Goal: Transaction & Acquisition: Subscribe to service/newsletter

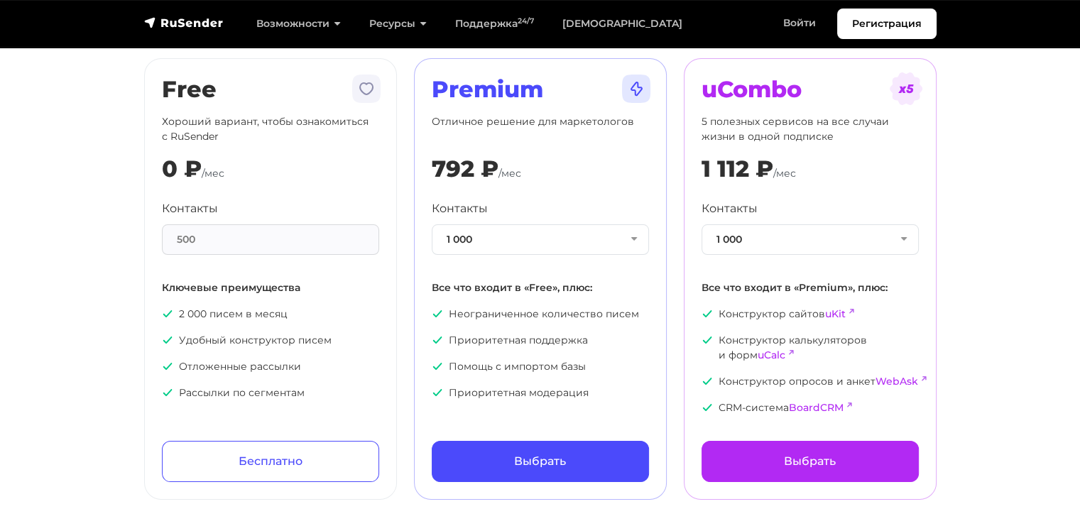
scroll to position [71, 0]
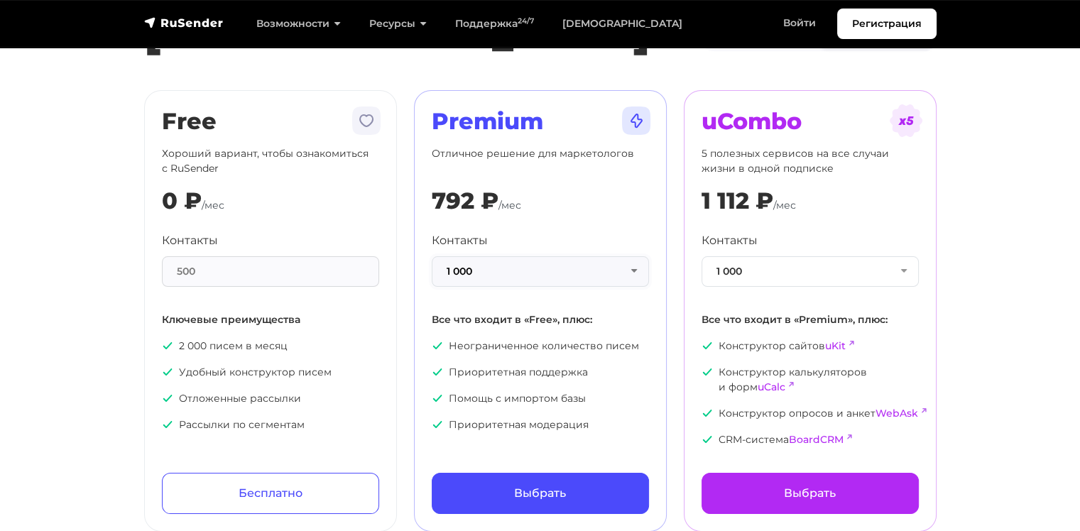
click at [476, 266] on button "1 000" at bounding box center [540, 271] width 217 height 31
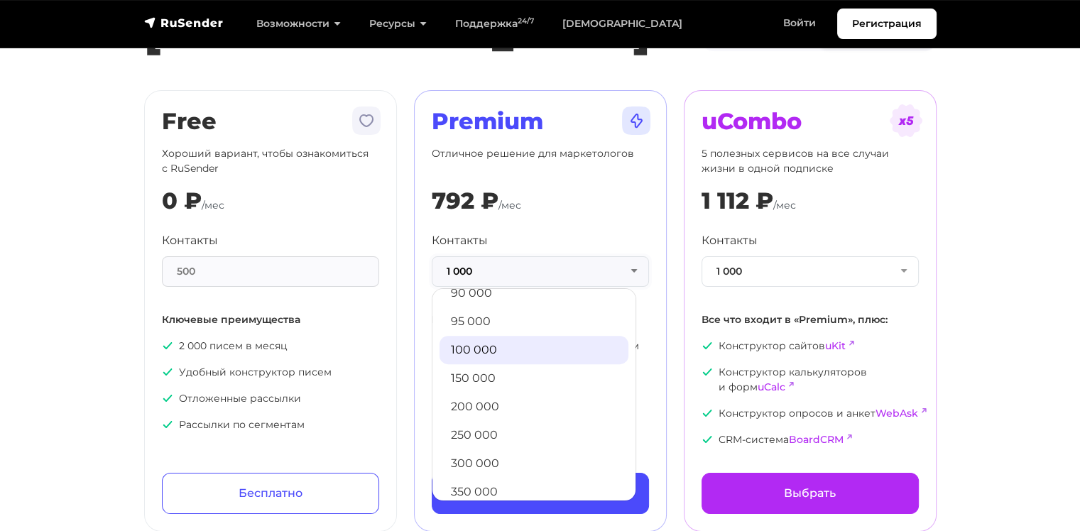
scroll to position [626, 0]
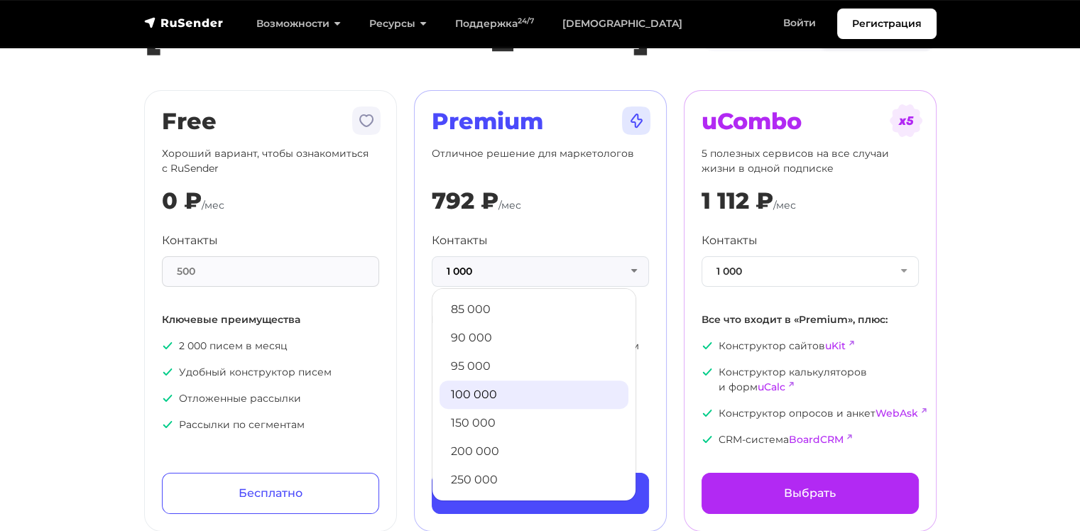
click at [508, 403] on link "100 000" at bounding box center [534, 395] width 189 height 28
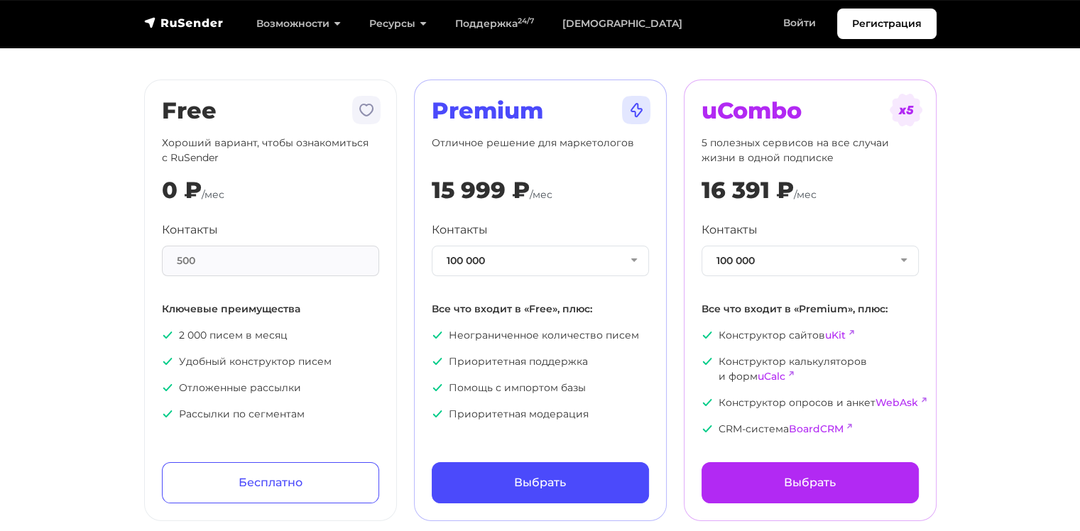
scroll to position [0, 0]
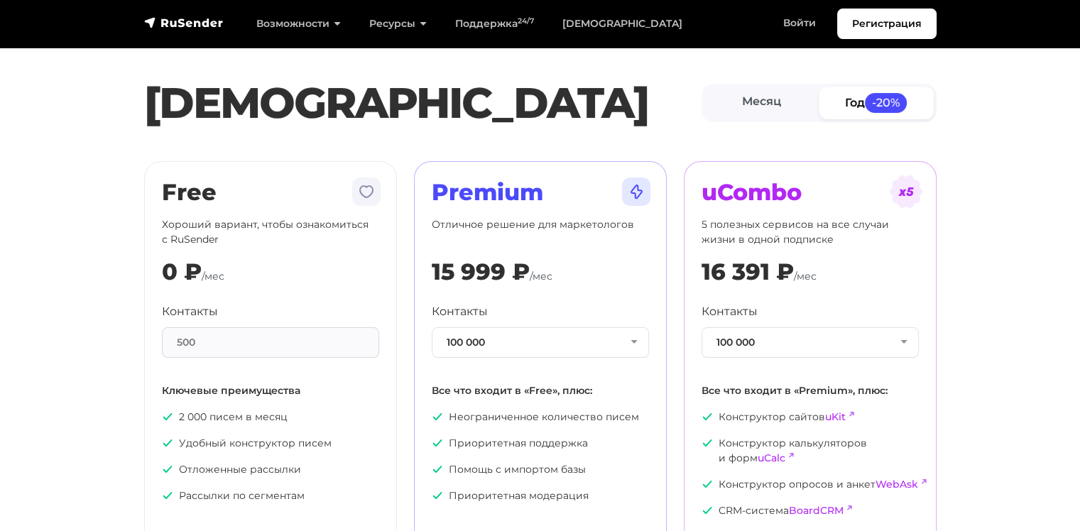
click at [247, 342] on div "500" at bounding box center [270, 342] width 217 height 31
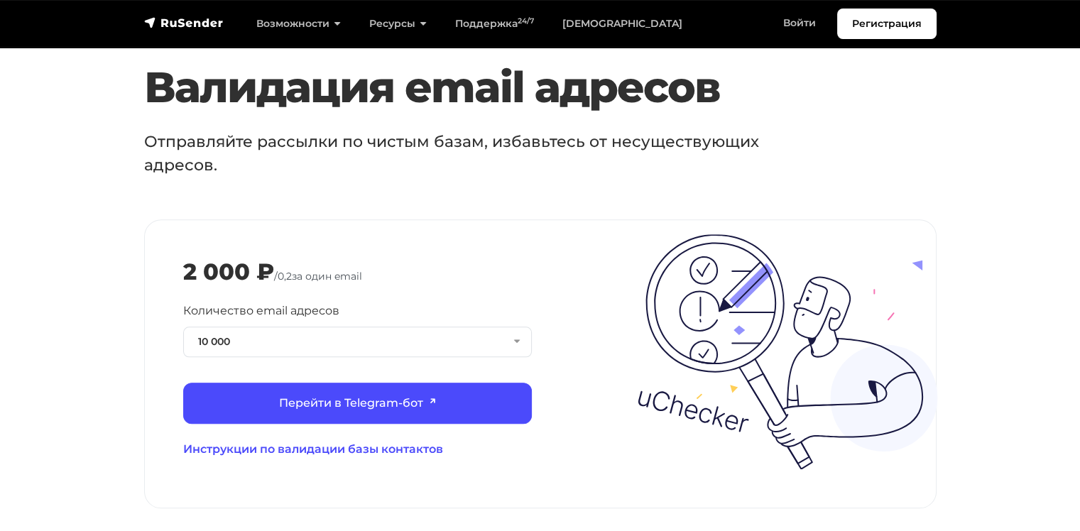
scroll to position [1420, 0]
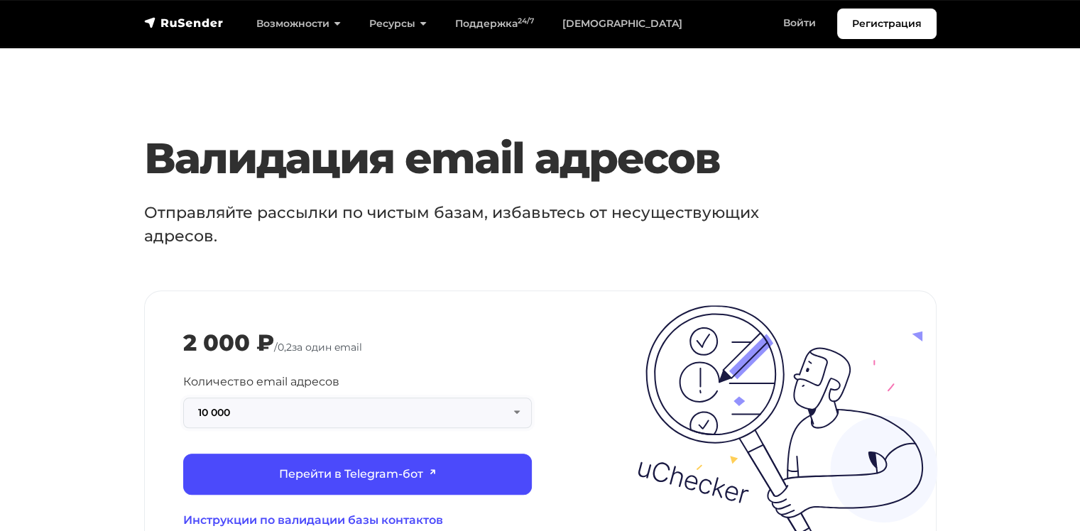
click at [210, 398] on button "10 000" at bounding box center [357, 413] width 349 height 31
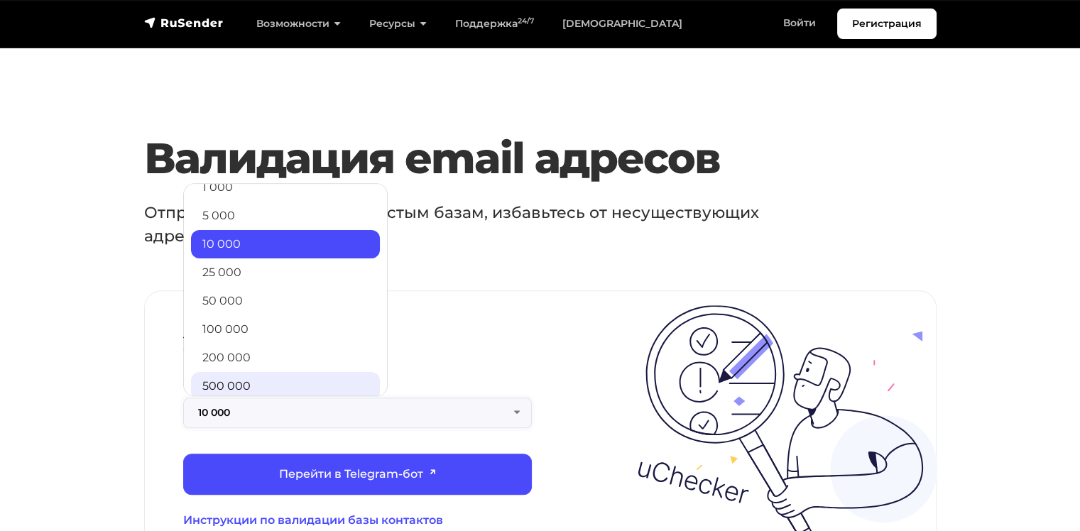
scroll to position [71, 0]
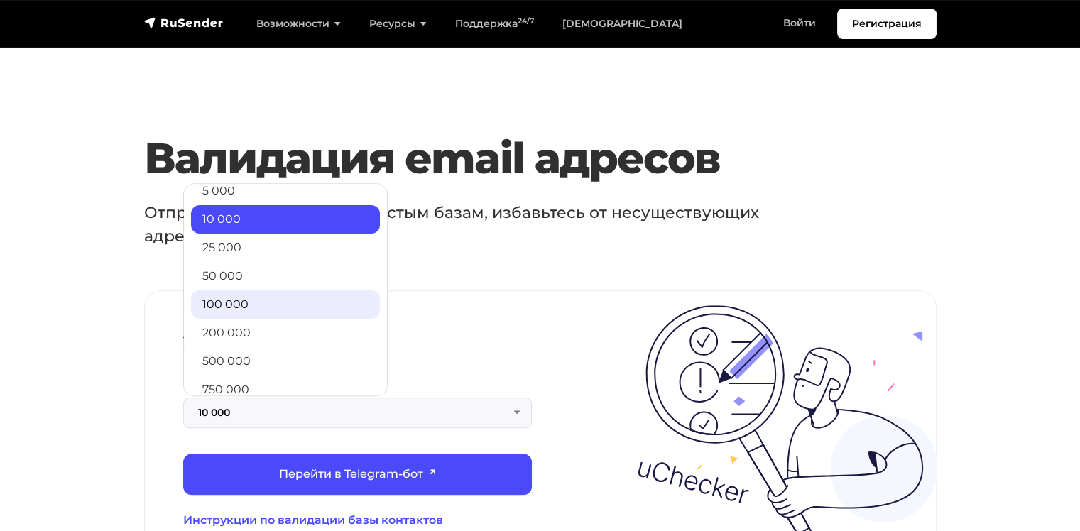
click at [267, 290] on link "100 000" at bounding box center [285, 304] width 189 height 28
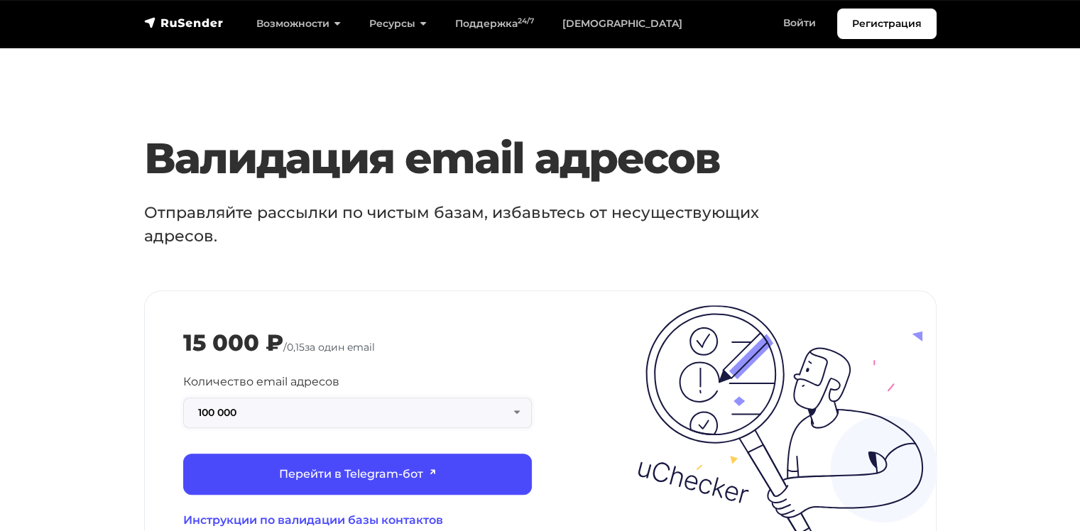
click at [518, 398] on button "100 000" at bounding box center [357, 413] width 349 height 31
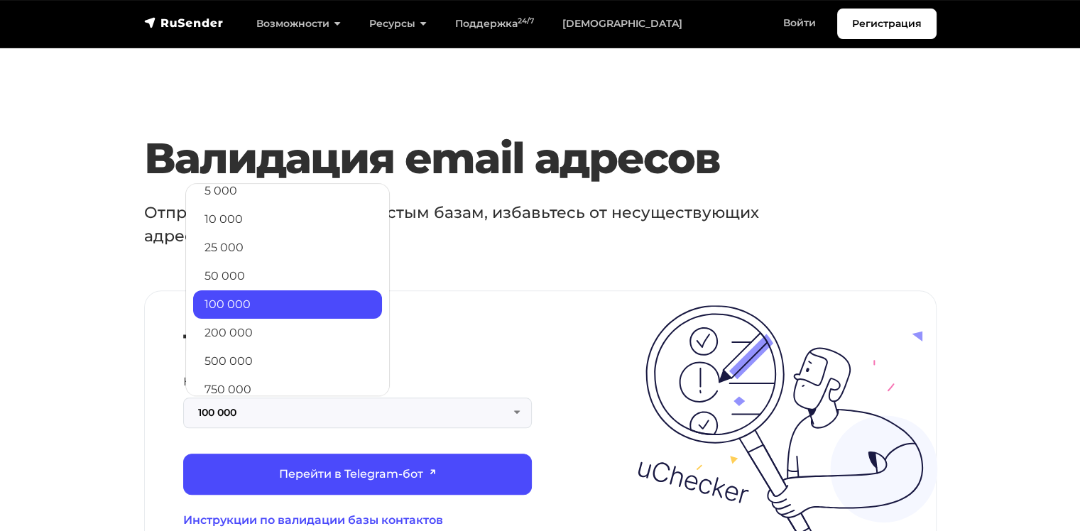
click at [478, 330] on div "15 000 ₽ / 0,15 за один email" at bounding box center [540, 343] width 714 height 27
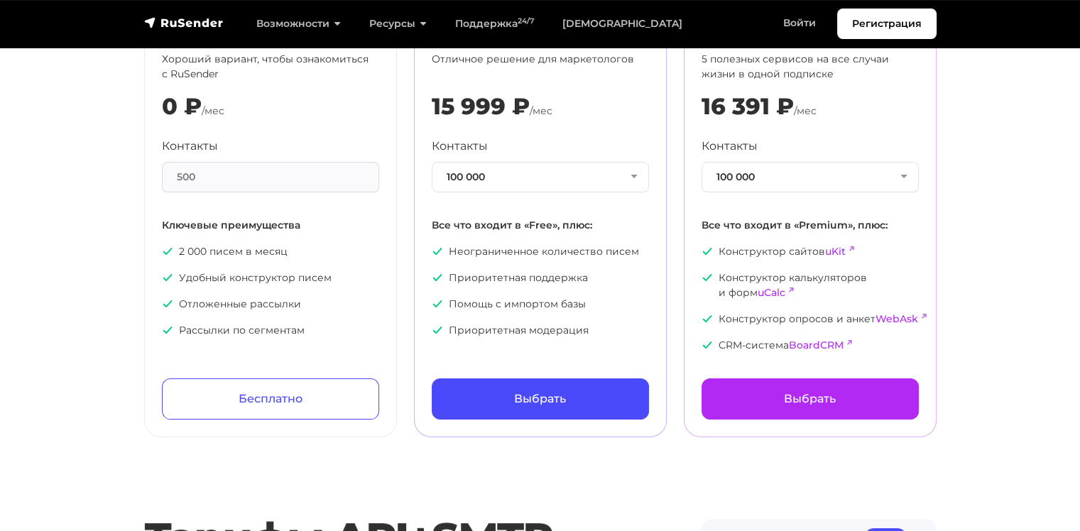
scroll to position [142, 0]
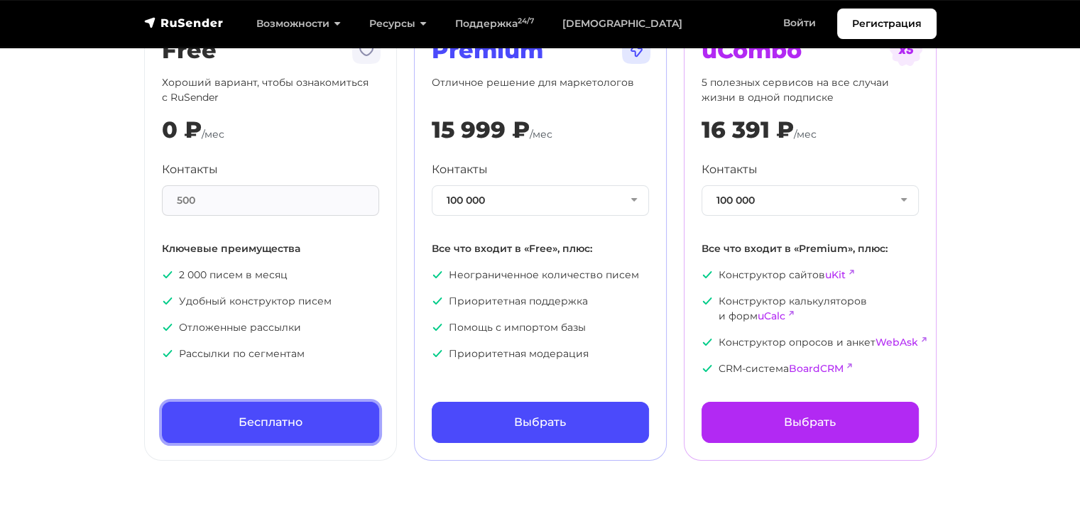
click at [310, 418] on link "Бесплатно" at bounding box center [270, 422] width 217 height 41
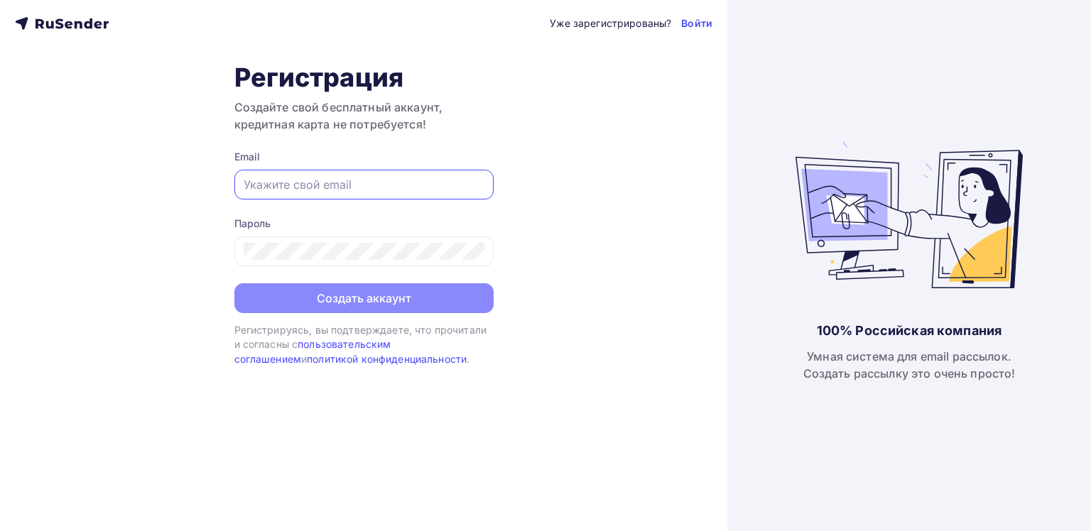
click at [328, 187] on input "text" at bounding box center [364, 184] width 241 height 17
type input "ane@acnationenc.ru"
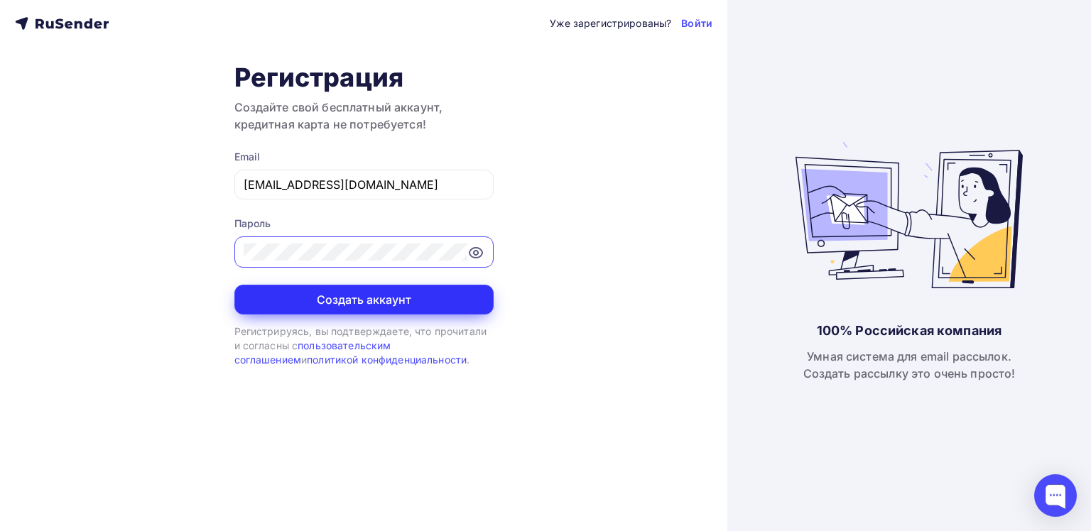
click at [359, 301] on button "Создать аккаунт" at bounding box center [363, 300] width 259 height 30
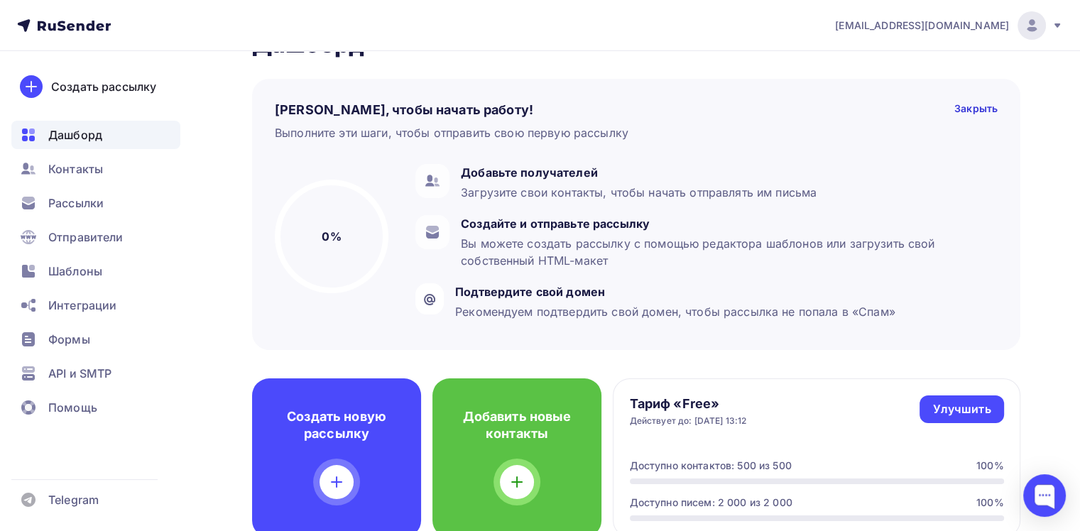
scroll to position [71, 0]
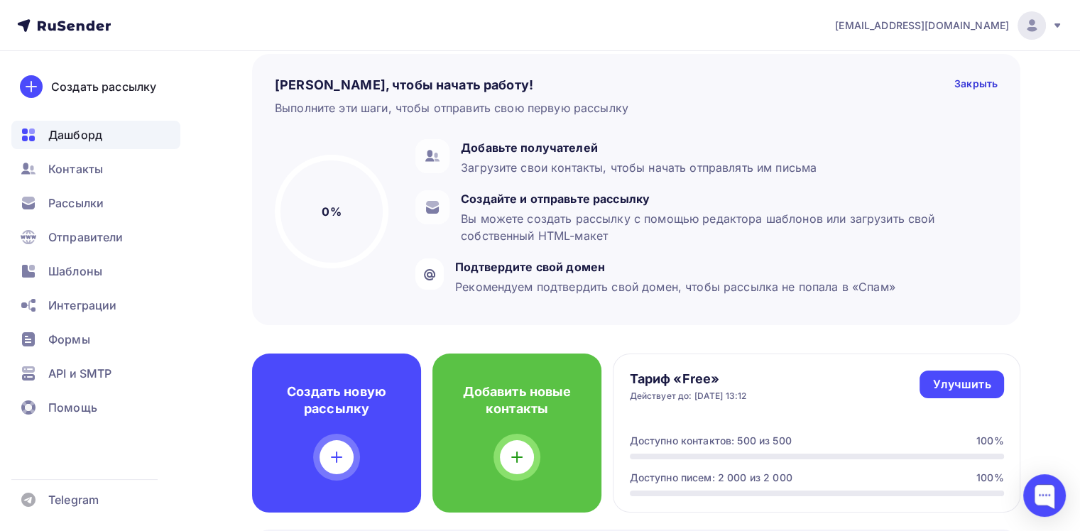
drag, startPoint x: 217, startPoint y: 353, endPoint x: 234, endPoint y: 367, distance: 22.7
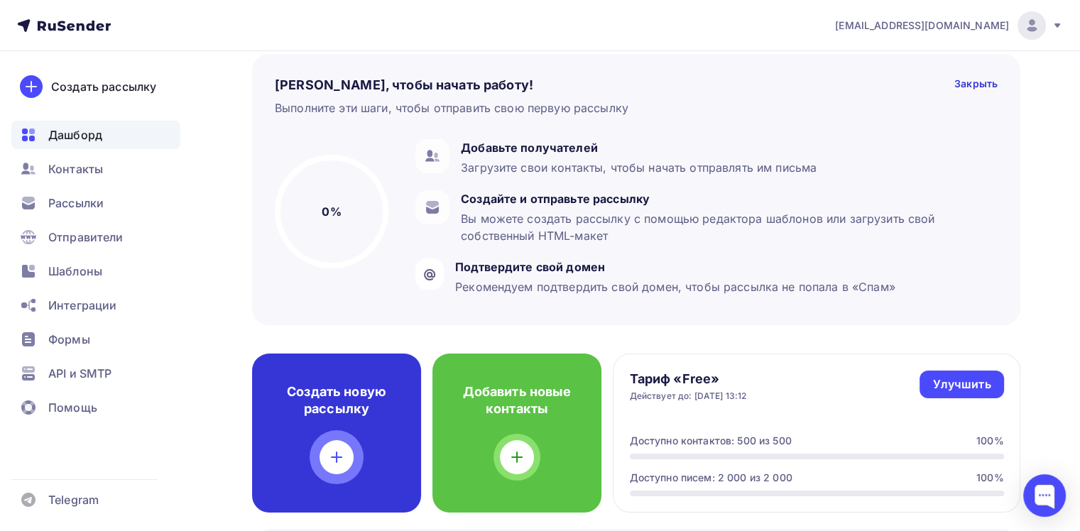
click at [359, 410] on h4 "Создать новую рассылку" at bounding box center [337, 400] width 124 height 34
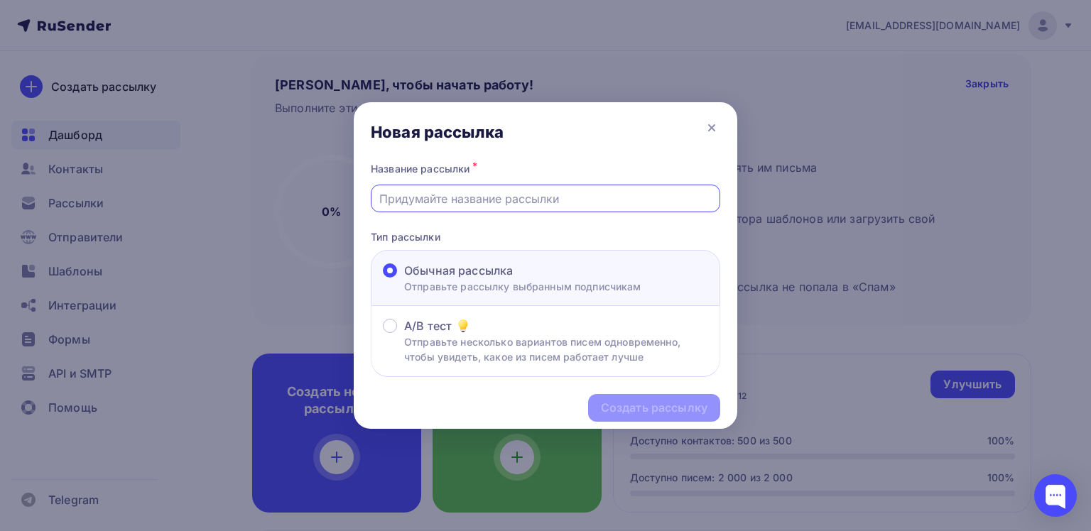
click at [462, 190] on input "text" at bounding box center [545, 198] width 333 height 17
type input "На соискание гранта АНЭ"
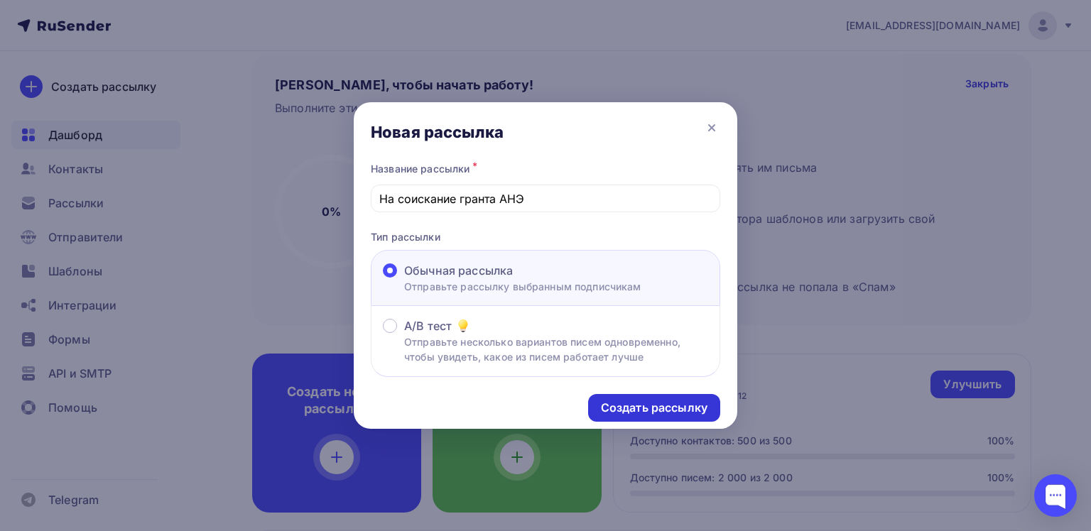
click at [648, 409] on div "Создать рассылку" at bounding box center [654, 408] width 107 height 16
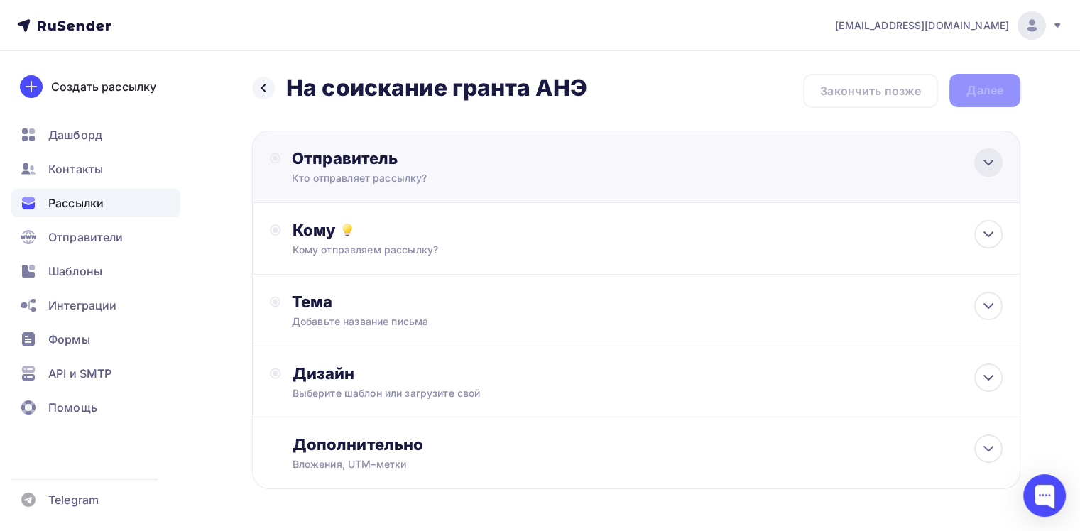
click at [993, 162] on icon at bounding box center [988, 162] width 17 height 17
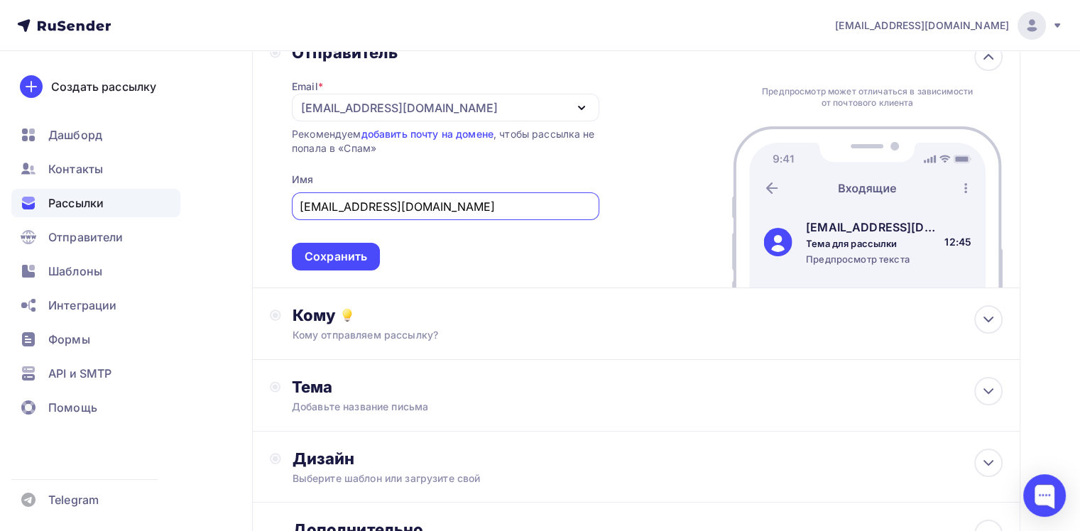
scroll to position [142, 0]
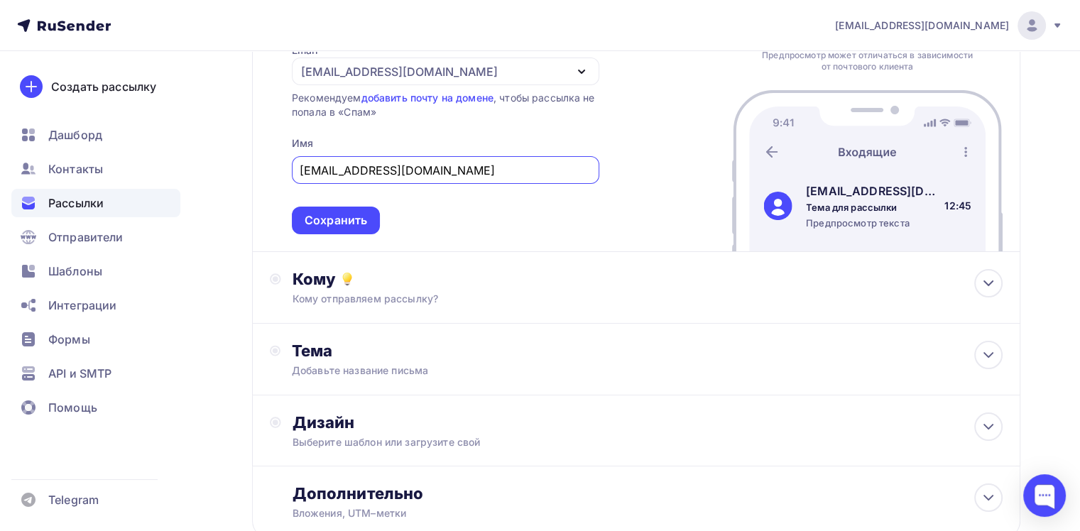
drag, startPoint x: 319, startPoint y: 168, endPoint x: 302, endPoint y: 168, distance: 17.0
click at [302, 168] on input "ane@acnationenc.ru" at bounding box center [445, 170] width 291 height 17
type input "grant@acnationenc.ru"
click at [344, 222] on div "Сохранить" at bounding box center [336, 220] width 62 height 16
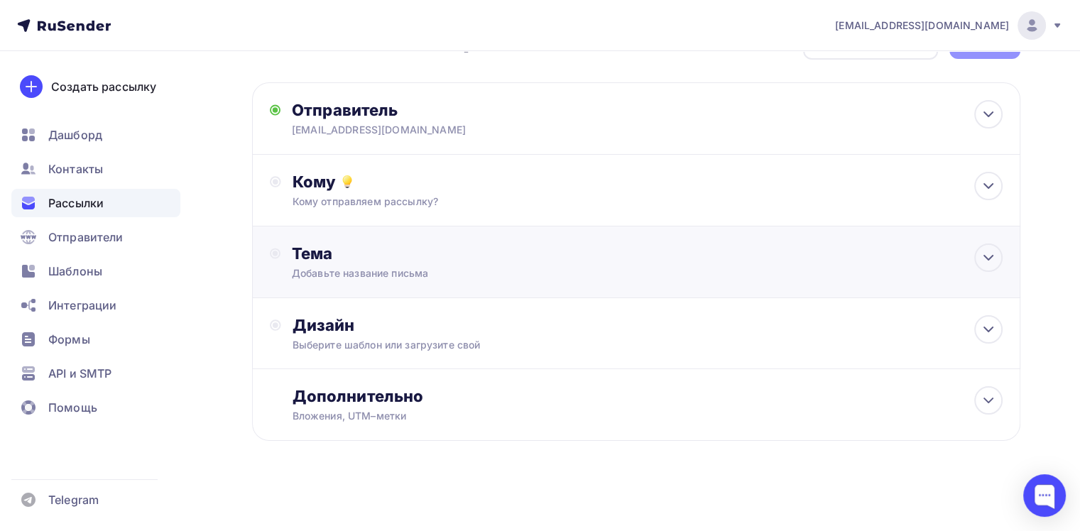
scroll to position [48, 0]
click at [983, 187] on icon at bounding box center [988, 186] width 17 height 17
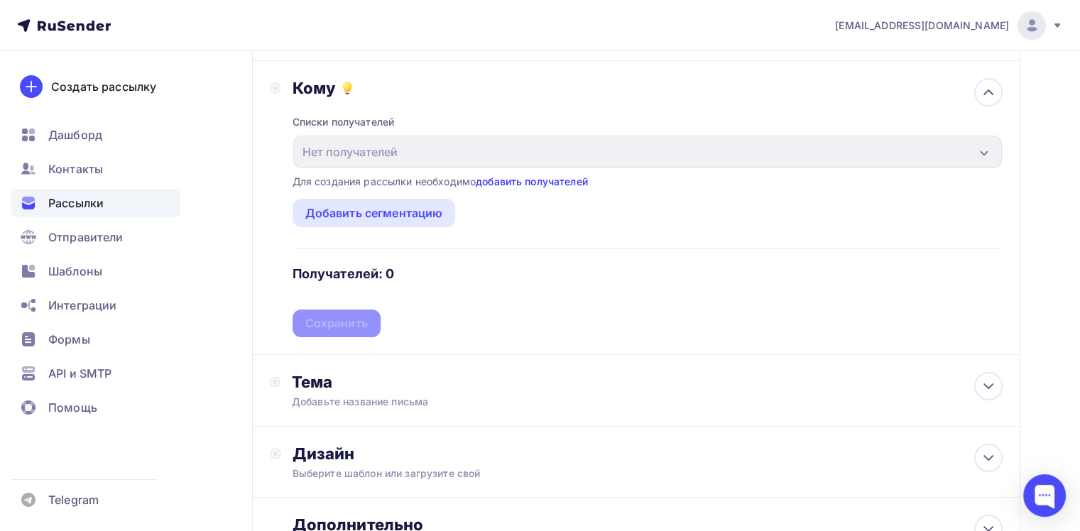
click at [537, 178] on link "добавить получателей" at bounding box center [532, 181] width 112 height 12
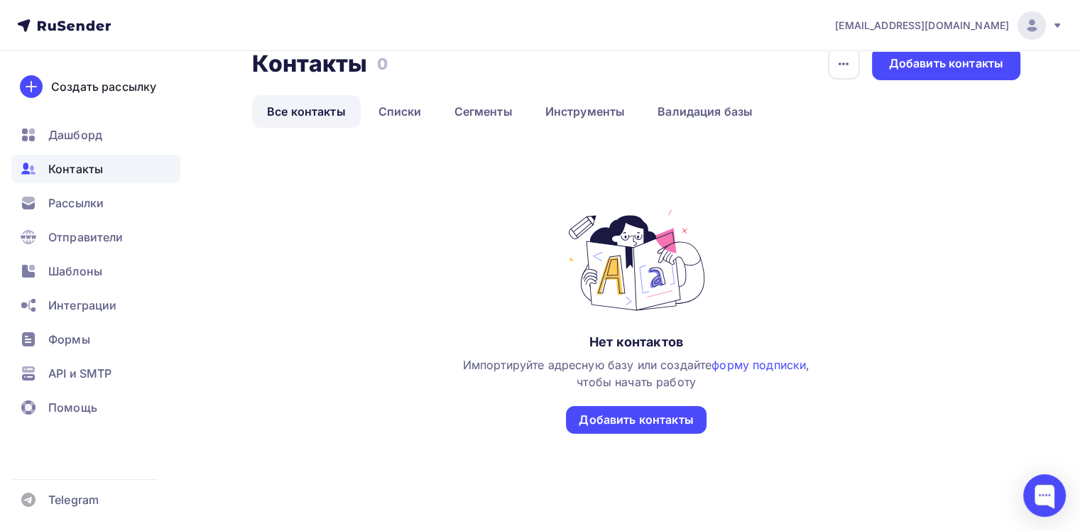
scroll to position [50, 0]
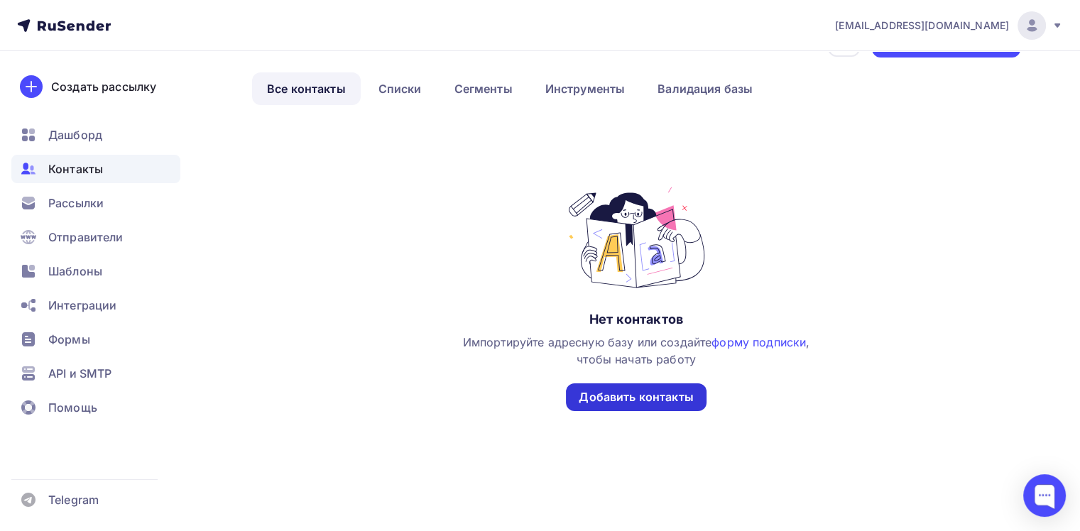
click at [646, 398] on div "Добавить контакты" at bounding box center [636, 397] width 114 height 16
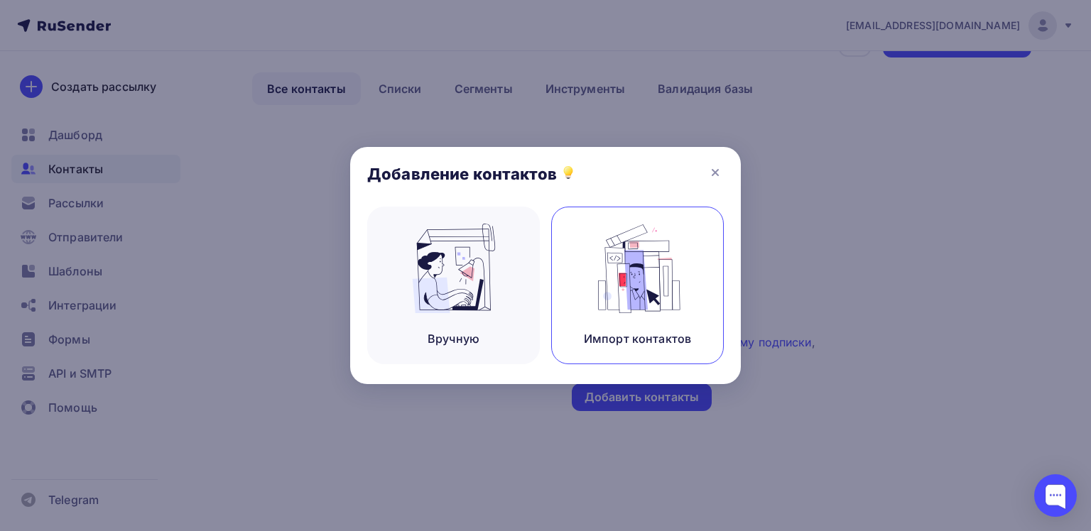
click at [650, 281] on img at bounding box center [637, 268] width 95 height 89
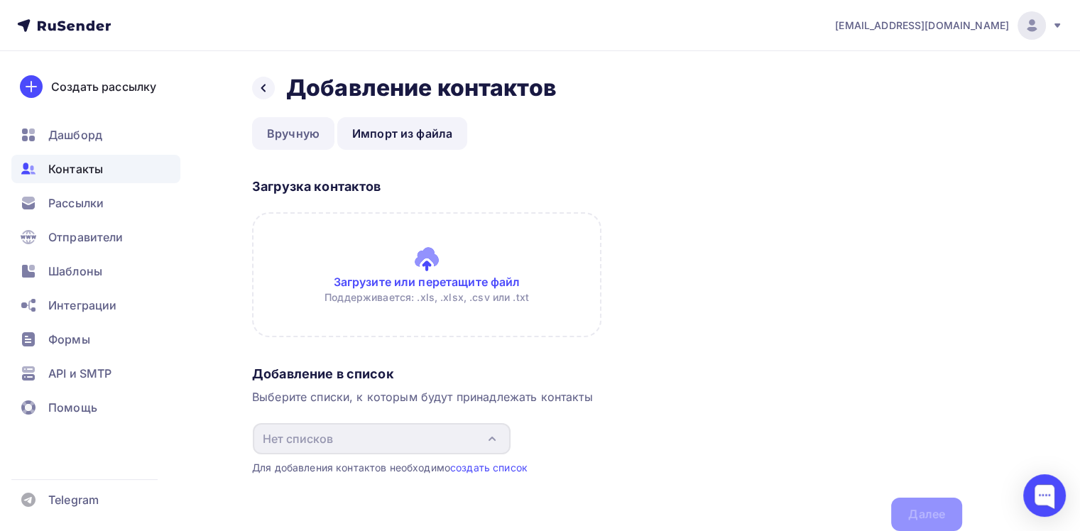
click at [310, 134] on link "Вручную" at bounding box center [293, 133] width 82 height 33
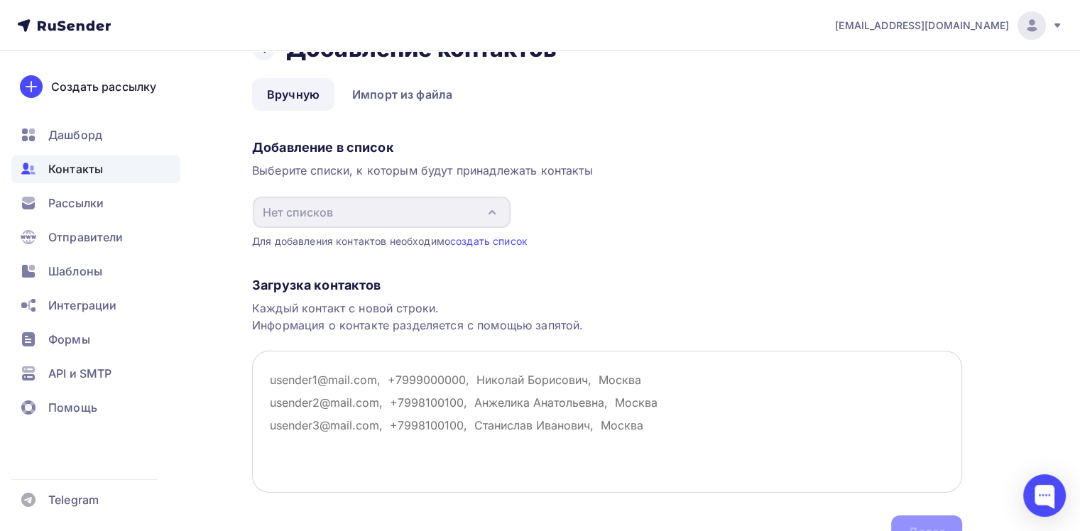
scroll to position [113, 0]
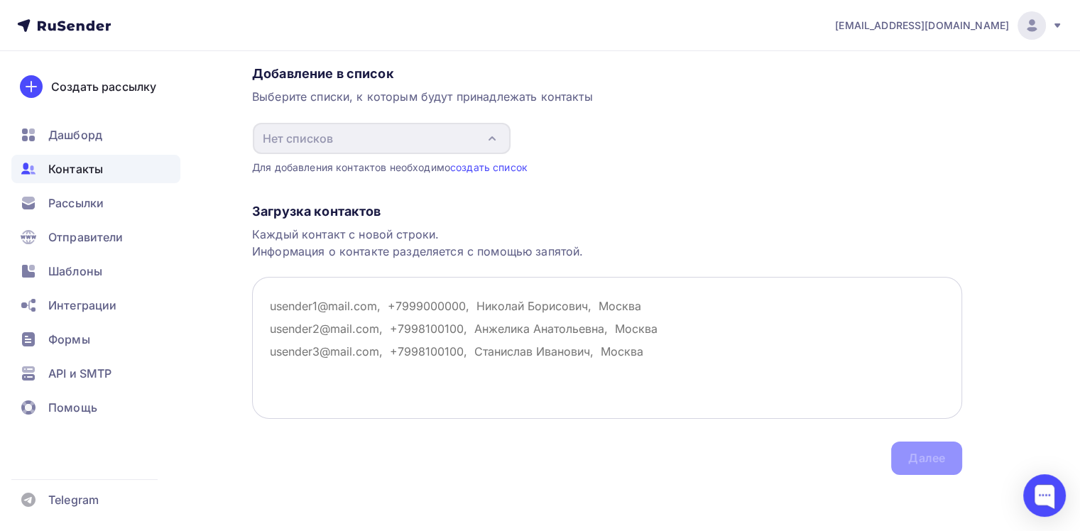
paste textarea "mariya010582@mail.ru, vlp.59@mail.ru, margo1164@mail.ru, alexandra.koshlyakova@…"
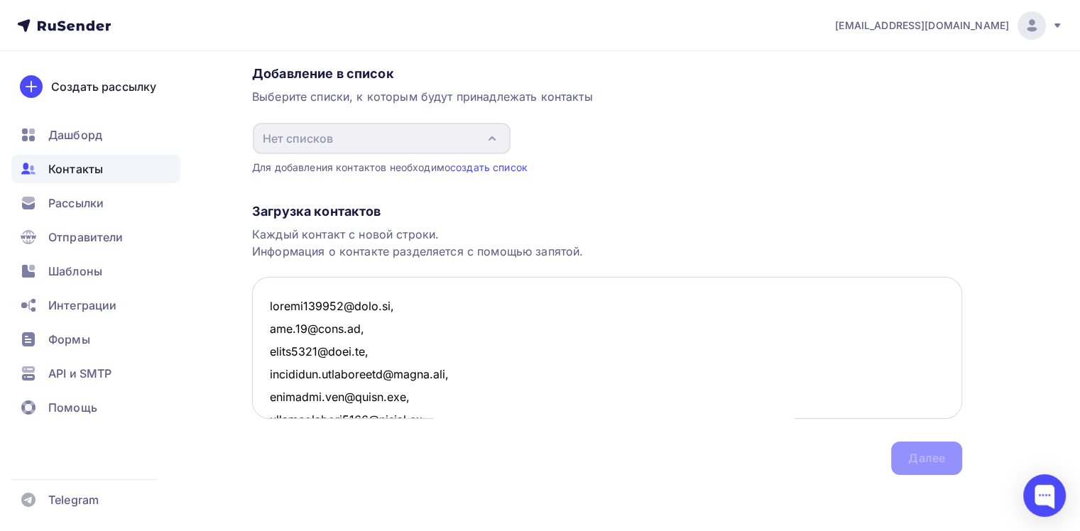
scroll to position [45344, 0]
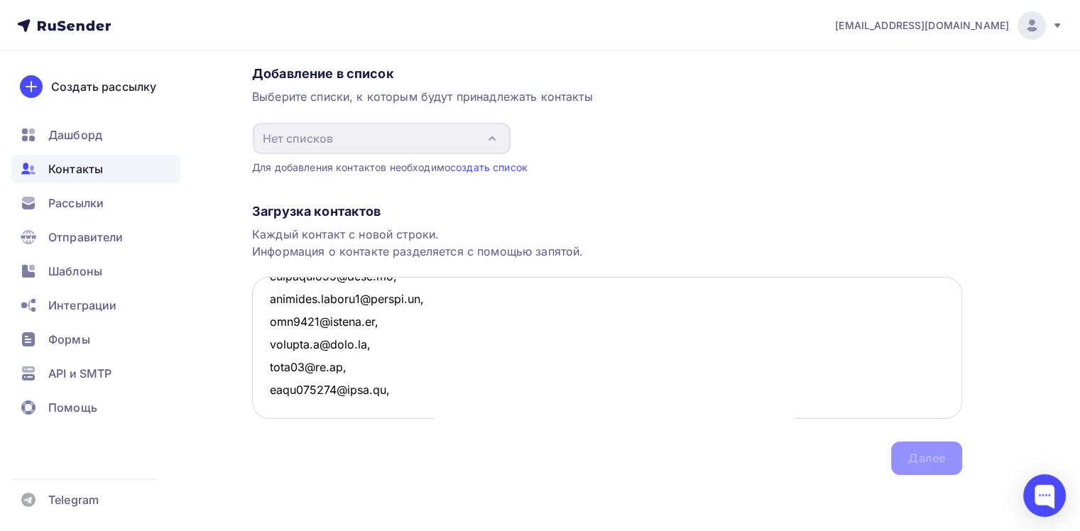
click at [410, 390] on textarea at bounding box center [607, 348] width 710 height 142
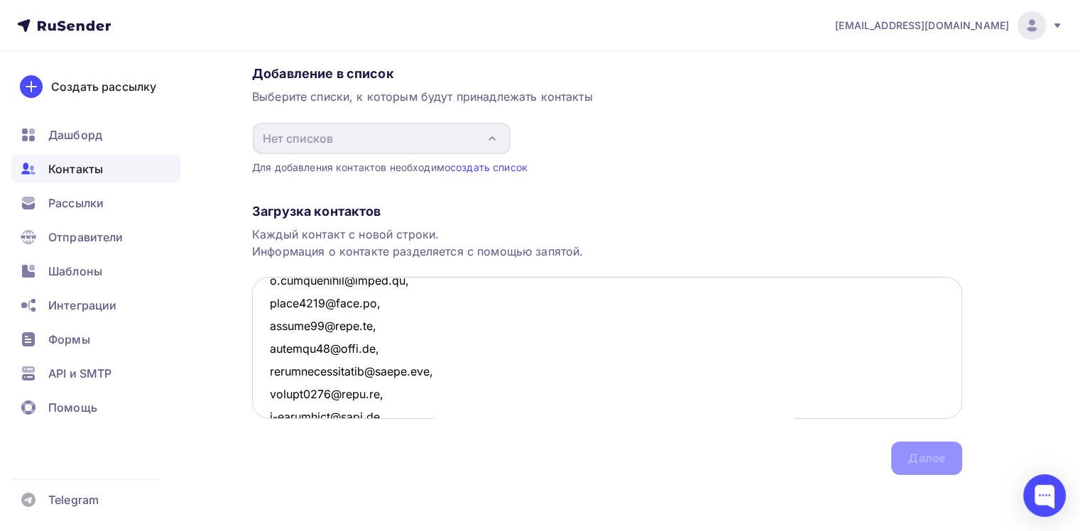
scroll to position [42573, 0]
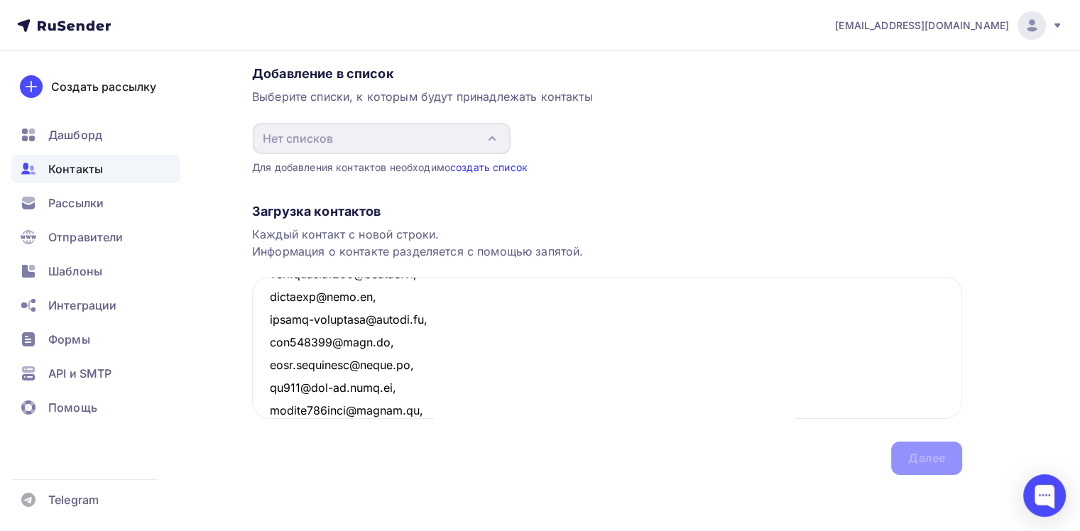
type textarea "mariya010582@mail.ru, vlp.59@mail.ru, margo1164@mail.ru, alexandra.koshlyakova@…"
click at [489, 168] on link "создать список" at bounding box center [488, 167] width 77 height 12
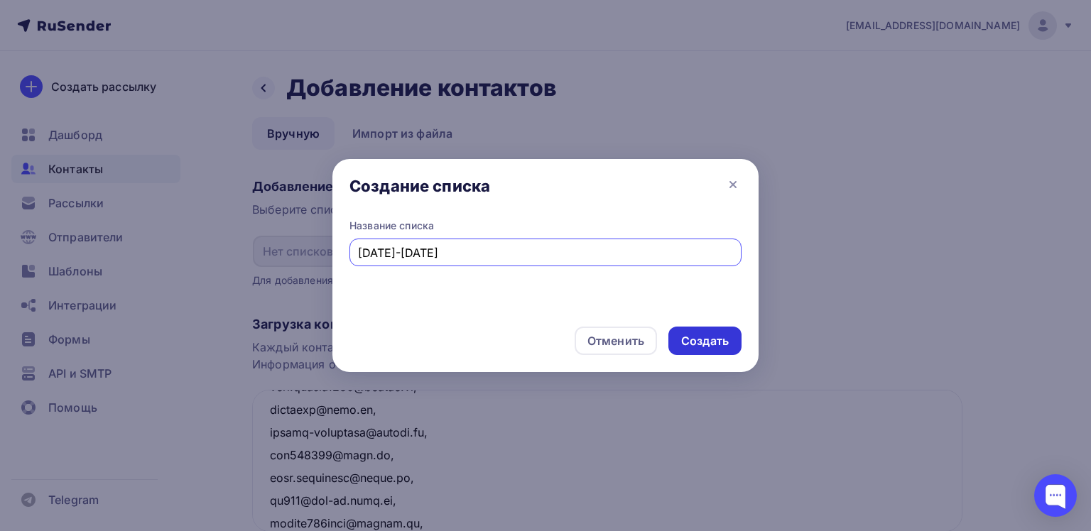
type input "1391-1430"
click at [704, 348] on div "Создать" at bounding box center [705, 341] width 48 height 16
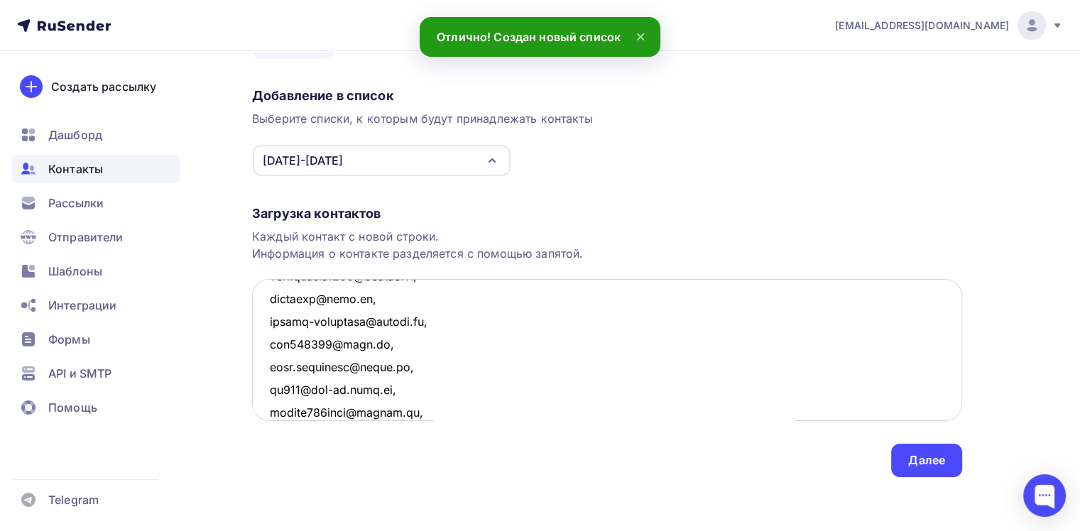
scroll to position [93, 0]
click at [927, 460] on div "Далее" at bounding box center [926, 458] width 37 height 16
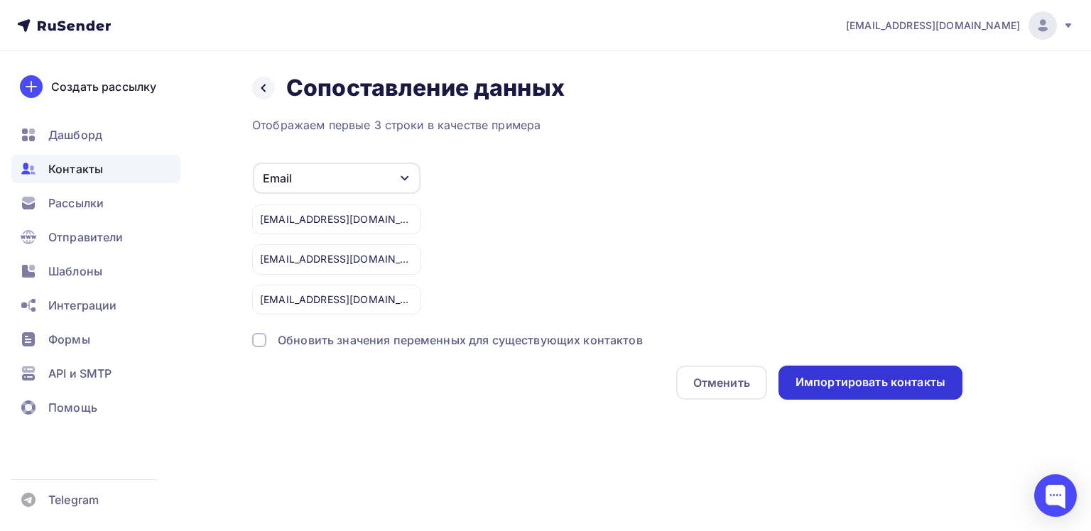
click at [845, 378] on div "Импортировать контакты" at bounding box center [870, 382] width 150 height 16
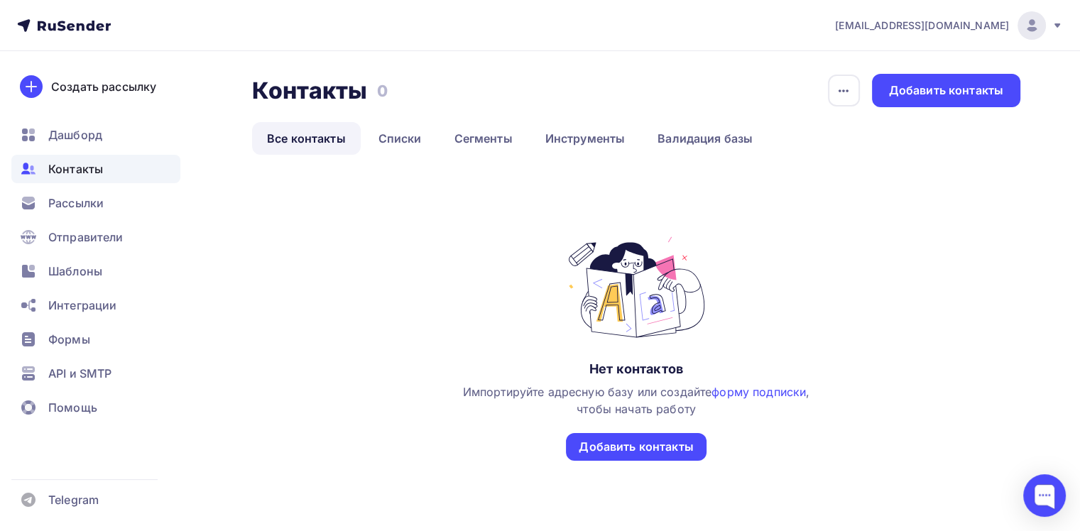
click at [92, 178] on div "Контакты" at bounding box center [95, 169] width 169 height 28
click at [128, 89] on div "Создать рассылку" at bounding box center [103, 86] width 105 height 17
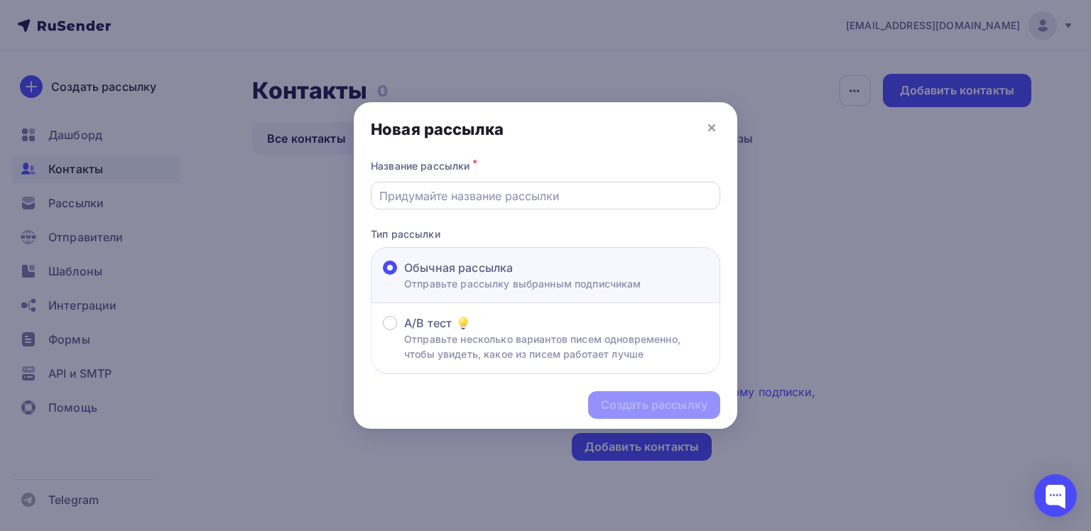
click at [471, 197] on input "text" at bounding box center [545, 195] width 333 height 17
type input "На соискание гранта АНЭ"
click at [639, 409] on div "Создать рассылку" at bounding box center [654, 405] width 107 height 16
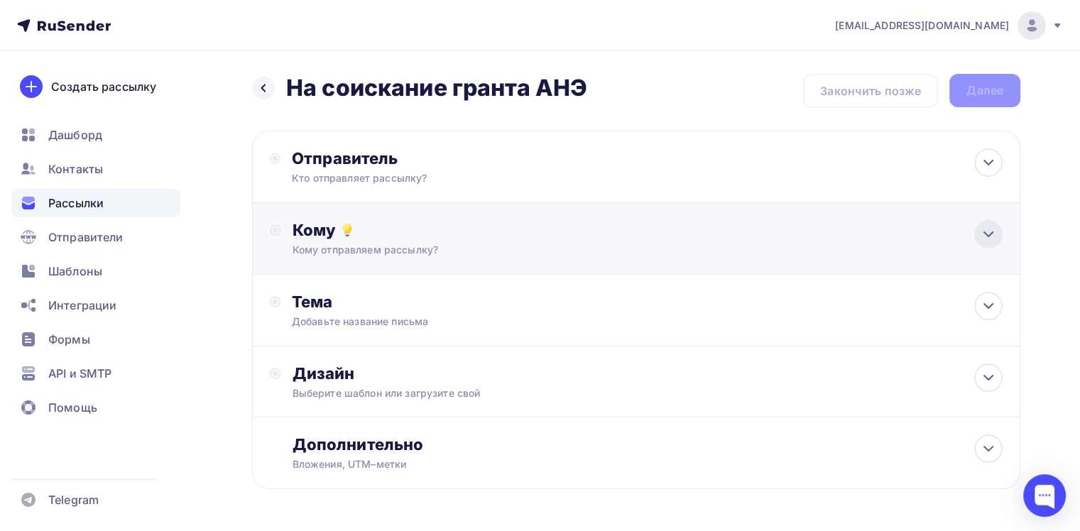
click at [984, 234] on icon at bounding box center [988, 234] width 17 height 17
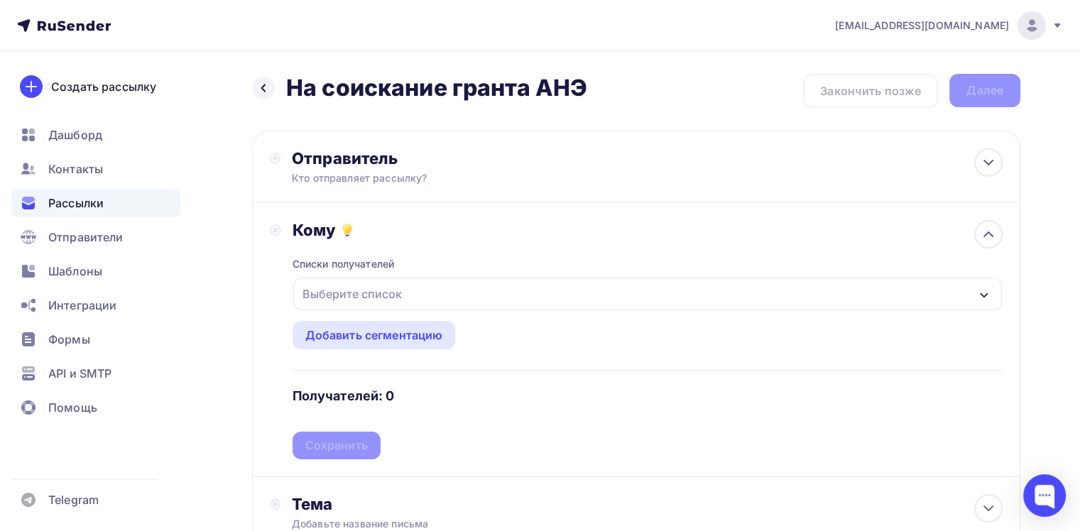
click at [991, 293] on div "Выберите список" at bounding box center [647, 294] width 709 height 33
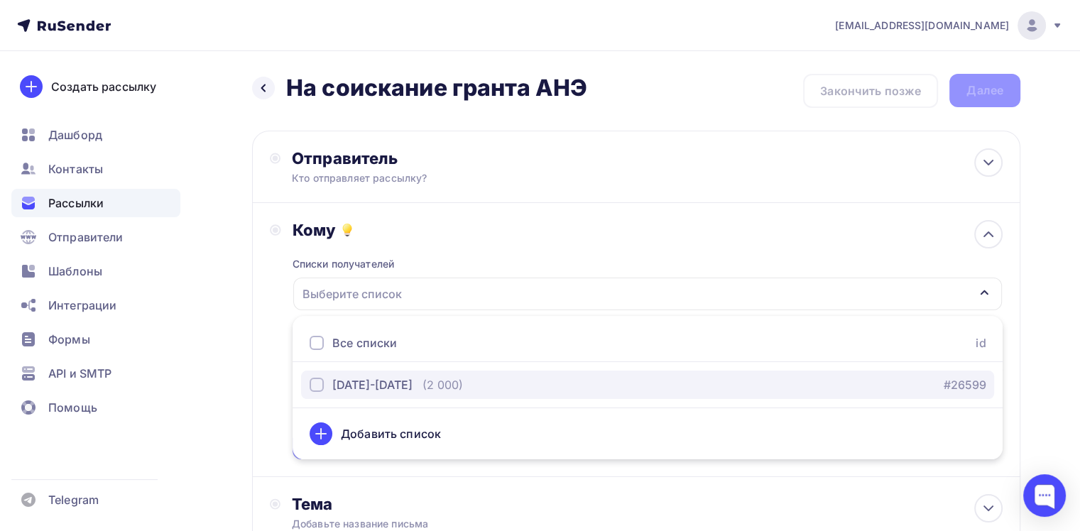
click at [379, 381] on div "1391-1430" at bounding box center [372, 384] width 80 height 17
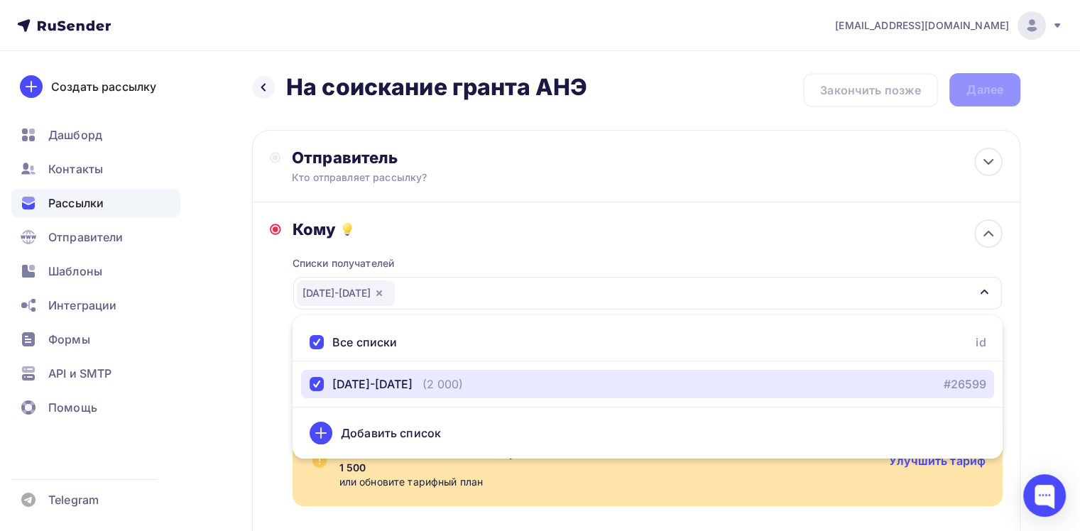
scroll to position [142, 0]
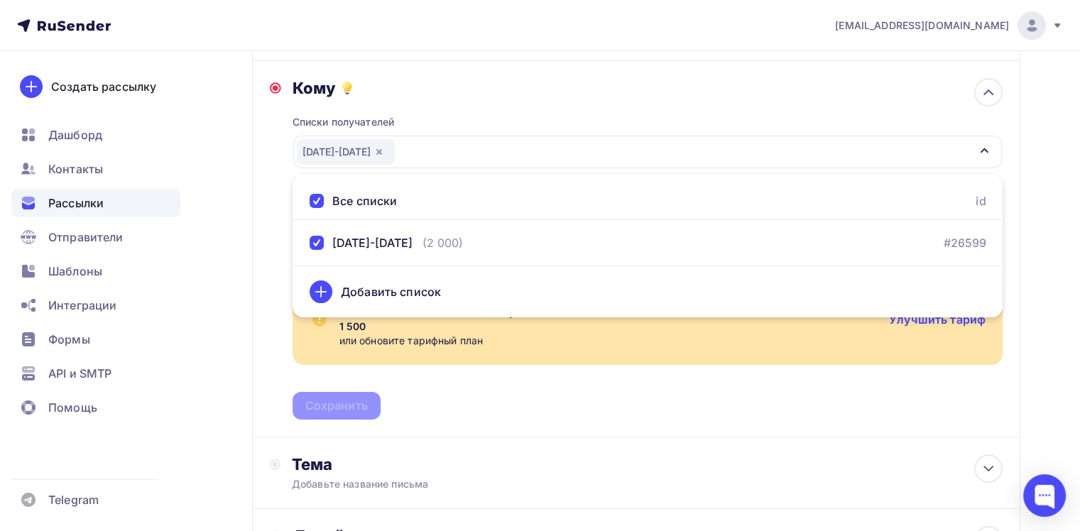
click at [579, 402] on div "Списки получателей 1391-1430 Все списки id 1391-1430 (2 000) #26599 Добавить сп…" at bounding box center [648, 259] width 710 height 322
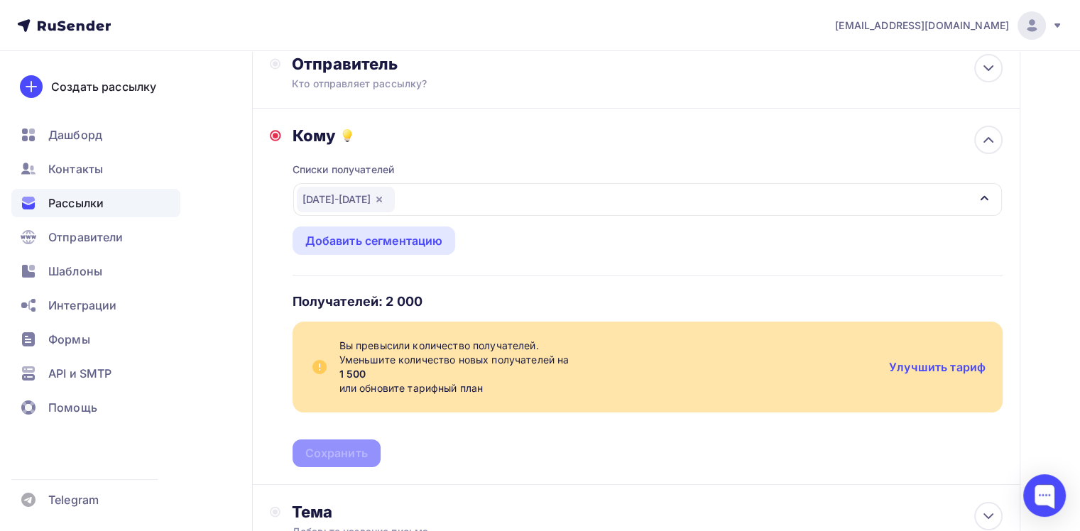
scroll to position [71, 0]
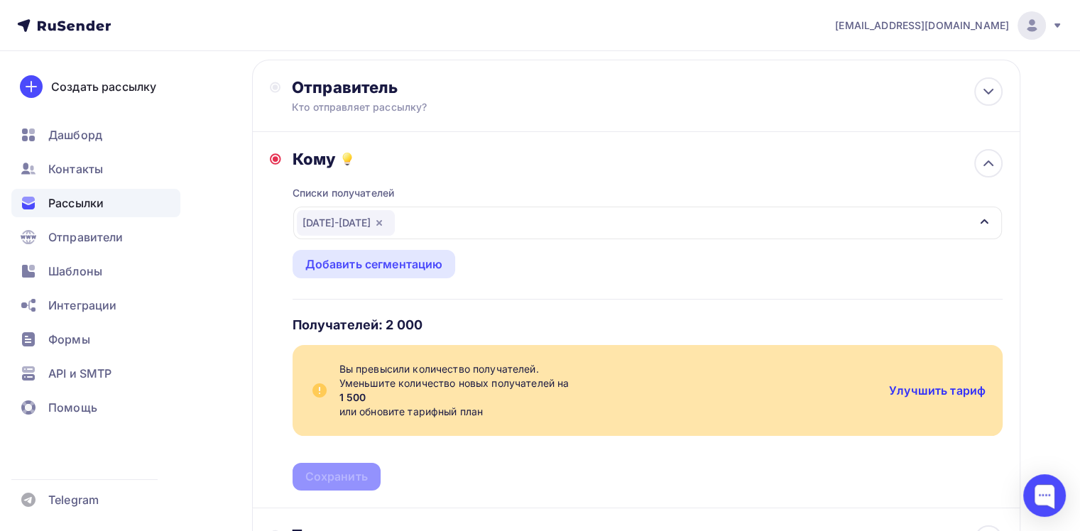
click at [923, 391] on link "Улучшить тариф" at bounding box center [937, 390] width 97 height 14
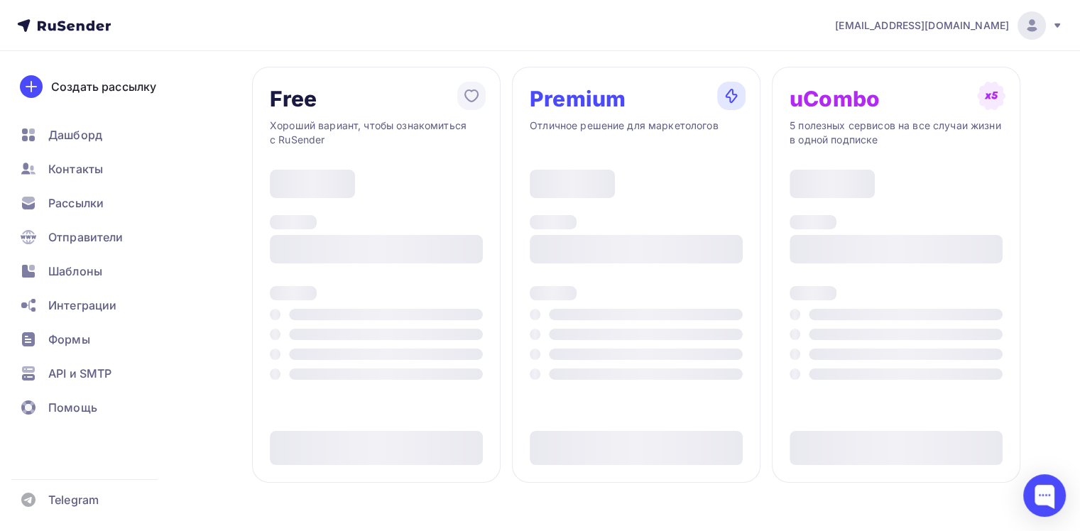
type input "500"
type input "100"
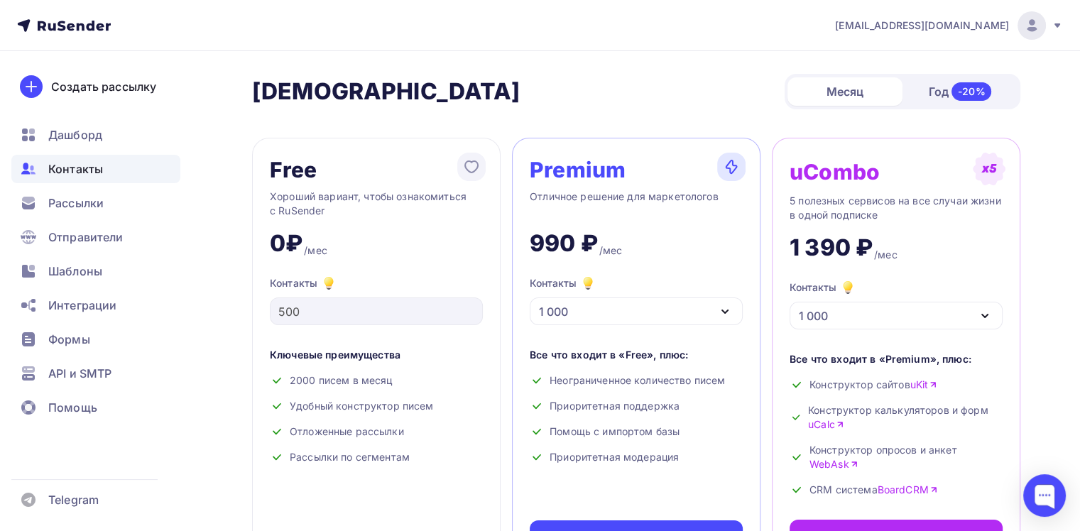
click at [68, 168] on span "Контакты" at bounding box center [75, 168] width 55 height 17
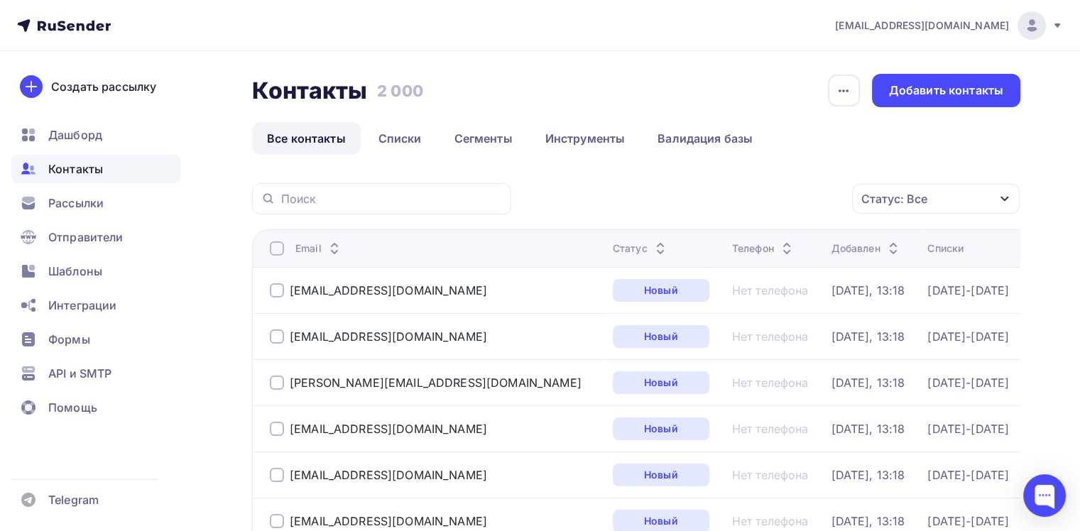
click at [271, 246] on div at bounding box center [277, 248] width 14 height 14
click at [406, 139] on link "Списки" at bounding box center [400, 138] width 73 height 33
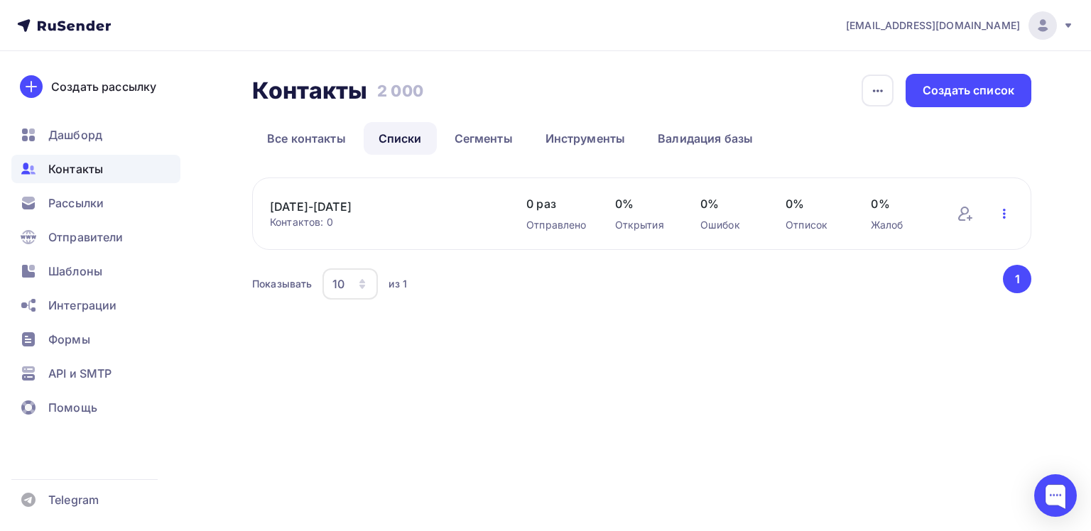
click at [1006, 211] on icon "button" at bounding box center [1004, 213] width 17 height 17
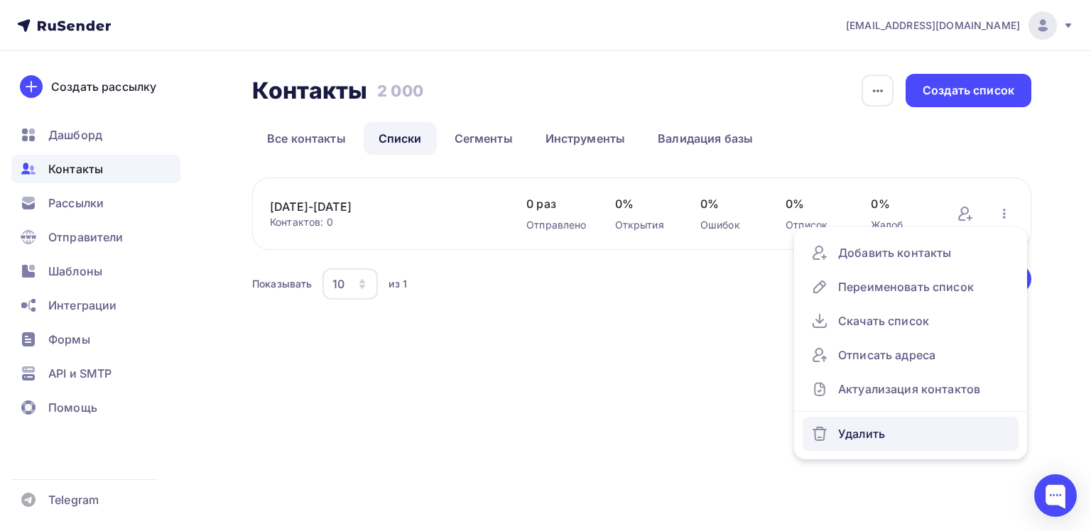
click at [883, 429] on div "Удалить" at bounding box center [910, 434] width 199 height 23
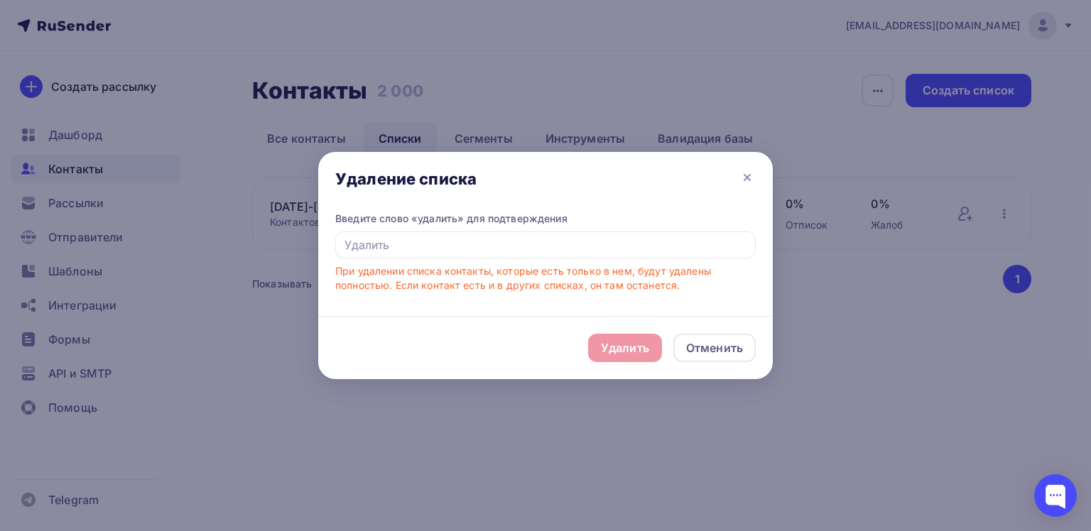
click at [629, 349] on div "Удалить Отменить" at bounding box center [545, 347] width 454 height 63
click at [409, 247] on input "text" at bounding box center [545, 245] width 420 height 27
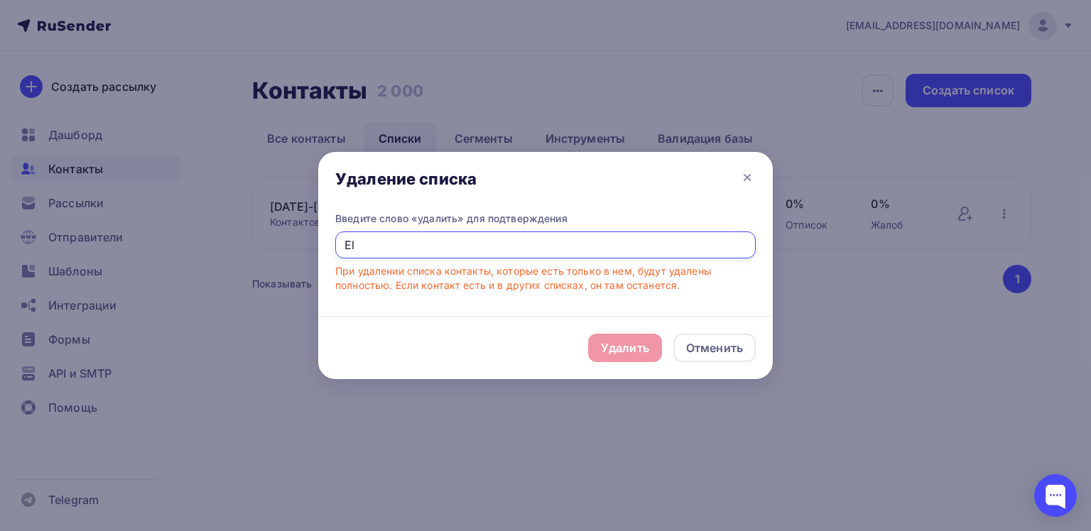
type input "E"
type input "Удалить"
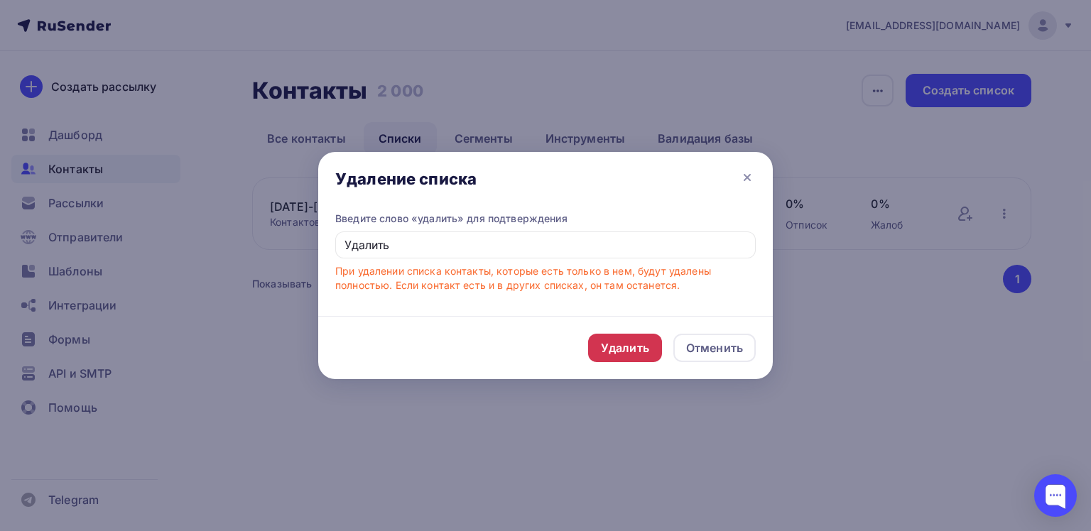
click at [618, 352] on div "Удалить" at bounding box center [625, 347] width 48 height 17
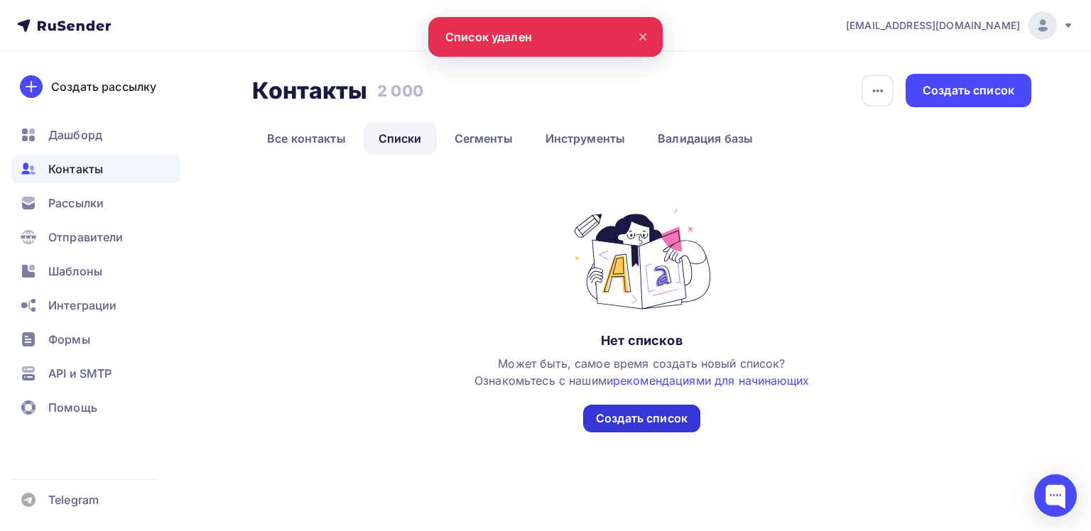
click at [668, 420] on div "Создать список" at bounding box center [642, 418] width 92 height 16
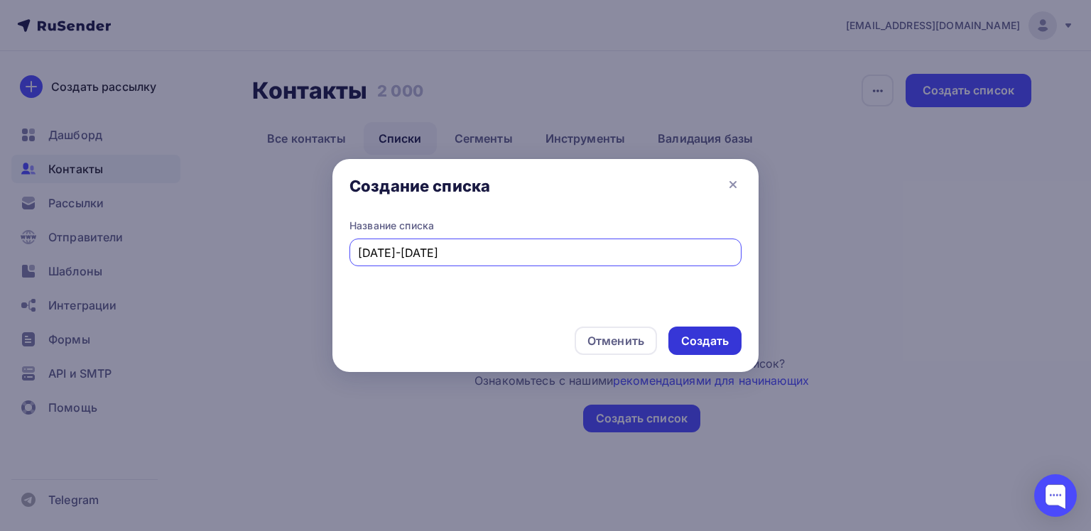
type input "1391-1491"
click at [693, 338] on div "Создать" at bounding box center [705, 341] width 48 height 16
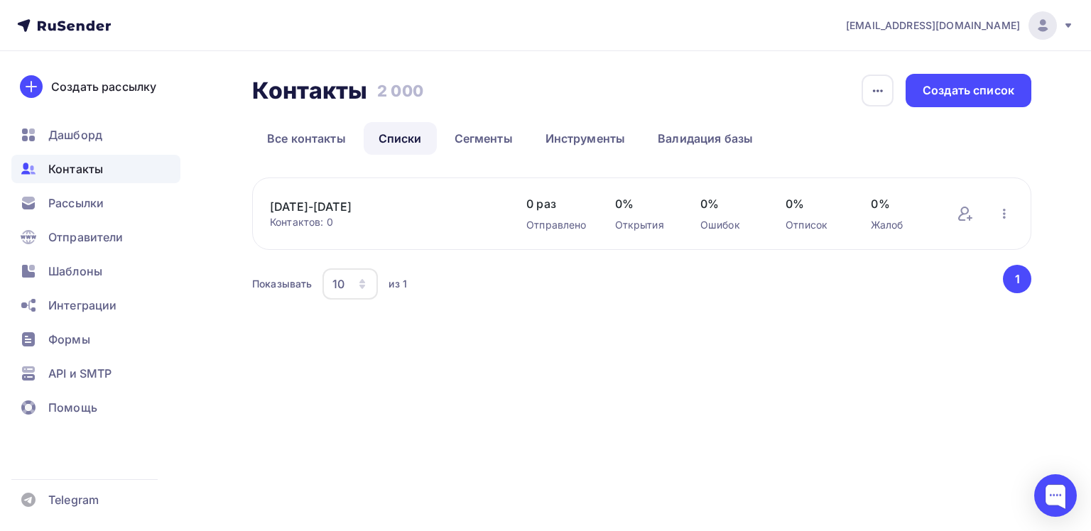
click at [365, 278] on icon "button" at bounding box center [361, 283] width 11 height 11
click at [366, 276] on div "10" at bounding box center [349, 283] width 55 height 31
click at [308, 212] on link "1391-1491" at bounding box center [384, 206] width 228 height 17
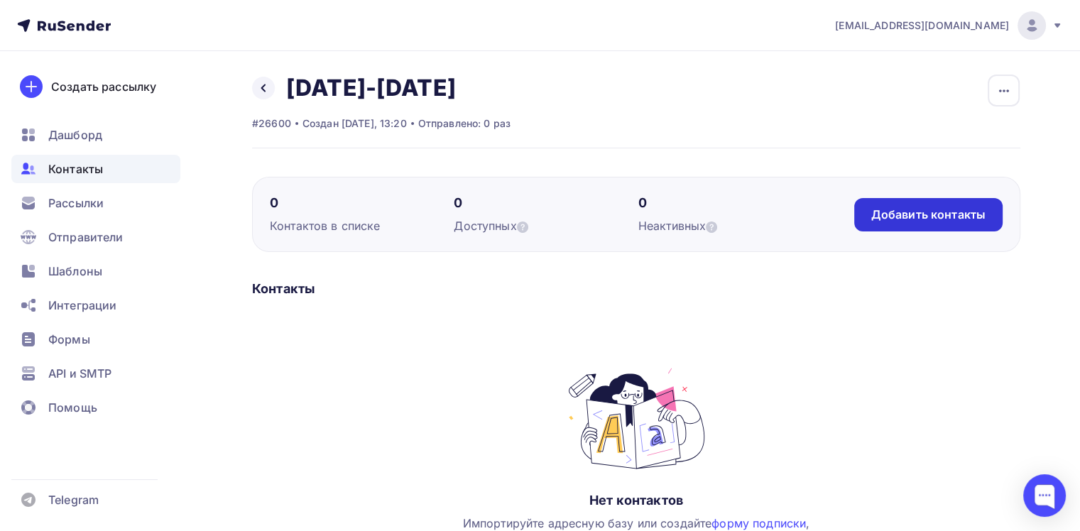
click at [917, 220] on div "Добавить контакты" at bounding box center [928, 215] width 114 height 16
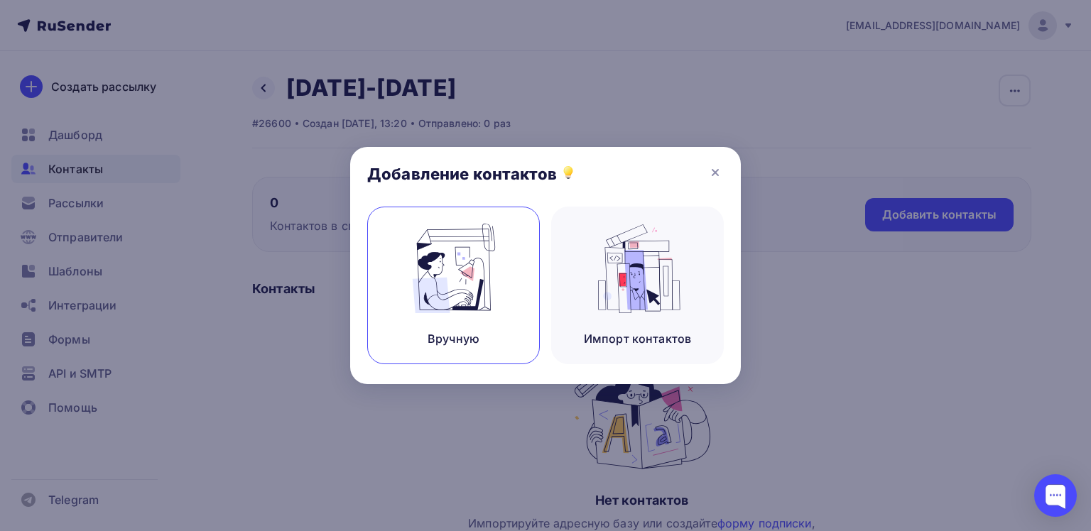
click at [448, 296] on img at bounding box center [453, 268] width 95 height 89
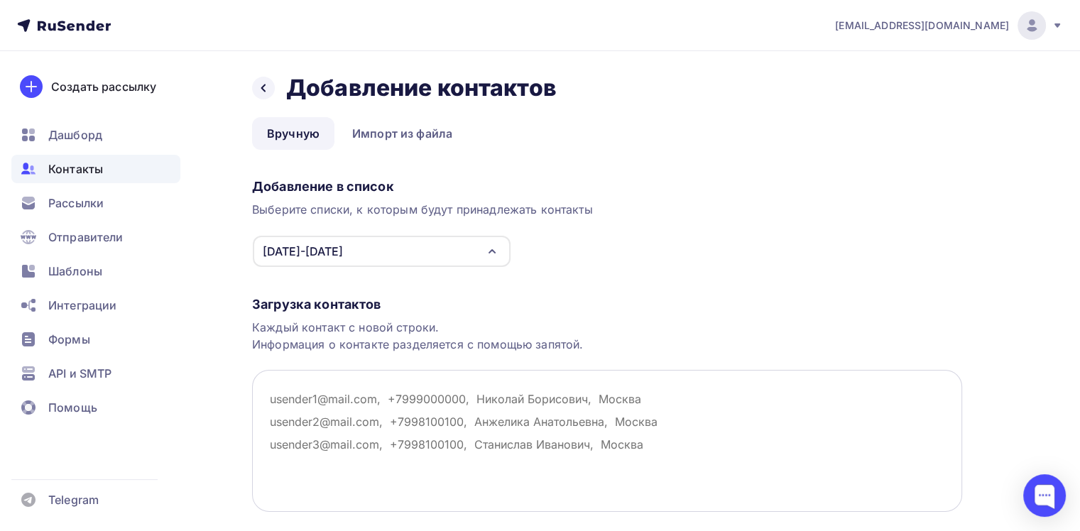
drag, startPoint x: 269, startPoint y: 398, endPoint x: 661, endPoint y: 444, distance: 394.7
click at [661, 444] on textarea at bounding box center [607, 441] width 710 height 142
paste textarea "mariya010582@mail.ru, vlp.59@mail.ru, margo1164@mail.ru, alexandra.koshlyakova@…"
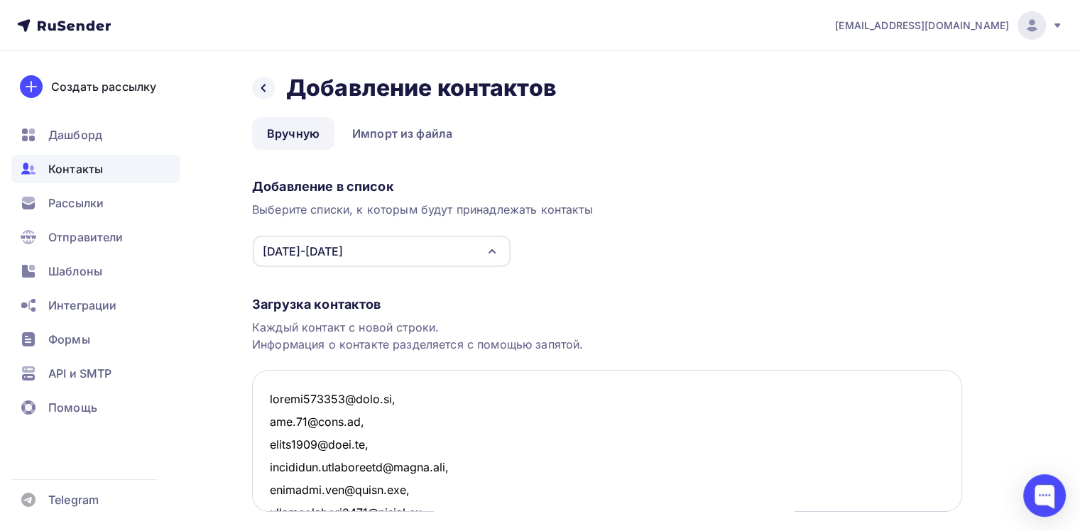
scroll to position [11234, 0]
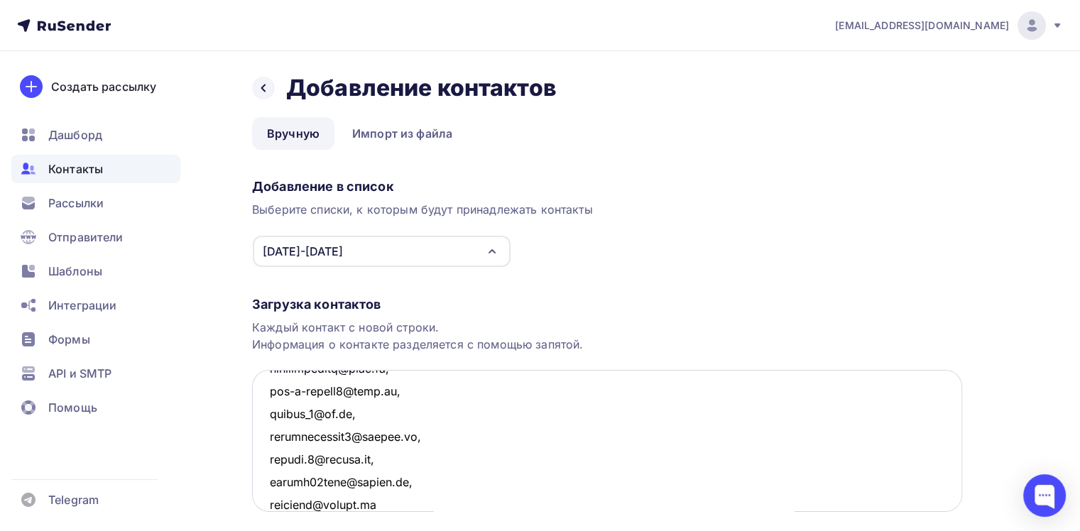
click at [496, 437] on textarea at bounding box center [607, 441] width 710 height 142
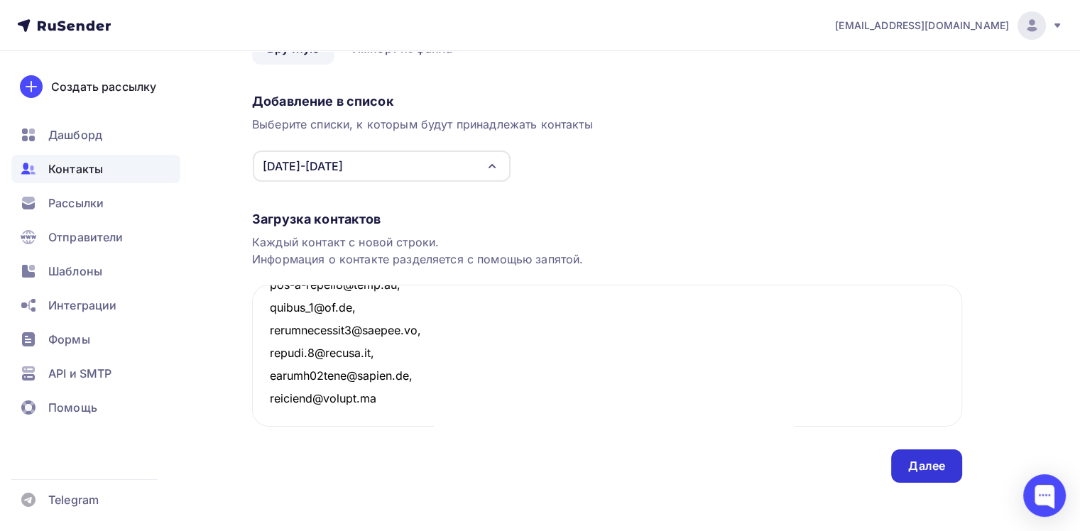
scroll to position [93, 0]
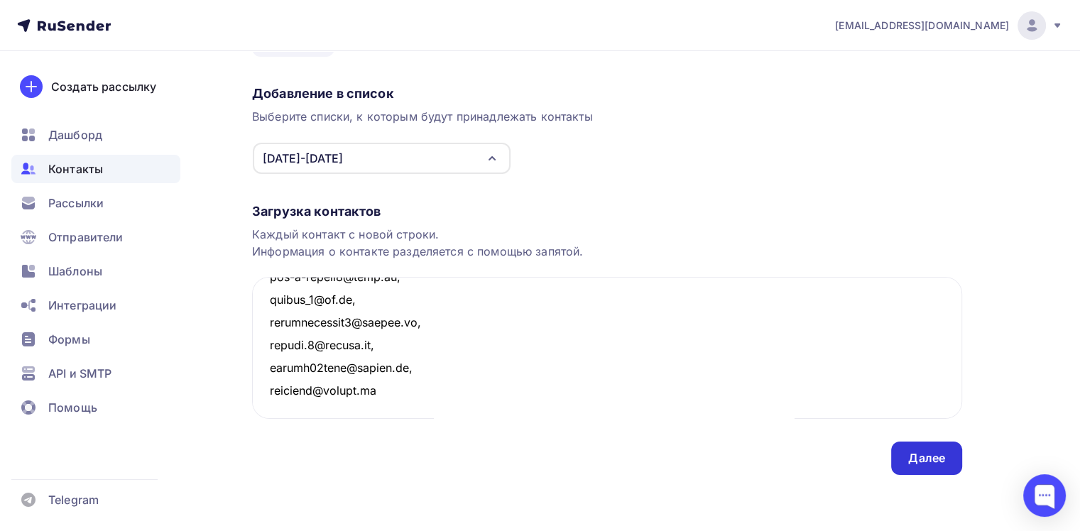
type textarea "mariya010582@mail.ru, vlp.59@mail.ru, margo1164@mail.ru, alexandra.koshlyakova@…"
click at [940, 460] on div "Далее" at bounding box center [926, 458] width 37 height 16
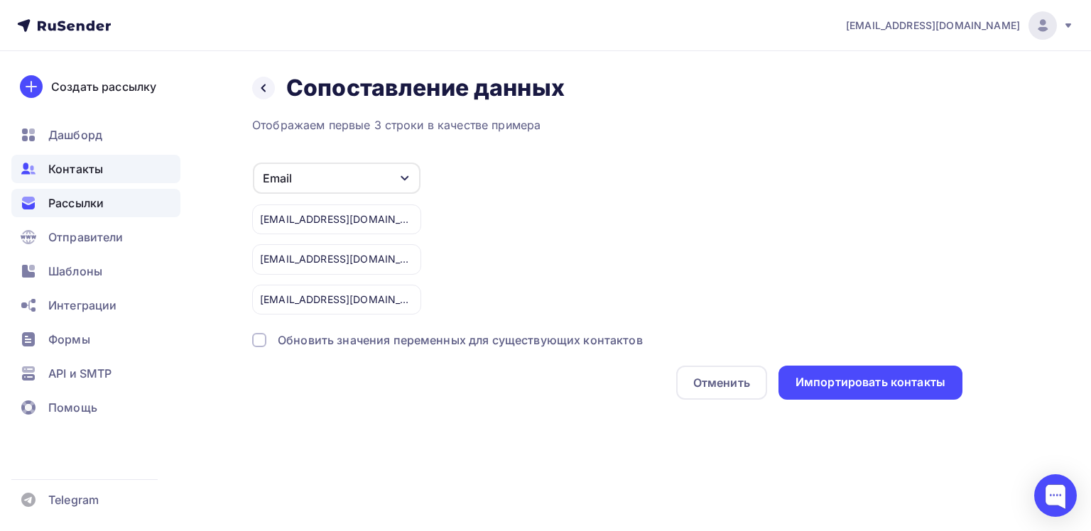
click at [65, 205] on span "Рассылки" at bounding box center [75, 203] width 55 height 17
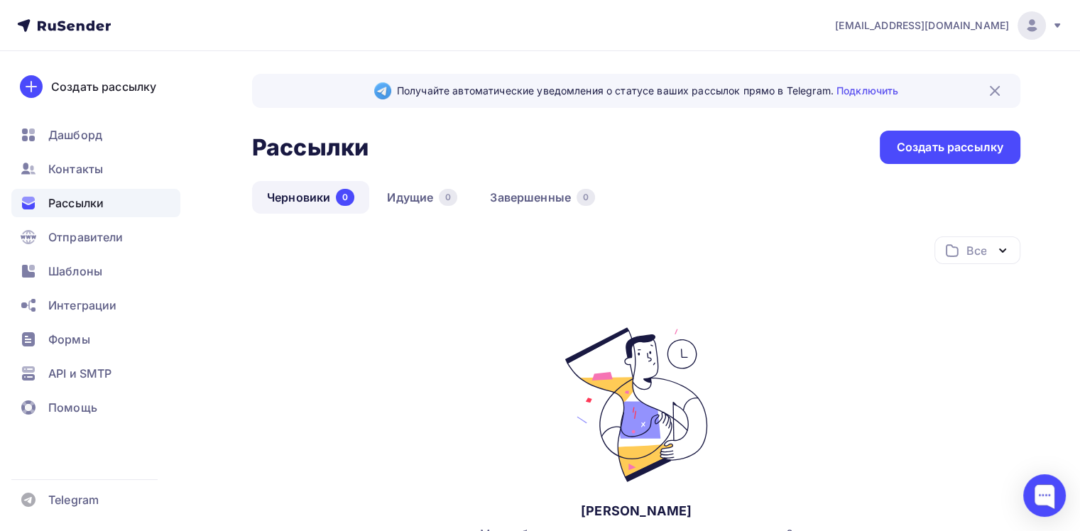
click at [301, 200] on link "Черновики 0" at bounding box center [310, 197] width 117 height 33
click at [99, 82] on div "Создать рассылку" at bounding box center [103, 86] width 105 height 17
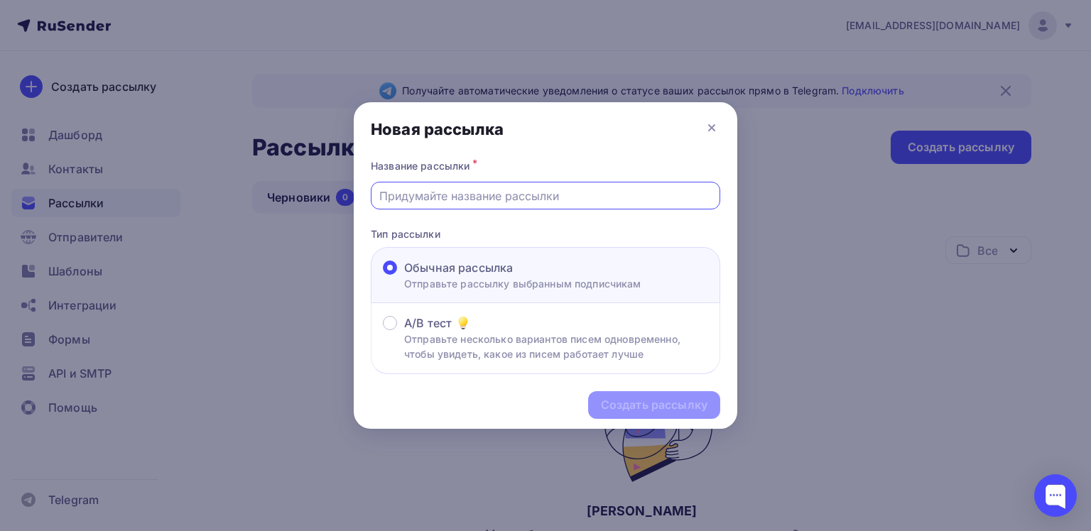
click at [442, 202] on input "text" at bounding box center [545, 195] width 333 height 17
type input "На соискание гранта АНЭ"
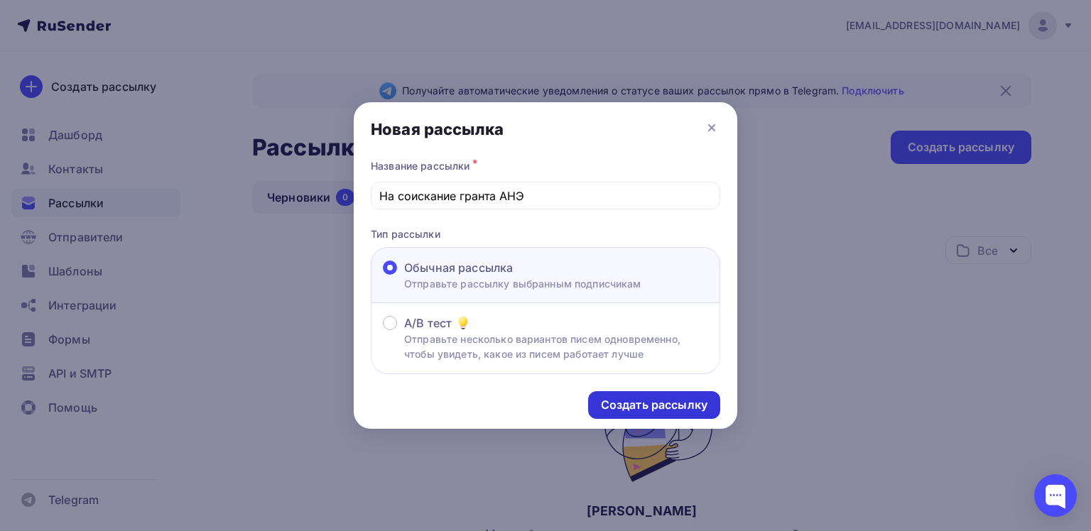
click at [642, 403] on div "Создать рассылку" at bounding box center [654, 405] width 107 height 16
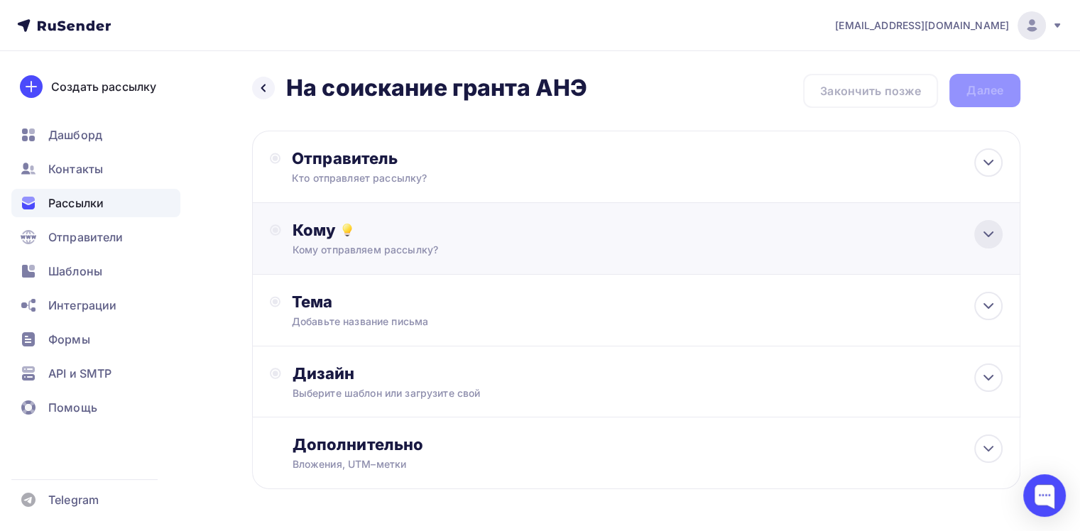
click at [987, 234] on icon at bounding box center [988, 234] width 17 height 17
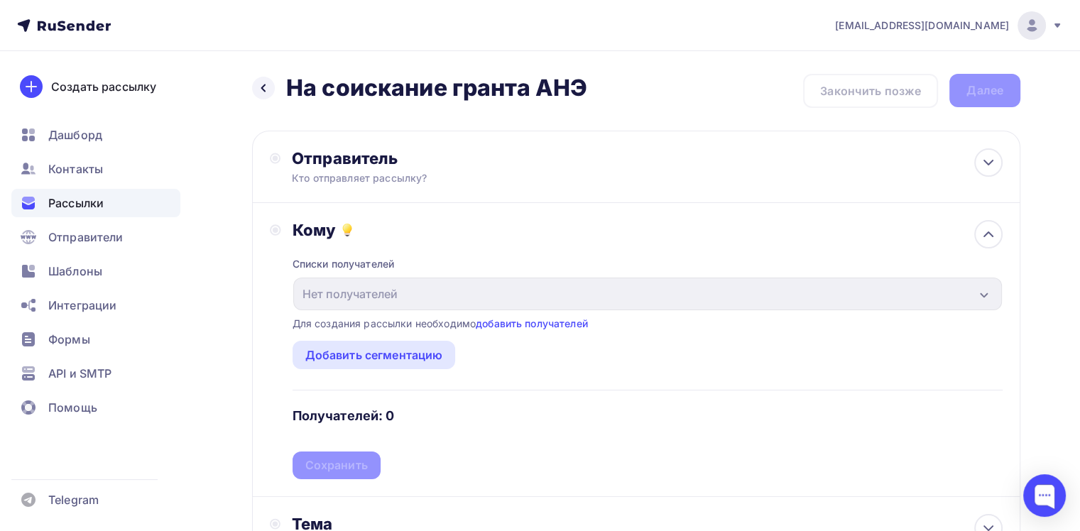
click at [793, 243] on div "Списки получателей Нет получателей Все списки id Добавить список Для создания р…" at bounding box center [648, 359] width 710 height 239
click at [1043, 224] on div "Назад На соискание гранта АНЭ На соискание гранта АНЭ Закончить позже Далее Отп…" at bounding box center [540, 427] width 1080 height 752
click at [341, 258] on div "Списки получателей" at bounding box center [344, 264] width 102 height 14
click at [984, 161] on icon at bounding box center [988, 162] width 17 height 17
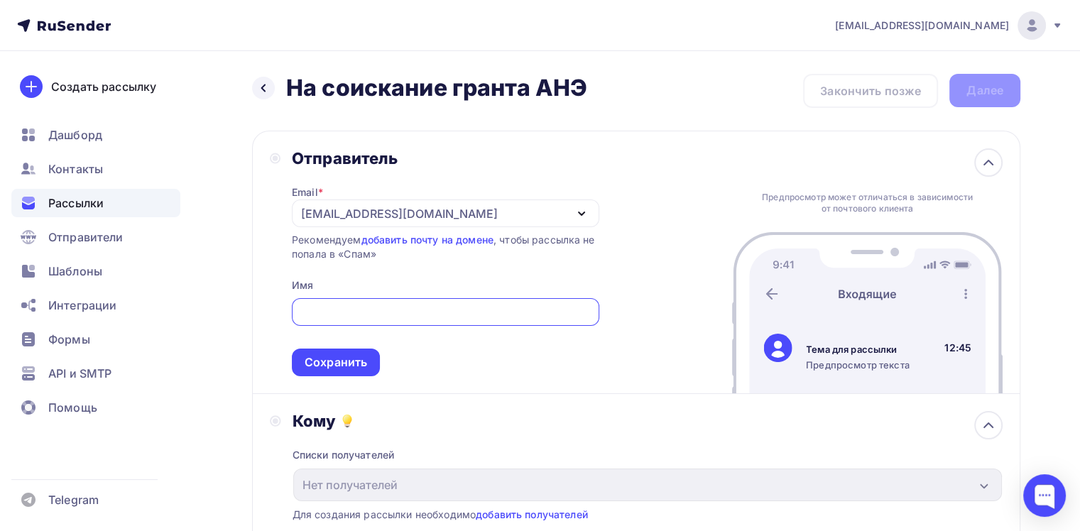
click at [673, 216] on div "Отправитель Email * ane@acnationenc.ru ane@acnationenc.ru Добавить отправителя …" at bounding box center [636, 262] width 768 height 263
click at [320, 212] on div "ane@acnationenc.ru" at bounding box center [399, 213] width 197 height 17
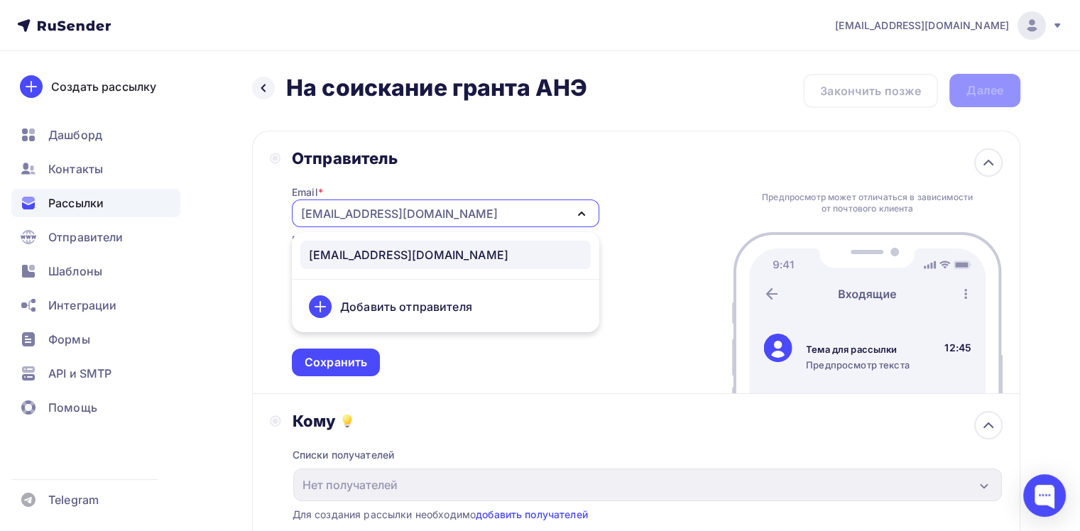
click at [468, 205] on div "ane@acnationenc.ru" at bounding box center [445, 214] width 307 height 28
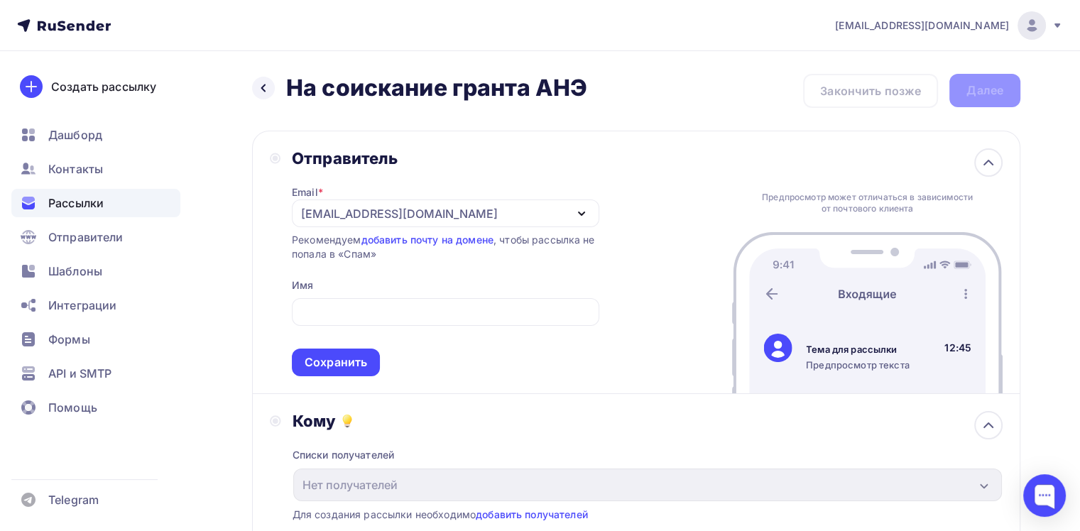
drag, startPoint x: 442, startPoint y: 215, endPoint x: 429, endPoint y: 214, distance: 13.5
click at [442, 215] on div "ane@acnationenc.ru" at bounding box center [445, 214] width 307 height 28
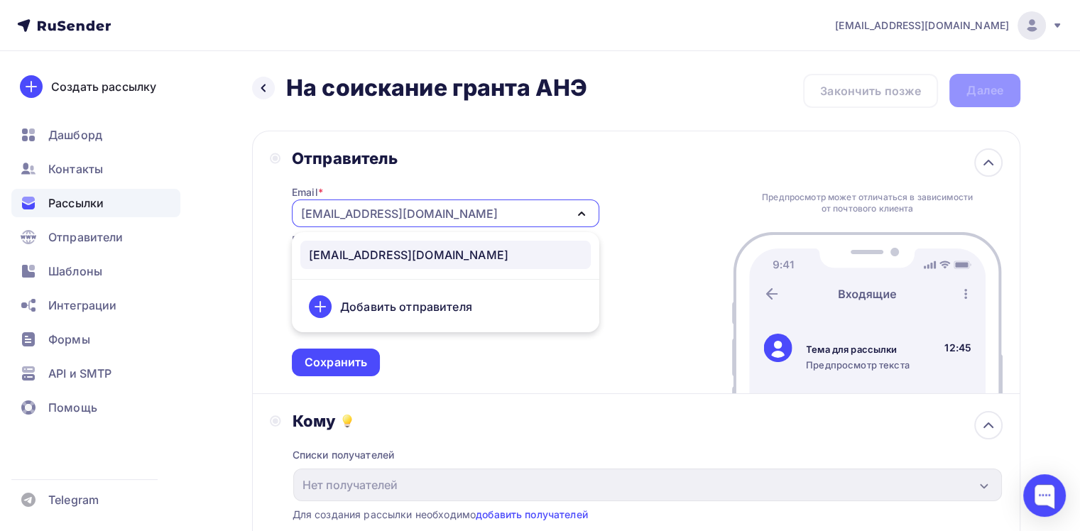
click at [325, 213] on div "ane@acnationenc.ru" at bounding box center [399, 213] width 197 height 17
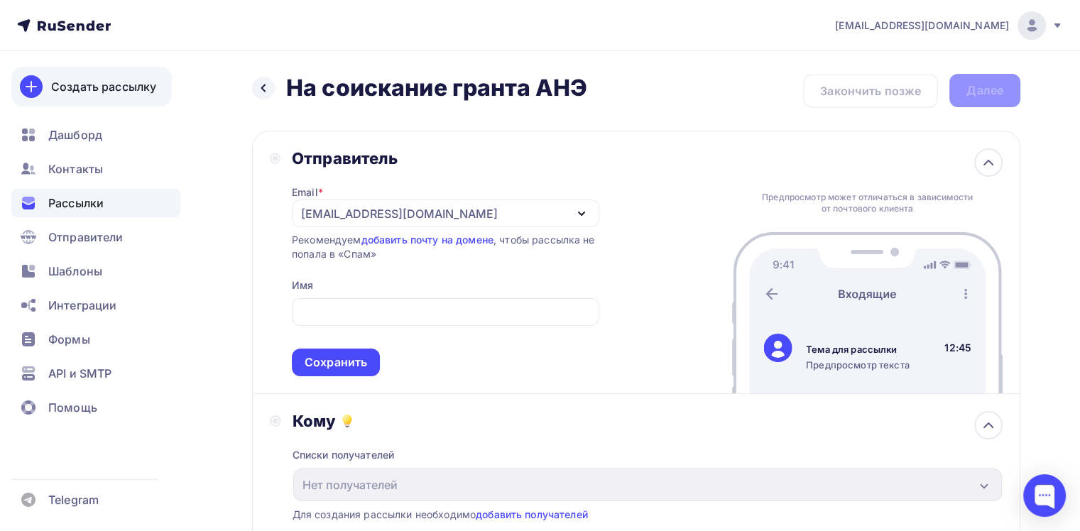
click at [111, 95] on link "Создать рассылку" at bounding box center [91, 87] width 160 height 40
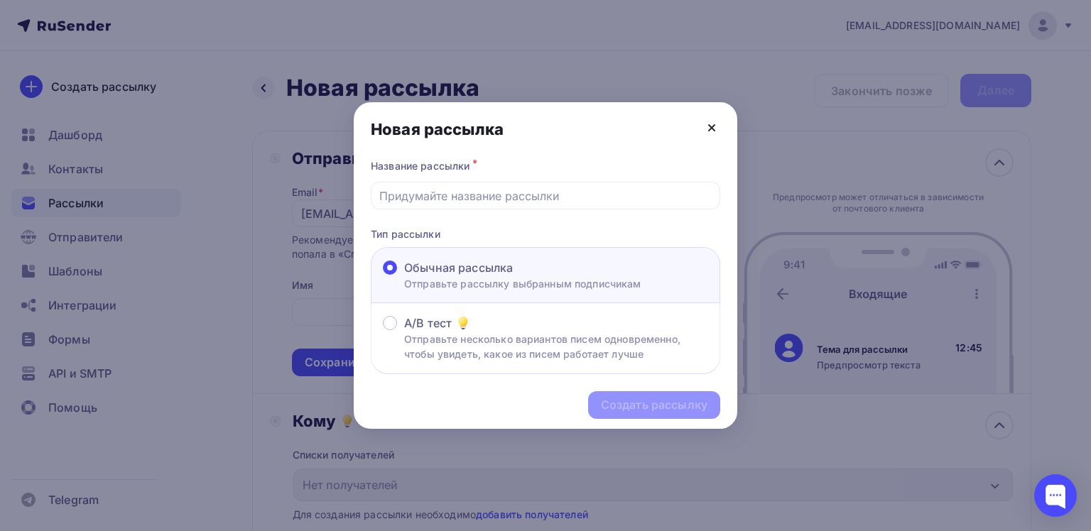
click at [715, 127] on icon at bounding box center [711, 127] width 17 height 17
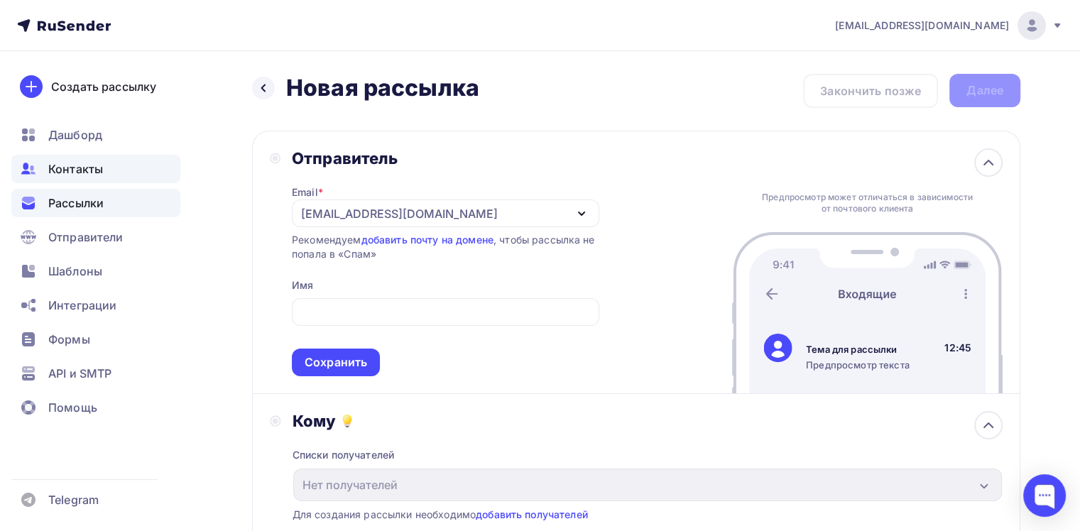
click at [82, 167] on span "Контакты" at bounding box center [75, 168] width 55 height 17
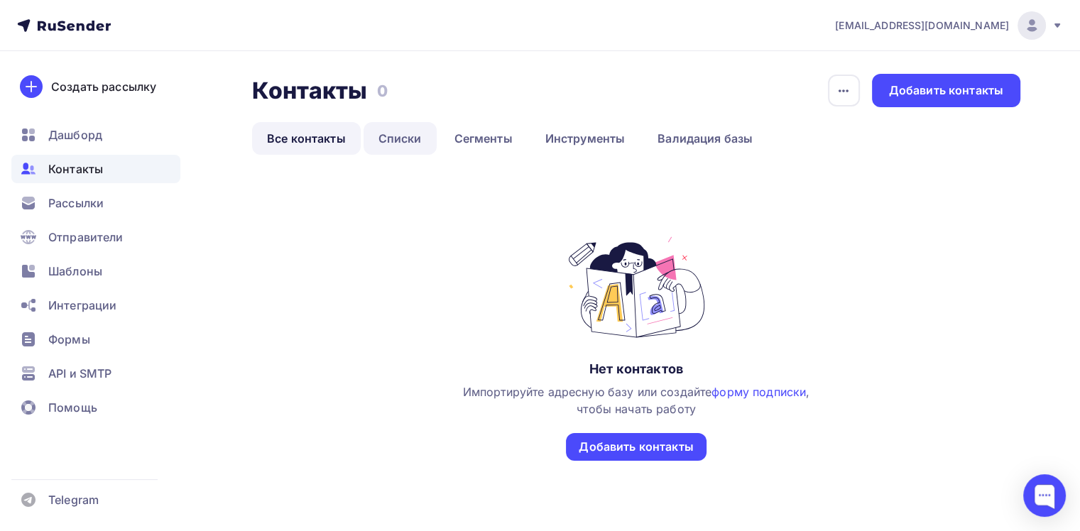
click at [391, 142] on link "Списки" at bounding box center [400, 138] width 73 height 33
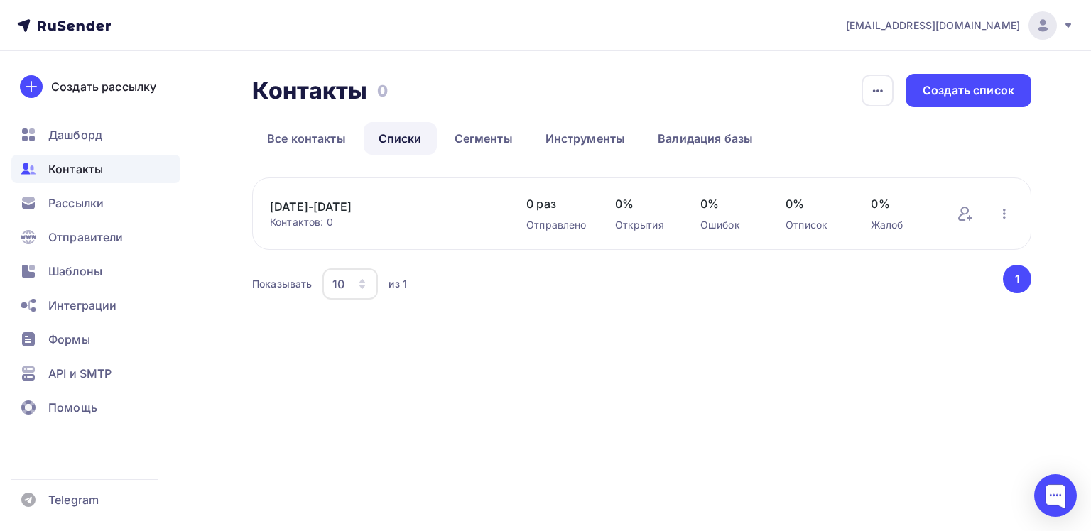
click at [310, 212] on link "1391-1491" at bounding box center [384, 206] width 228 height 17
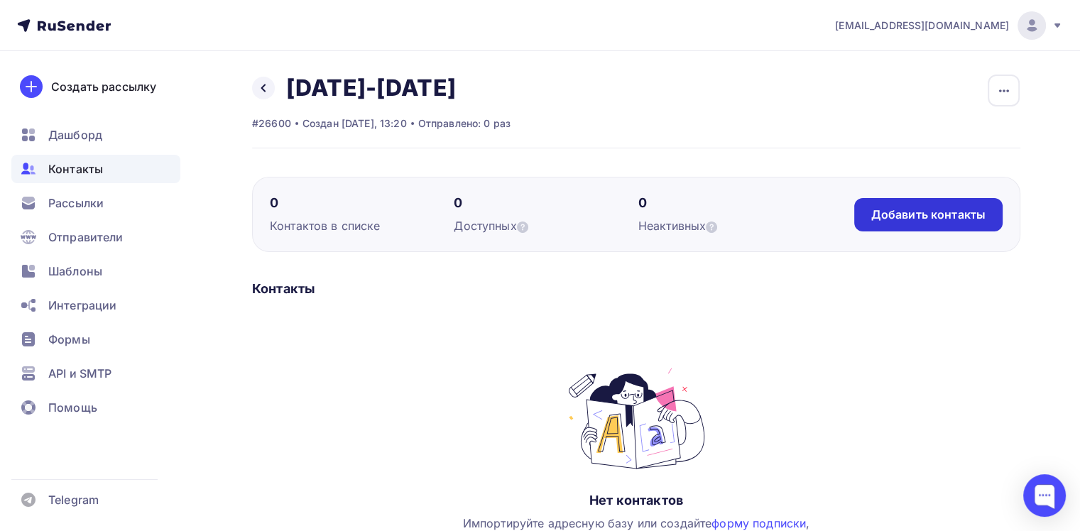
click at [906, 214] on div "Добавить контакты" at bounding box center [928, 215] width 114 height 16
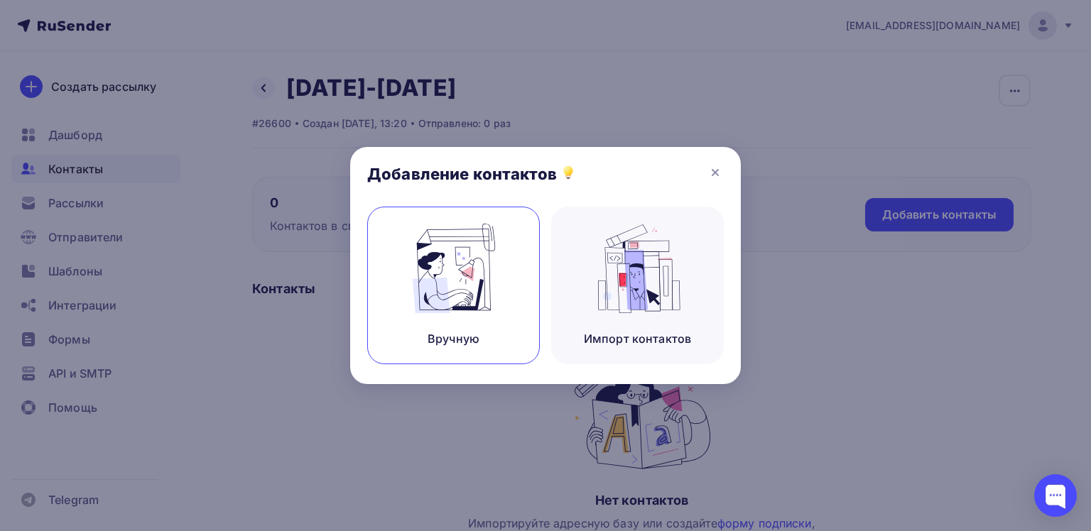
click at [480, 320] on div "Вручную" at bounding box center [453, 286] width 173 height 158
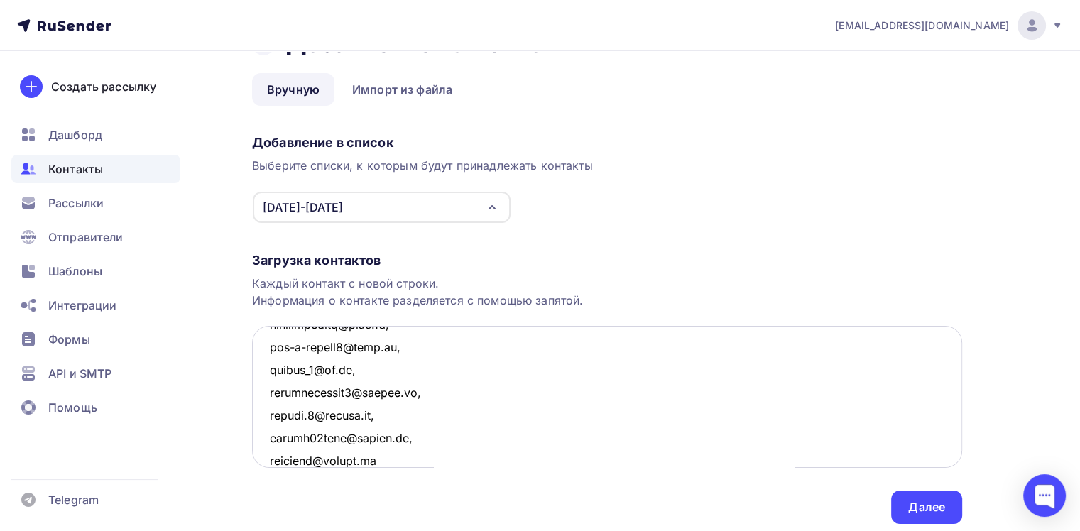
scroll to position [93, 0]
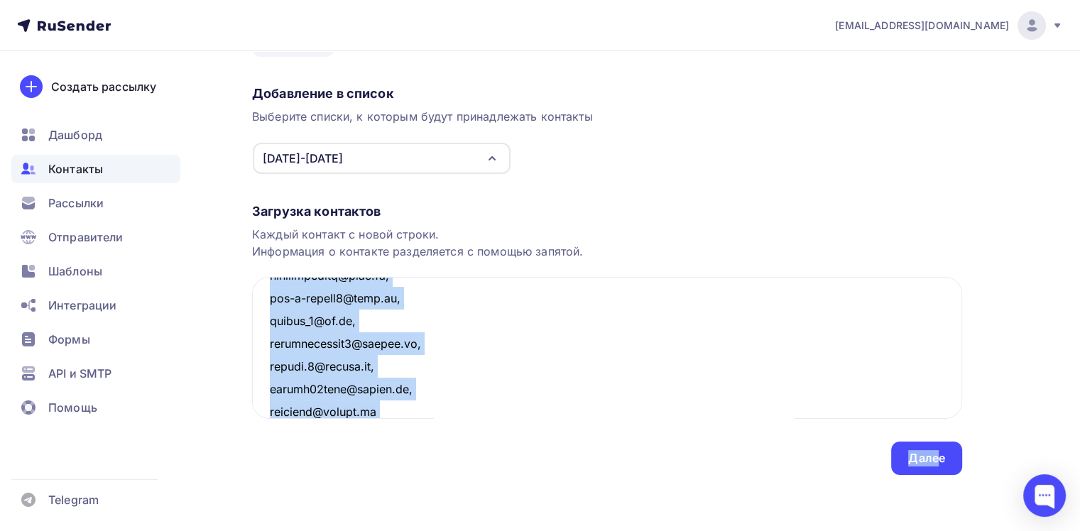
drag, startPoint x: 939, startPoint y: 459, endPoint x: 633, endPoint y: 527, distance: 312.7
click at [638, 527] on div "Назад Добавление контактов Добавление контактов Вручную Импорт из файла Вручную…" at bounding box center [540, 245] width 1080 height 574
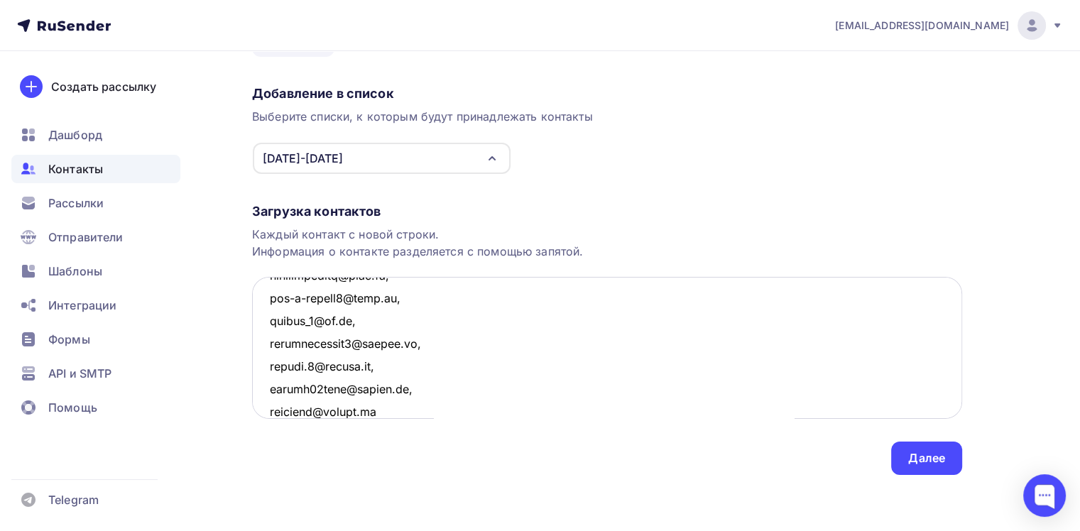
click at [380, 408] on textarea at bounding box center [607, 348] width 710 height 142
type textarea "mariya010582@mail.ru, vlp.59@mail.ru, margo1164@mail.ru, alexandra.koshlyakova@…"
click at [924, 457] on div "Далее" at bounding box center [926, 458] width 37 height 16
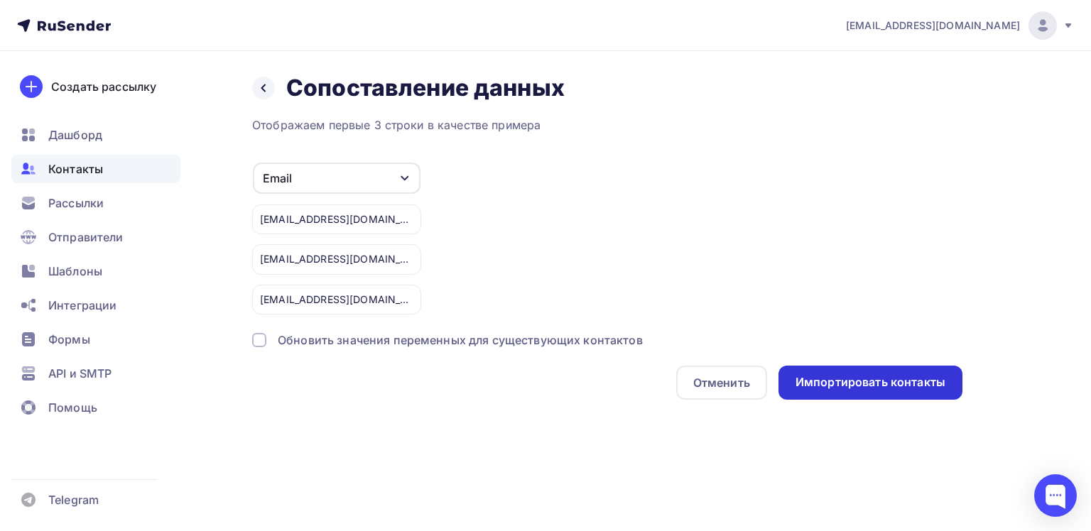
click at [868, 382] on div "Импортировать контакты" at bounding box center [870, 382] width 150 height 16
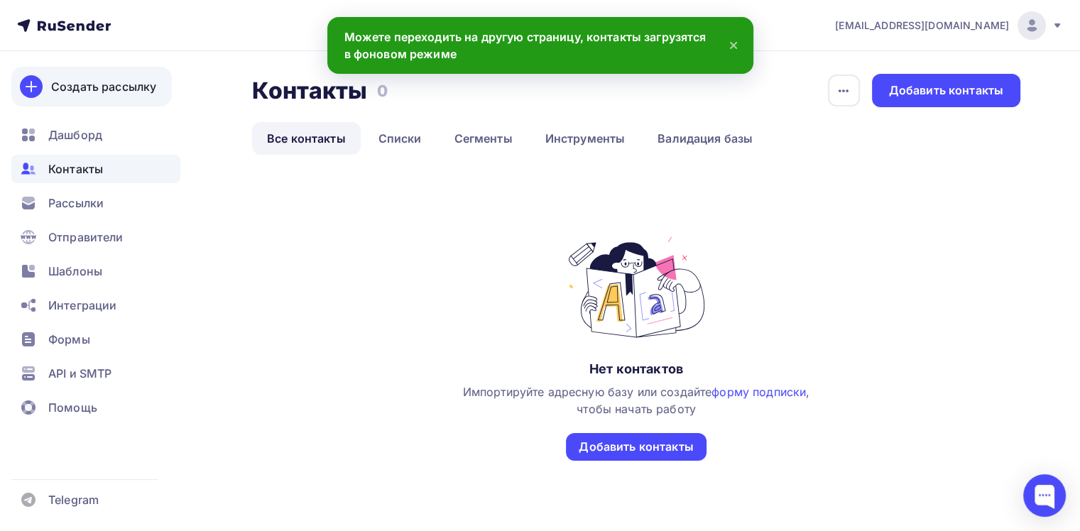
click at [102, 87] on div "Создать рассылку" at bounding box center [103, 86] width 105 height 17
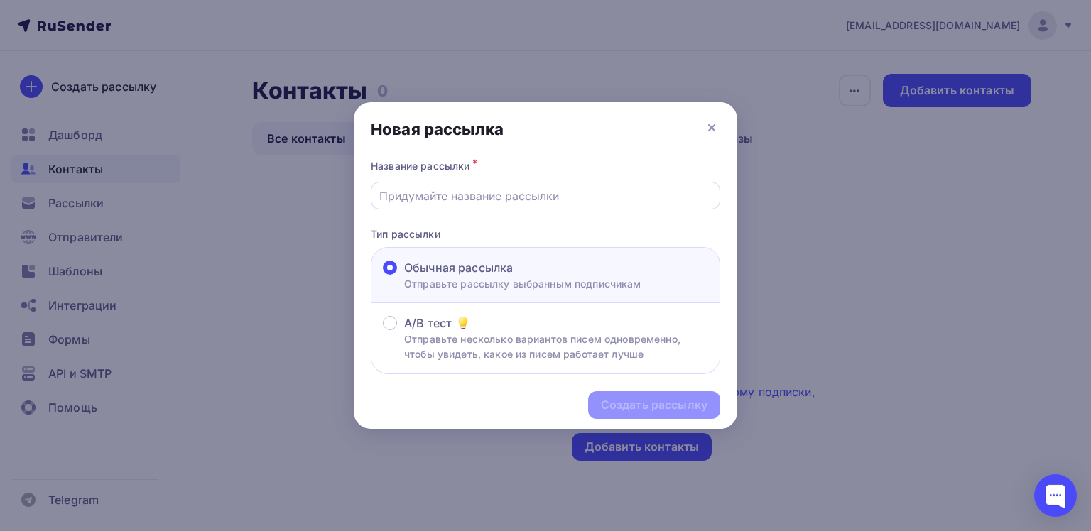
click at [456, 195] on input "text" at bounding box center [545, 195] width 333 height 17
type input "На соискание гранта АНЭ"
click at [648, 404] on div "Создать рассылку" at bounding box center [654, 405] width 107 height 16
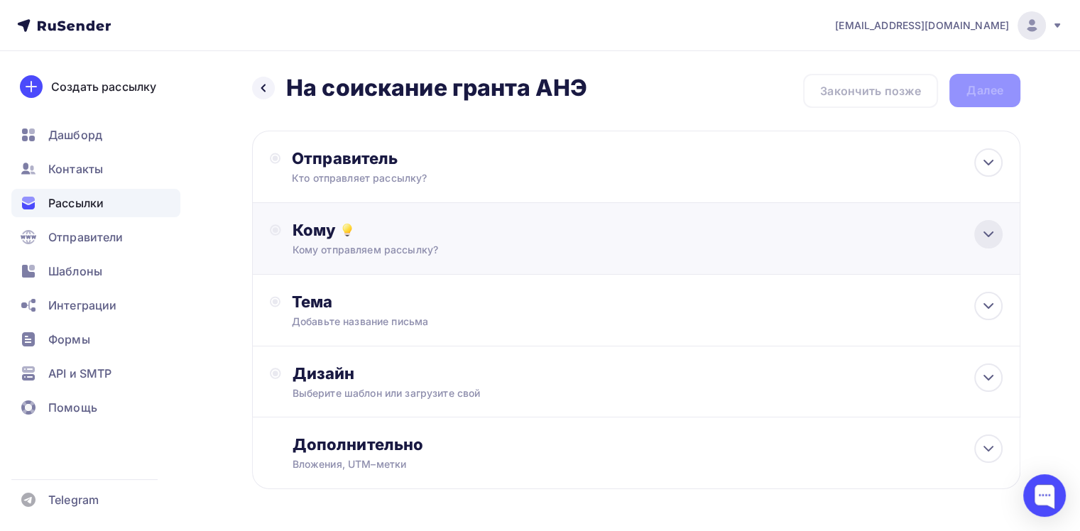
click at [981, 233] on icon at bounding box center [988, 234] width 17 height 17
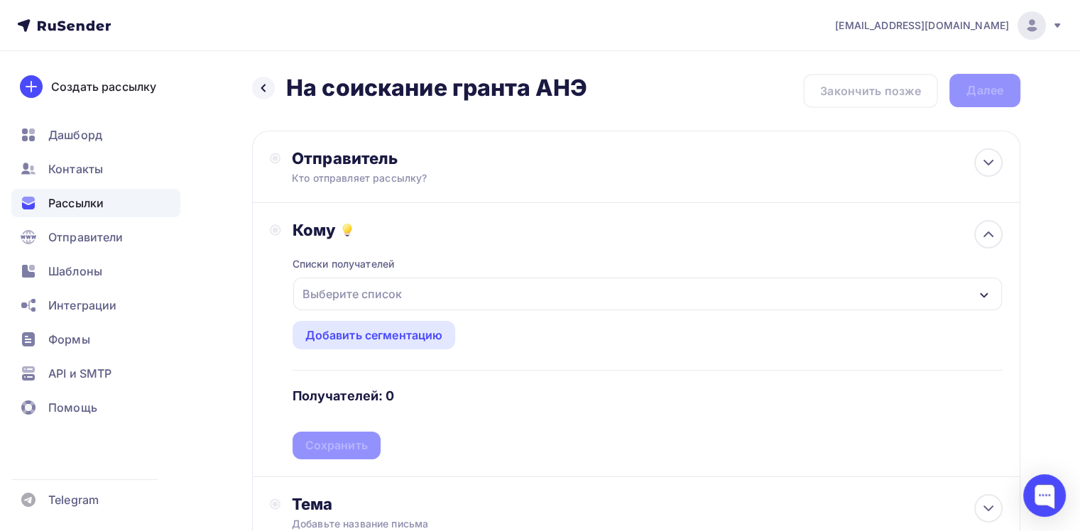
drag, startPoint x: 985, startPoint y: 295, endPoint x: 950, endPoint y: 300, distance: 35.3
click at [983, 295] on icon "button" at bounding box center [984, 295] width 8 height 5
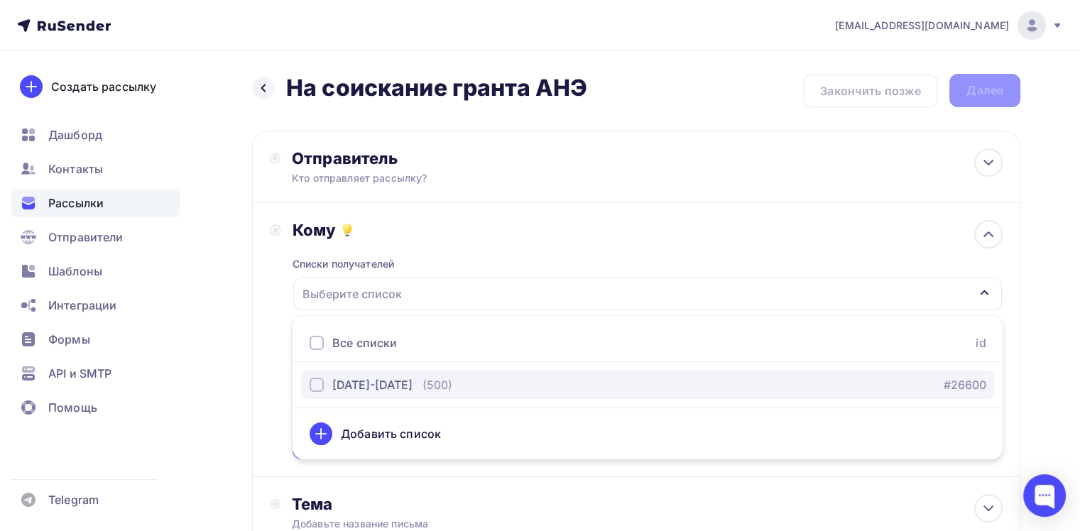
click at [324, 388] on div "1391-1491" at bounding box center [361, 384] width 103 height 17
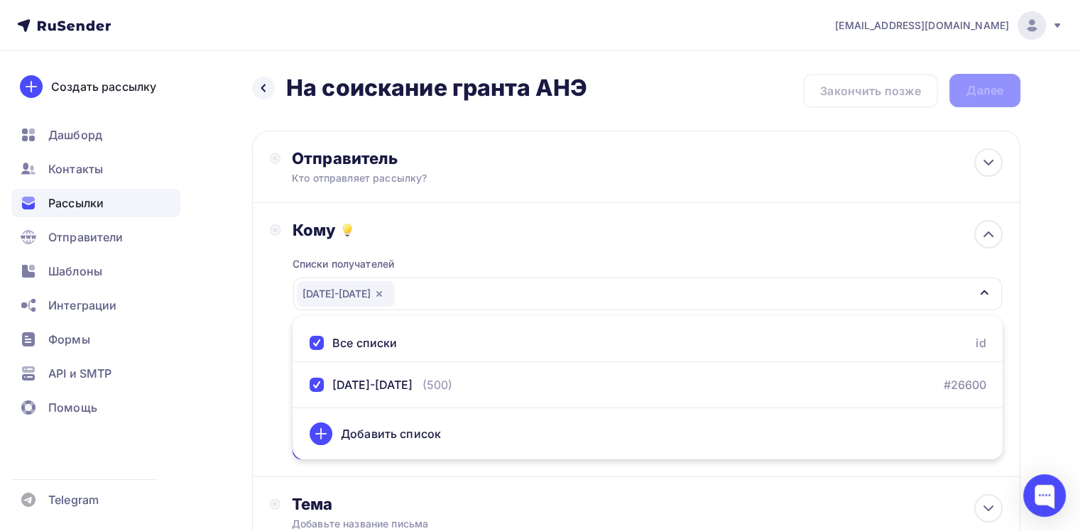
click at [395, 434] on div "Добавить список" at bounding box center [391, 433] width 100 height 17
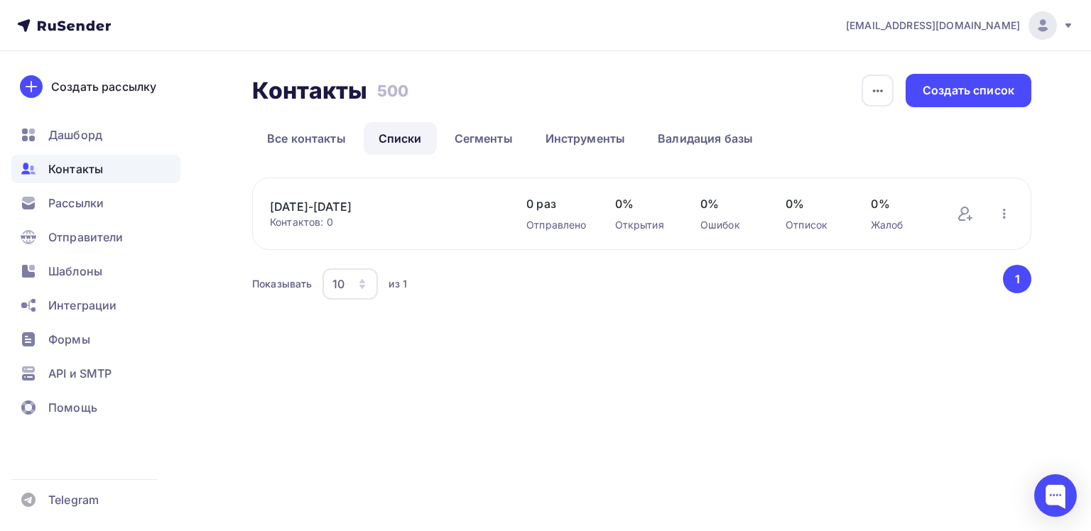
click at [294, 209] on link "1391-1491" at bounding box center [384, 206] width 228 height 17
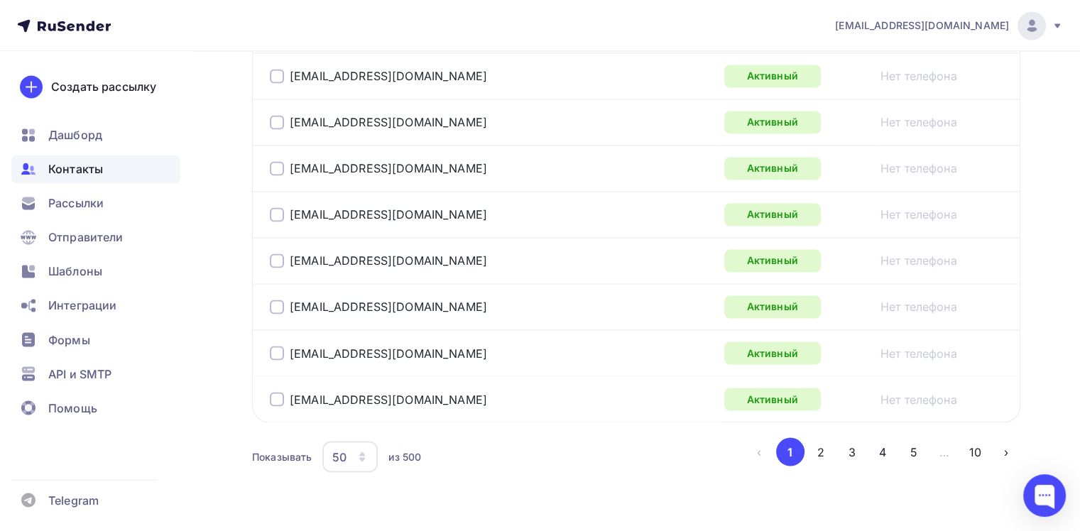
scroll to position [2415, 0]
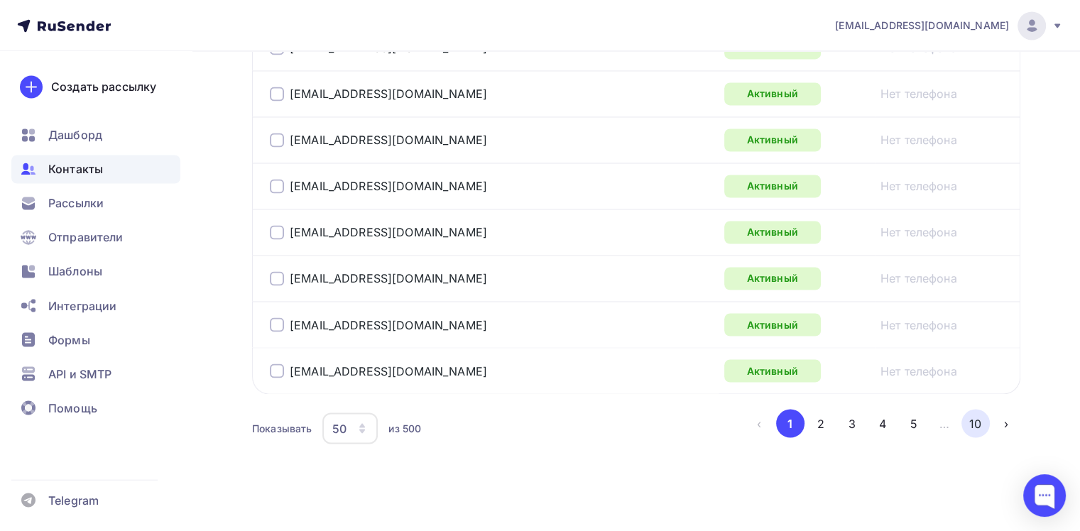
click at [974, 416] on button "10" at bounding box center [976, 423] width 28 height 28
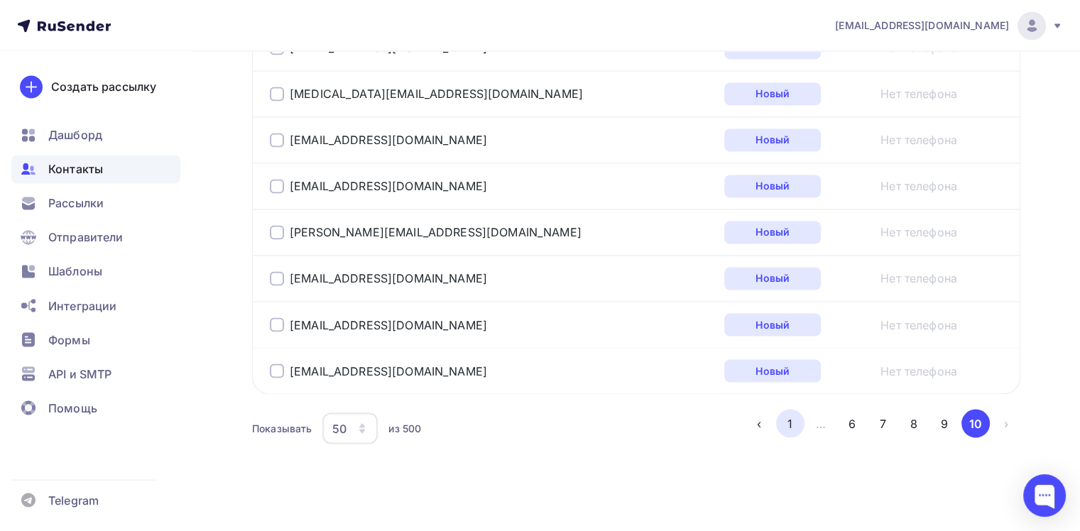
click at [792, 418] on button "1" at bounding box center [790, 423] width 28 height 28
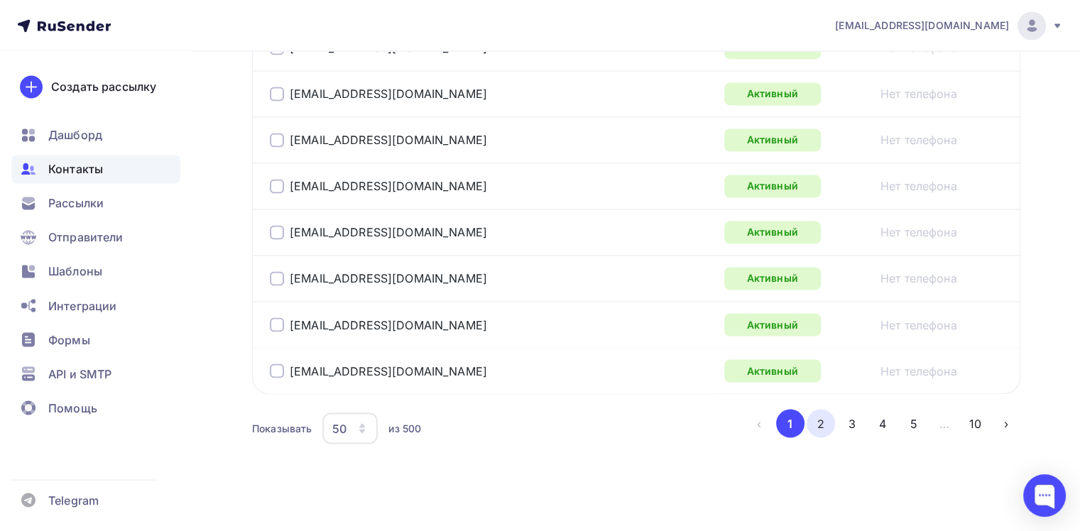
click at [817, 417] on button "2" at bounding box center [821, 423] width 28 height 28
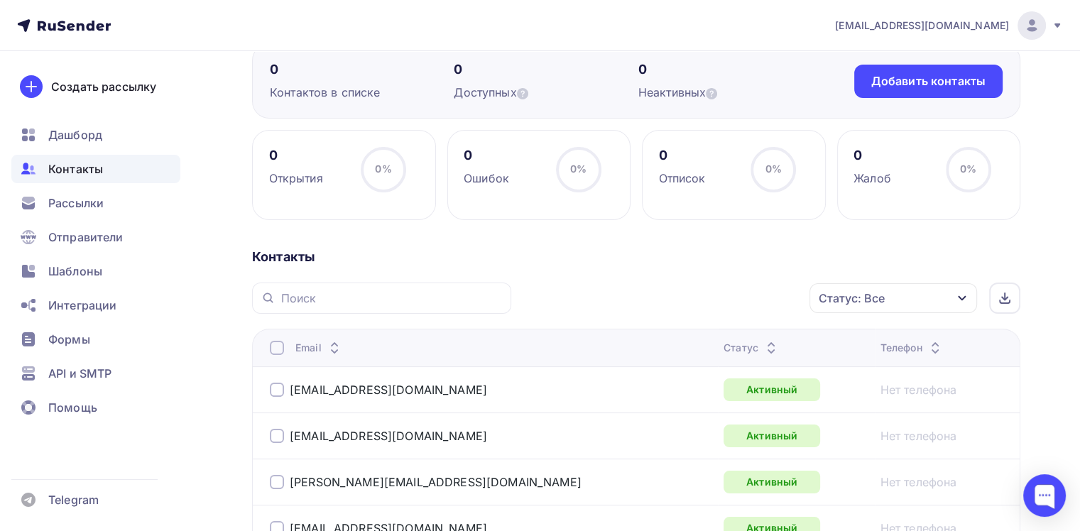
scroll to position [142, 0]
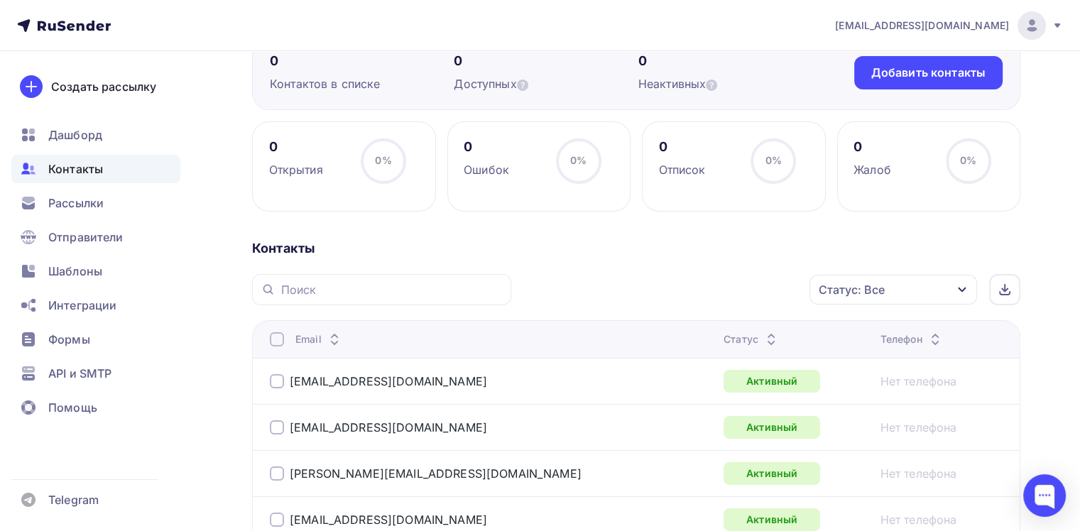
click at [277, 340] on div at bounding box center [277, 339] width 14 height 14
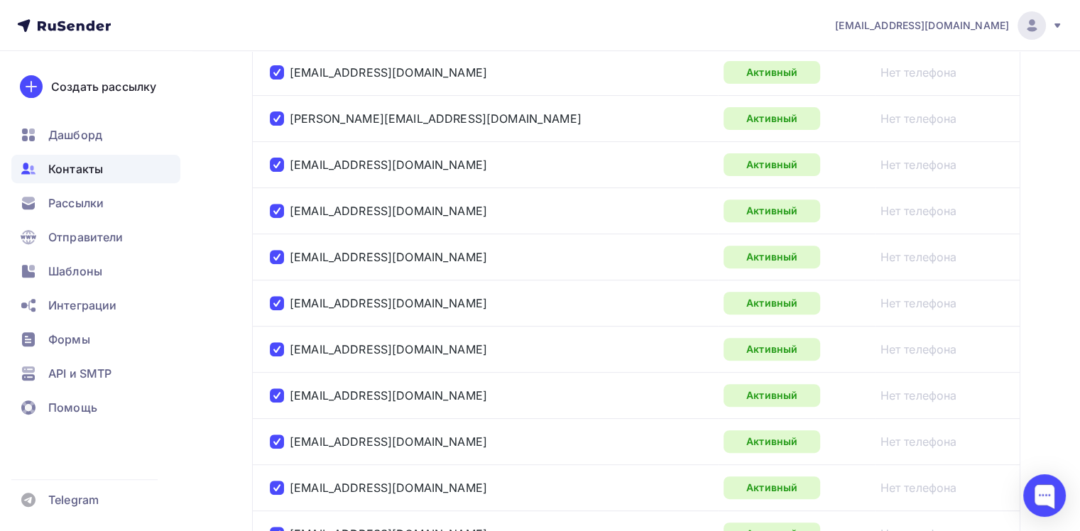
scroll to position [0, 0]
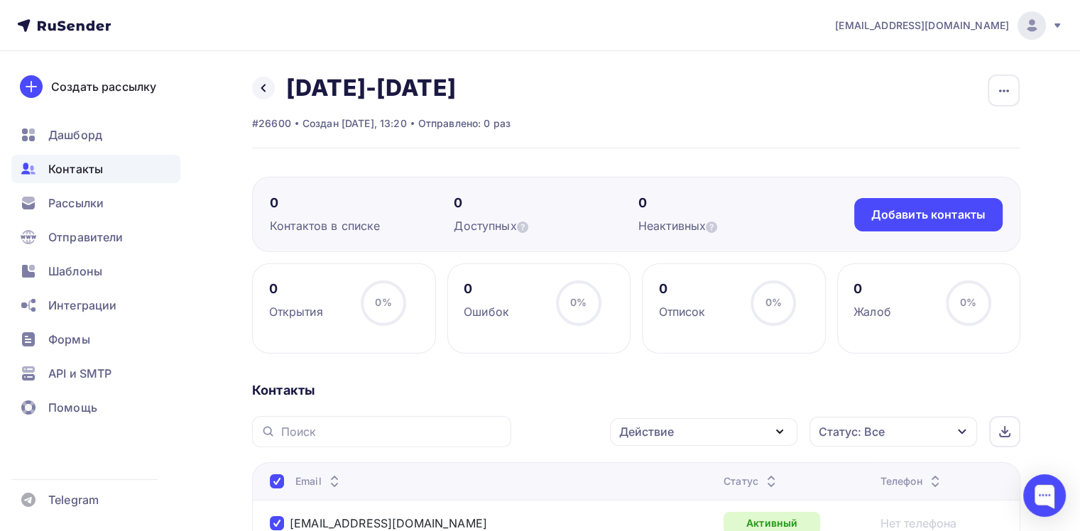
click at [274, 480] on div at bounding box center [277, 481] width 14 height 14
click at [103, 88] on div "Создать рассылку" at bounding box center [103, 86] width 105 height 17
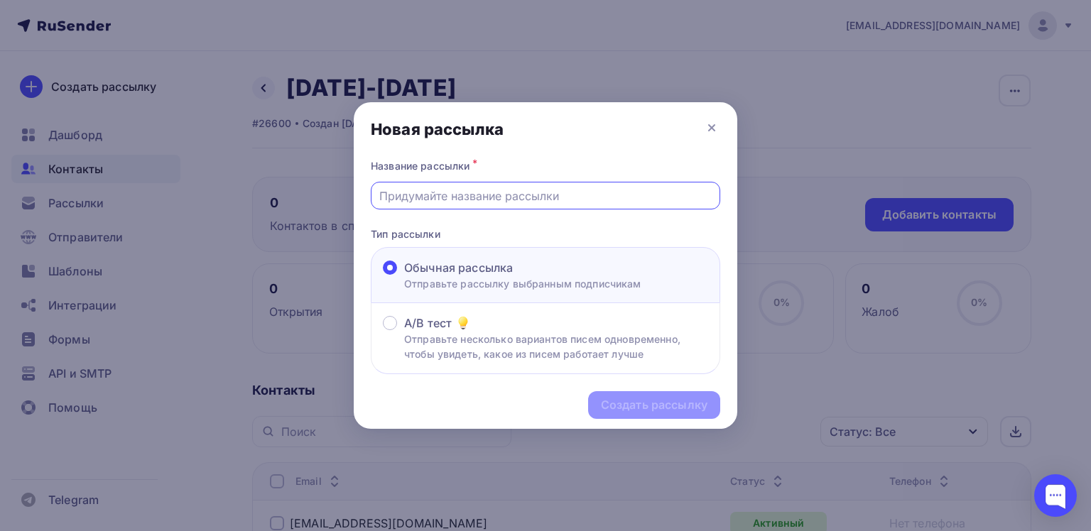
click at [484, 199] on input "text" at bounding box center [545, 195] width 333 height 17
type input "На соискание гранта АНЭ"
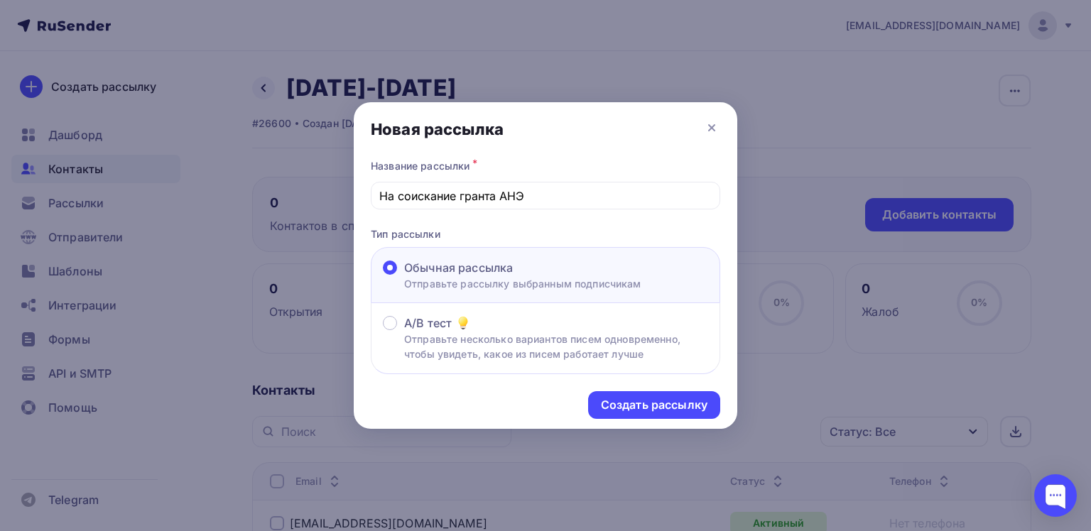
click at [534, 275] on div "Обычная рассылка" at bounding box center [522, 267] width 237 height 17
click at [404, 276] on input "Обычная рассылка Отправьте рассылку выбранным подписчикам" at bounding box center [404, 276] width 0 height 0
click at [650, 406] on div "Создать рассылку" at bounding box center [654, 405] width 107 height 16
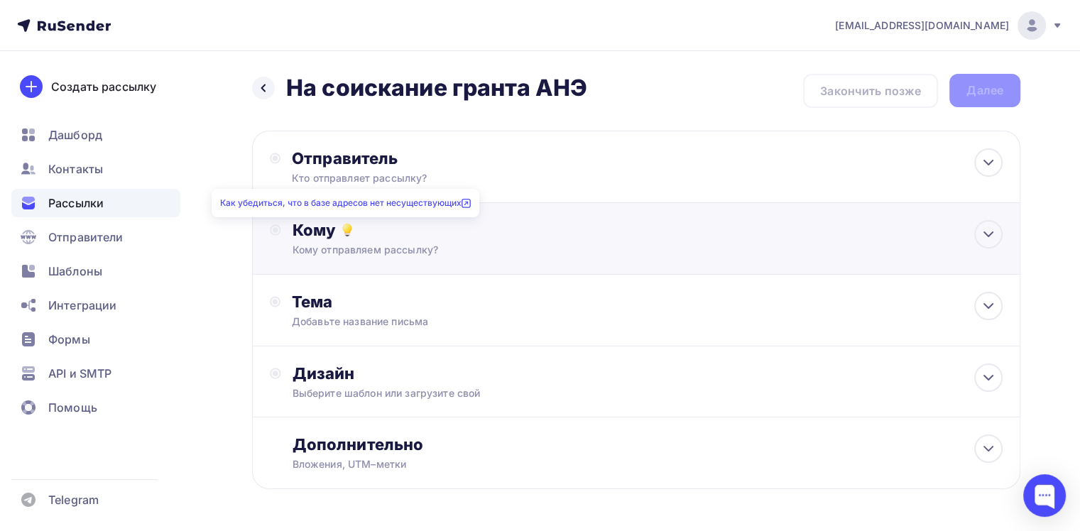
click at [349, 234] on icon at bounding box center [347, 230] width 17 height 17
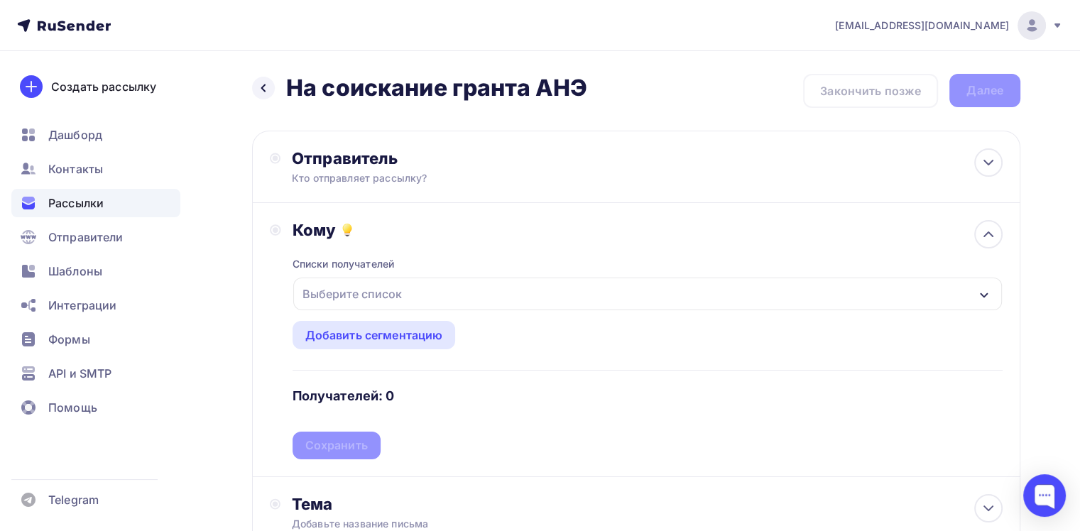
click at [979, 292] on icon "button" at bounding box center [984, 295] width 11 height 11
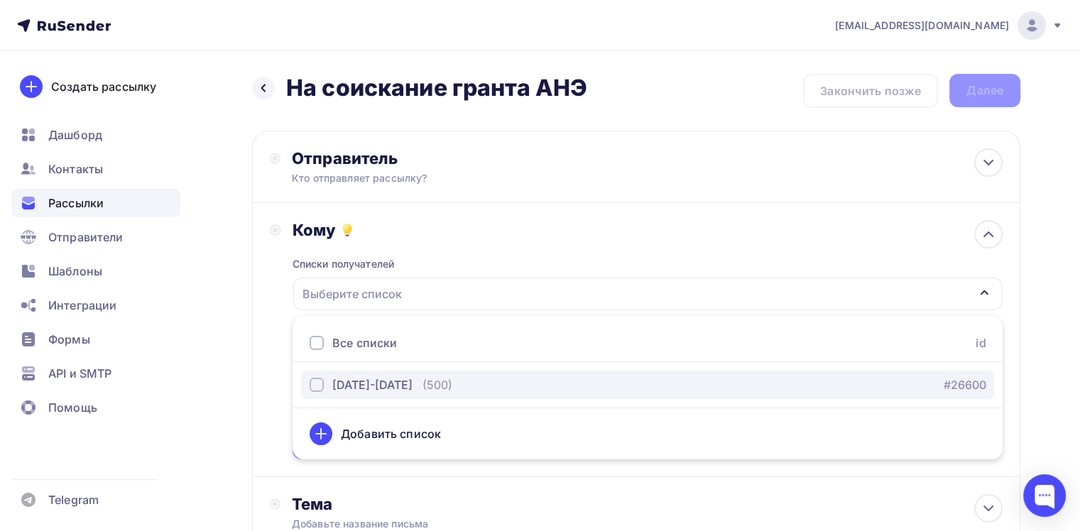
click at [320, 388] on div "button" at bounding box center [317, 385] width 14 height 14
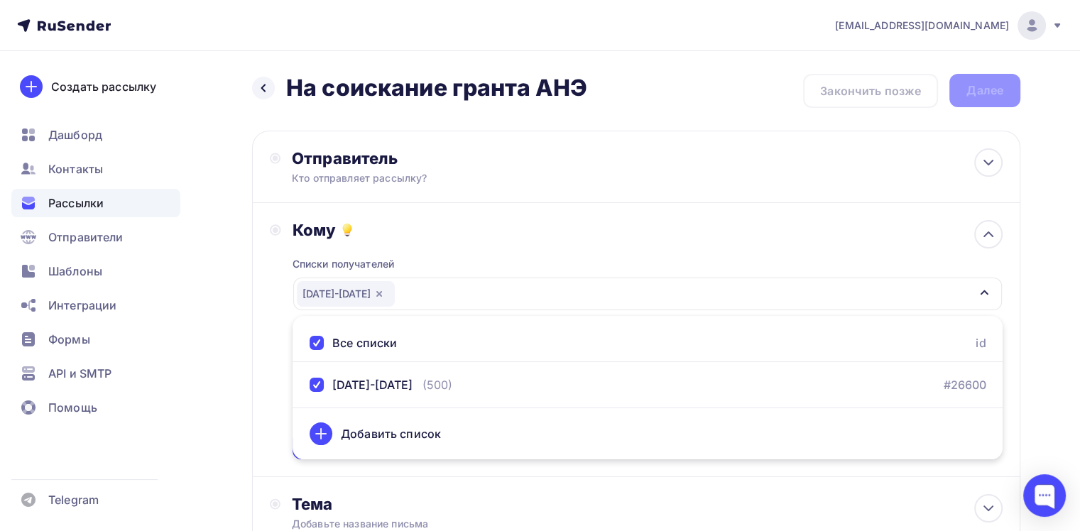
click at [398, 431] on div "Добавить список" at bounding box center [391, 433] width 100 height 17
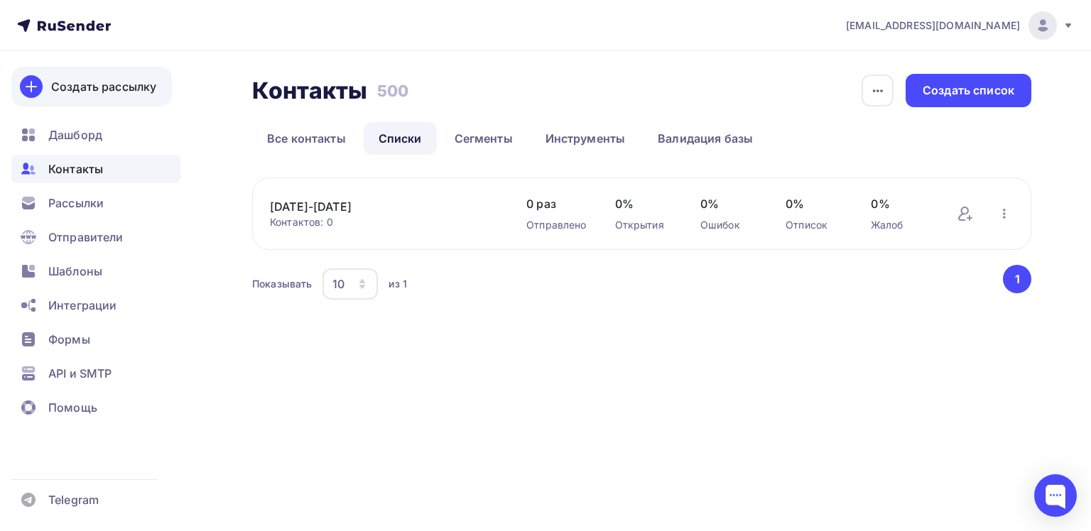
click at [101, 91] on div "Создать рассылку" at bounding box center [103, 86] width 105 height 17
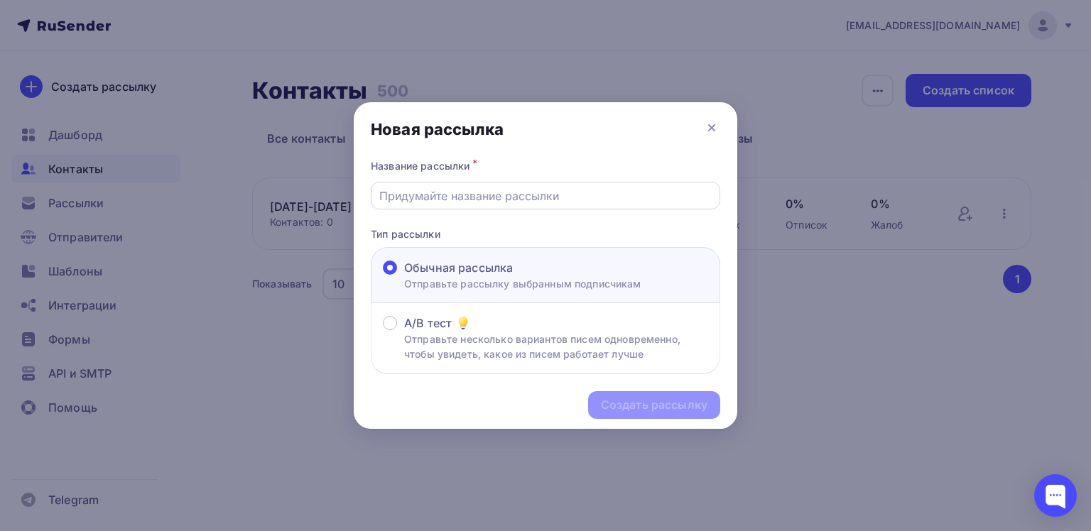
click at [489, 190] on input "text" at bounding box center [545, 195] width 333 height 17
type input "На соискание гранта АНЭ"
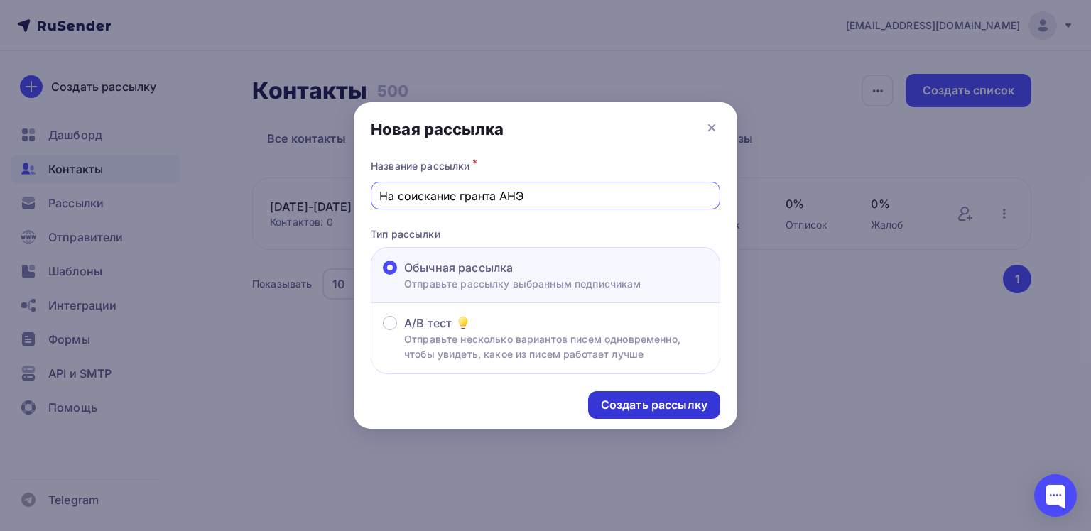
click at [631, 398] on div "Создать рассылку" at bounding box center [654, 405] width 107 height 16
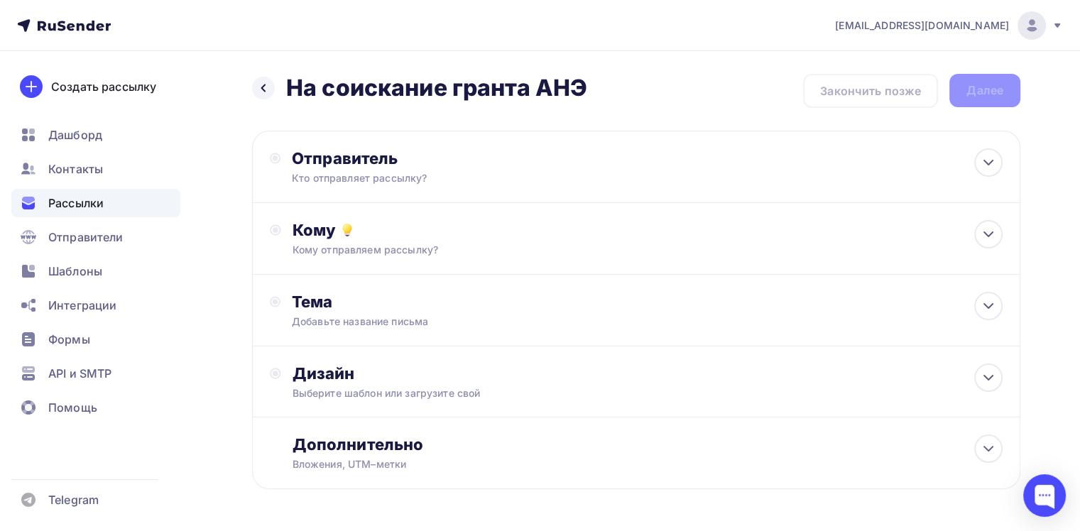
click at [679, 92] on div "Назад На соискание гранта АНЭ На соискание гранта АНЭ Закончить позже Далее" at bounding box center [636, 91] width 768 height 34
click at [982, 312] on icon at bounding box center [988, 306] width 17 height 17
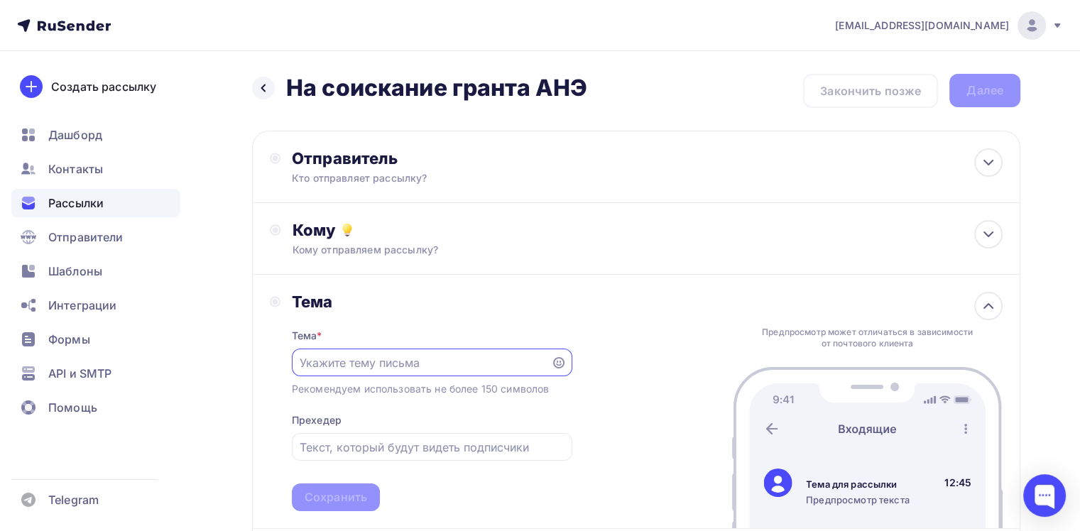
type input "Y"
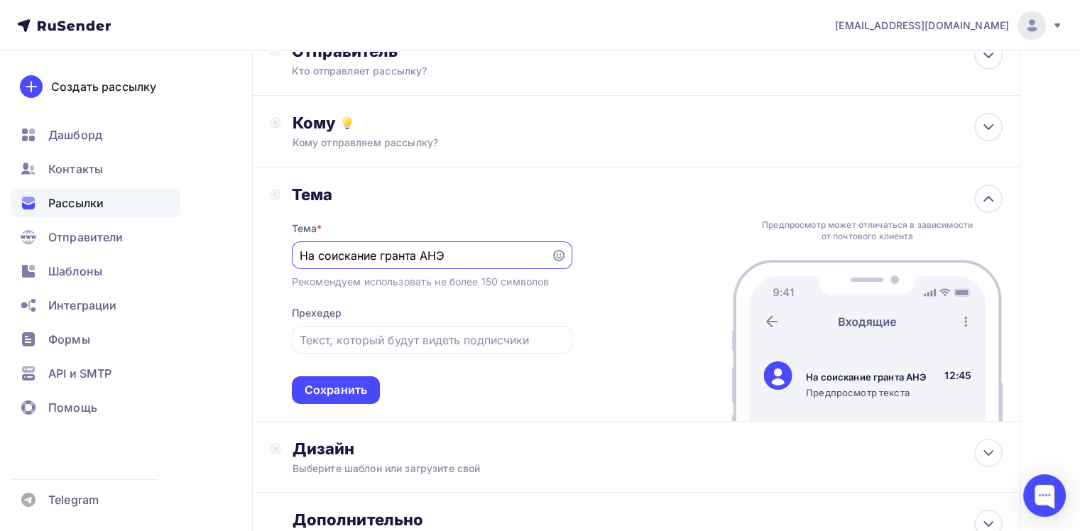
scroll to position [142, 0]
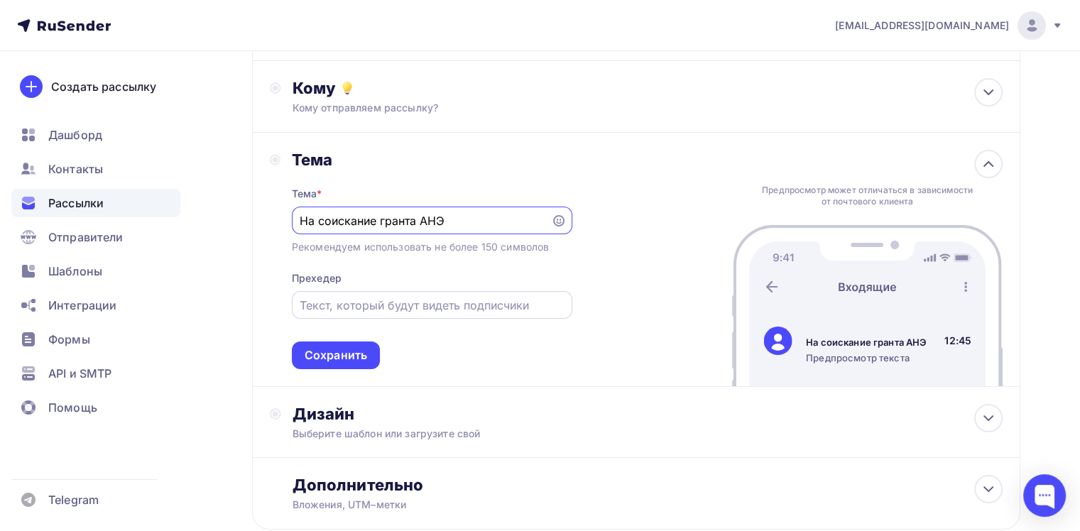
type input "На соискание гранта АНЭ"
click at [453, 303] on input "text" at bounding box center [432, 305] width 264 height 17
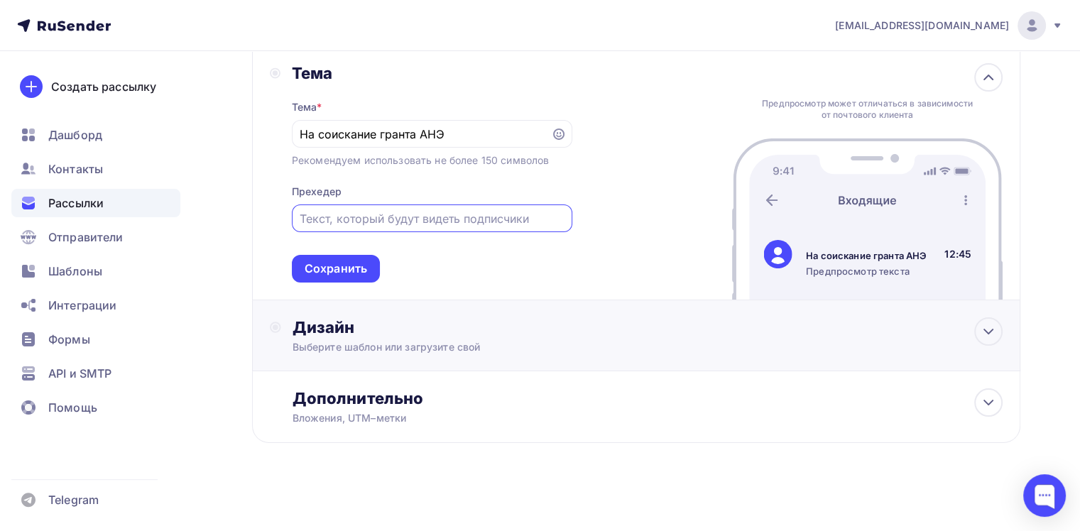
scroll to position [230, 0]
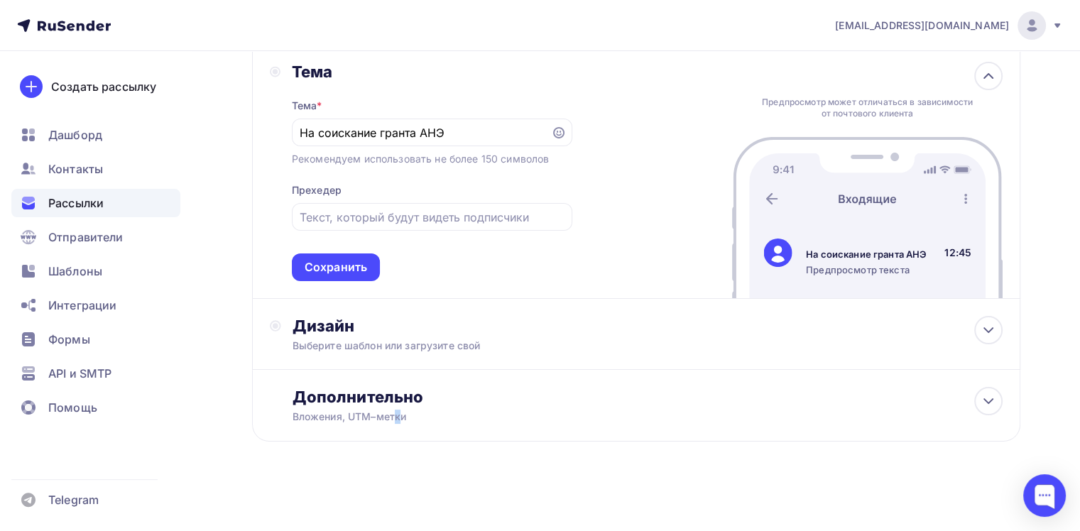
click at [322, 473] on div "Назад На соискание гранта АНЭ На соискание гранта АНЭ Закончить позже Далее Отп…" at bounding box center [636, 160] width 768 height 633
click at [91, 276] on span "Шаблоны" at bounding box center [75, 271] width 54 height 17
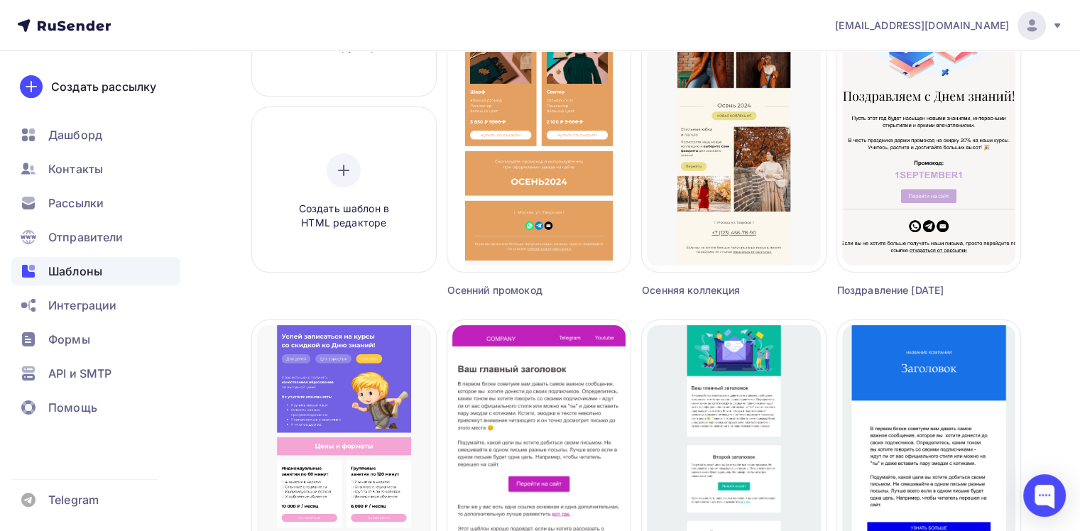
scroll to position [355, 0]
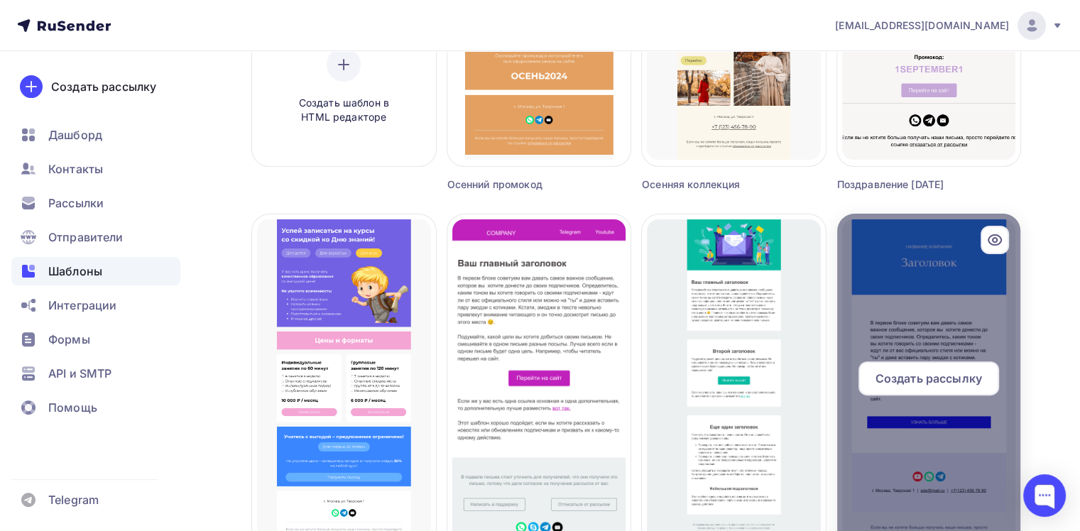
click at [942, 375] on span "Создать рассылку" at bounding box center [929, 378] width 107 height 17
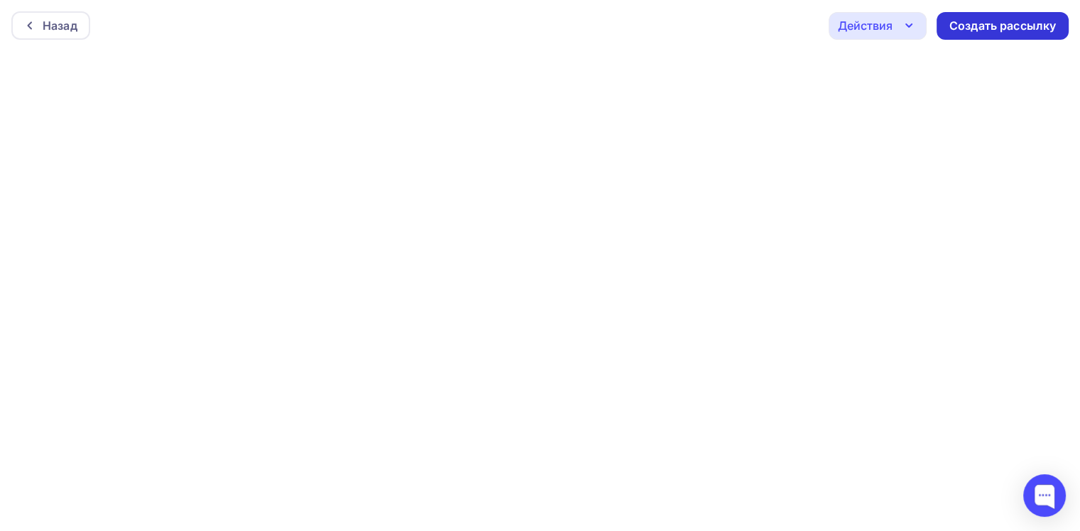
click at [1010, 28] on div "Создать рассылку" at bounding box center [1002, 26] width 107 height 16
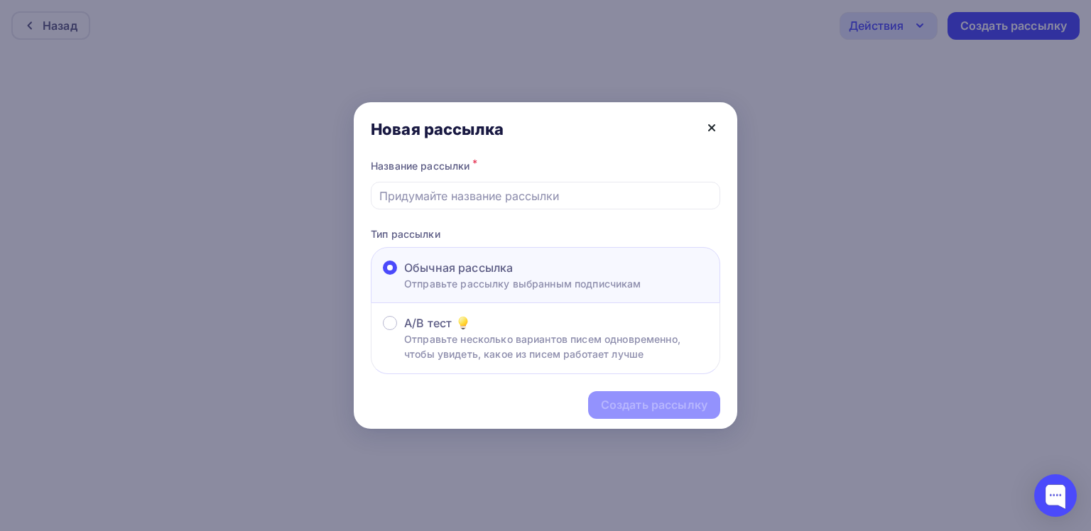
click at [712, 128] on icon at bounding box center [712, 128] width 6 height 6
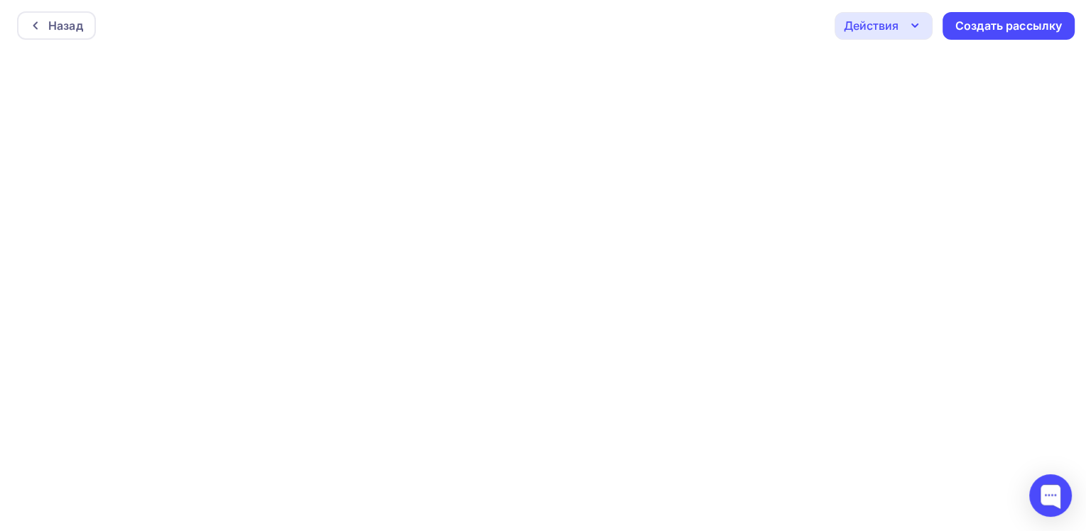
scroll to position [3, 0]
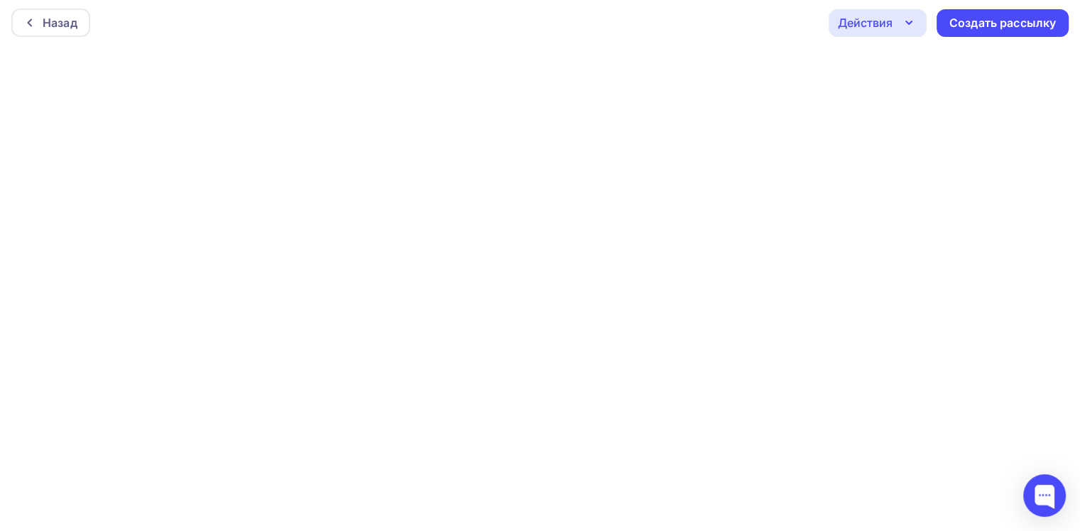
click at [910, 20] on icon "button" at bounding box center [908, 22] width 17 height 17
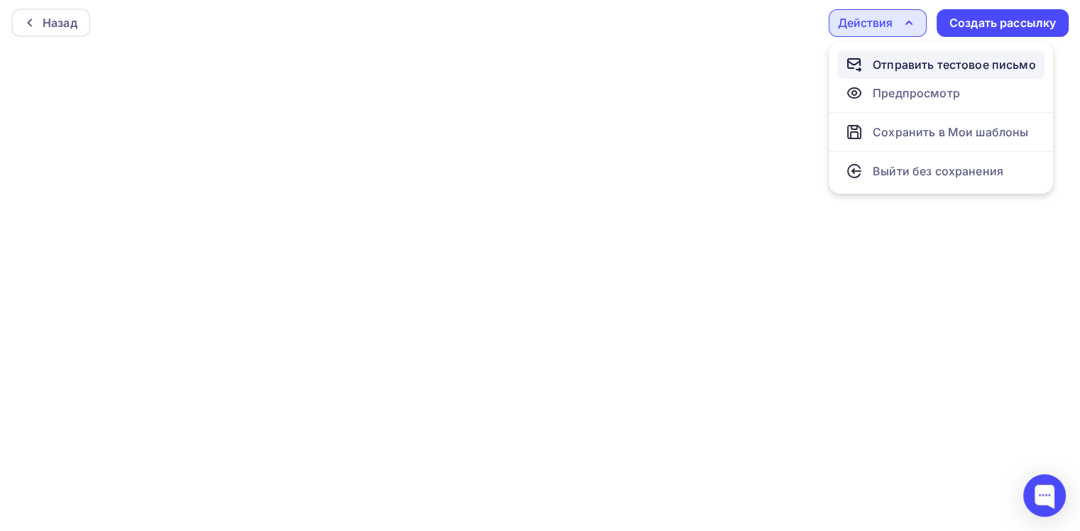
click at [906, 66] on div "Отправить тестовое письмо" at bounding box center [954, 64] width 163 height 17
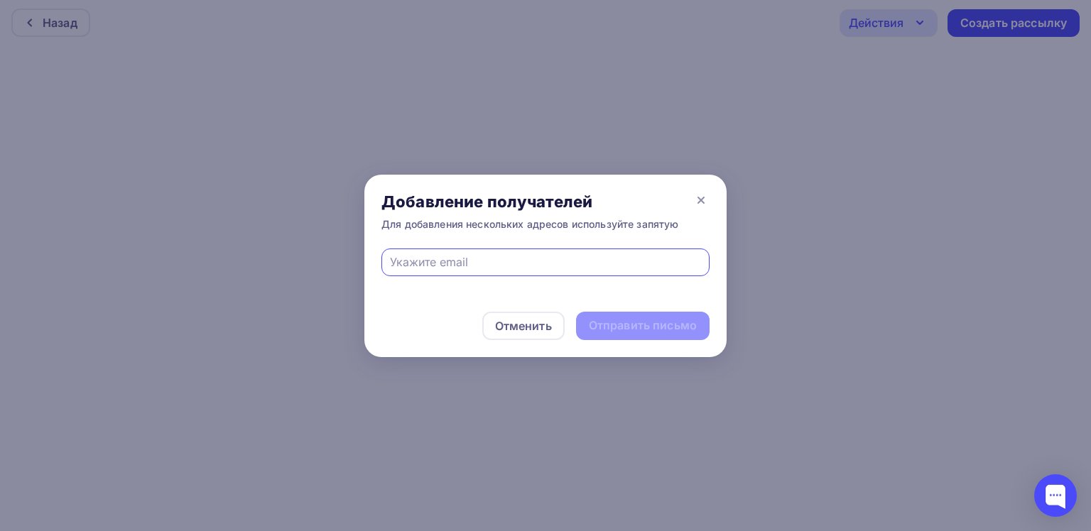
type input "rsarchin@yandex.ru"
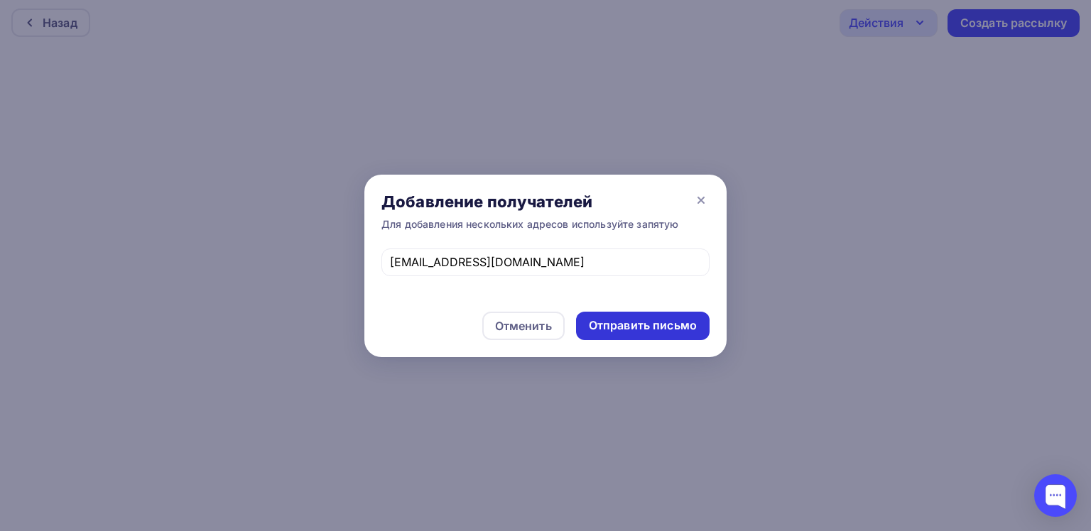
click at [635, 320] on div "Отправить письмо" at bounding box center [643, 325] width 108 height 16
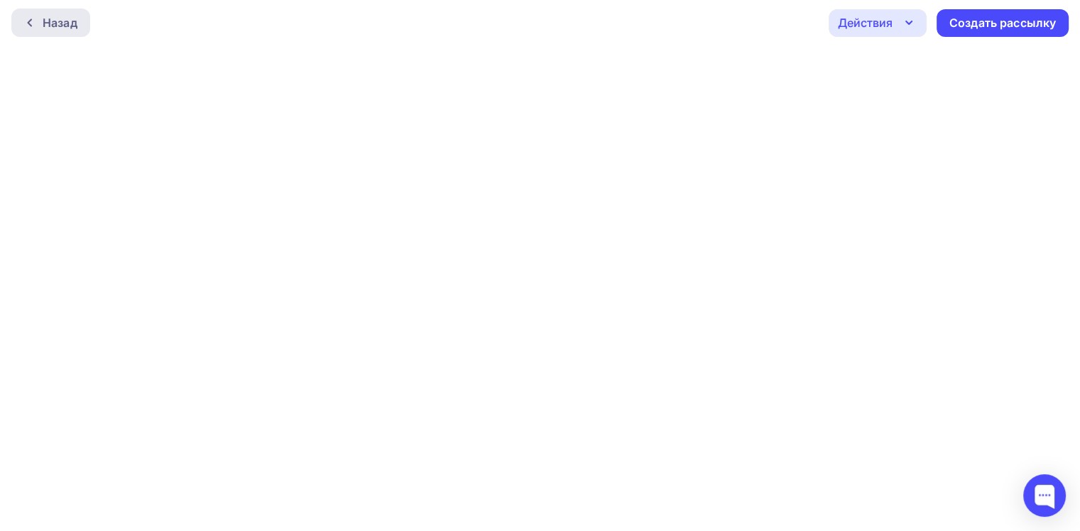
click at [28, 26] on icon at bounding box center [29, 22] width 11 height 11
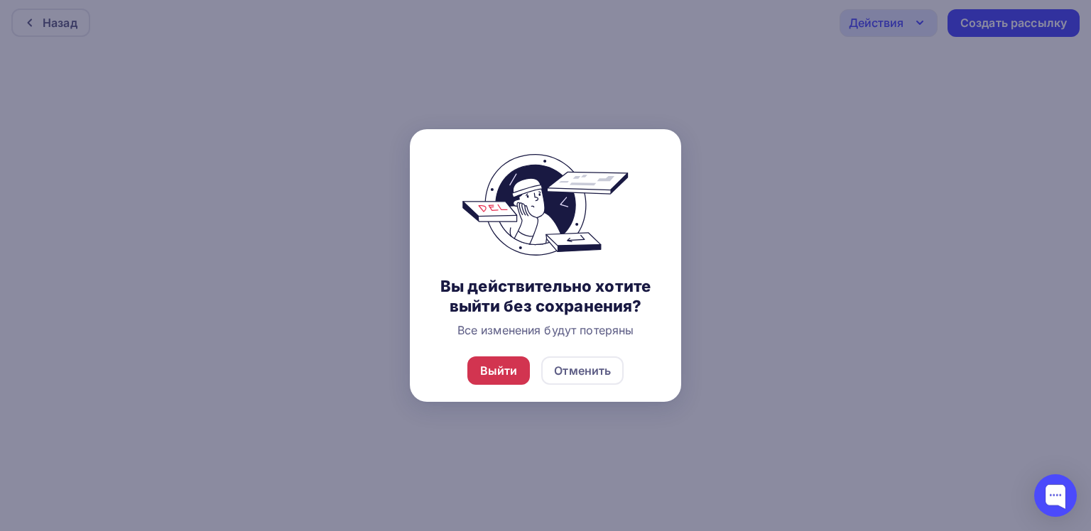
click at [516, 375] on div "Выйти" at bounding box center [499, 370] width 38 height 17
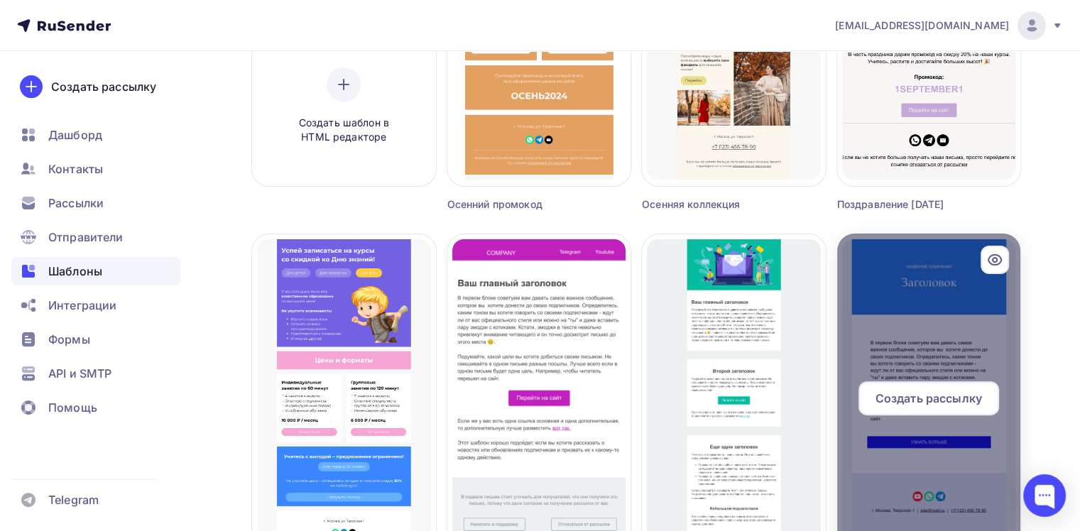
scroll to position [355, 0]
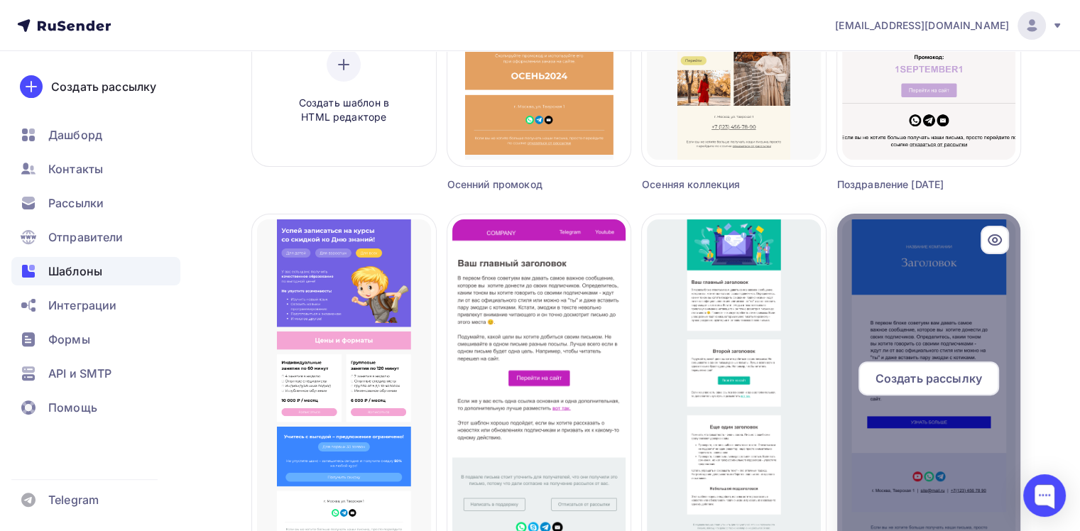
click at [929, 321] on div at bounding box center [929, 384] width 184 height 341
click at [935, 386] on span "Создать рассылку" at bounding box center [929, 378] width 107 height 17
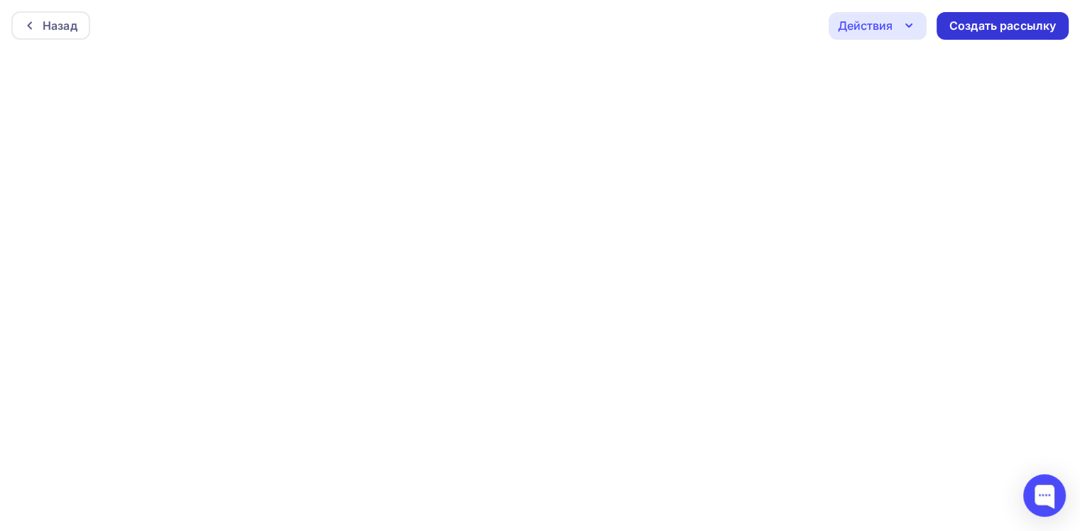
click at [979, 26] on div "Создать рассылку" at bounding box center [1002, 26] width 107 height 16
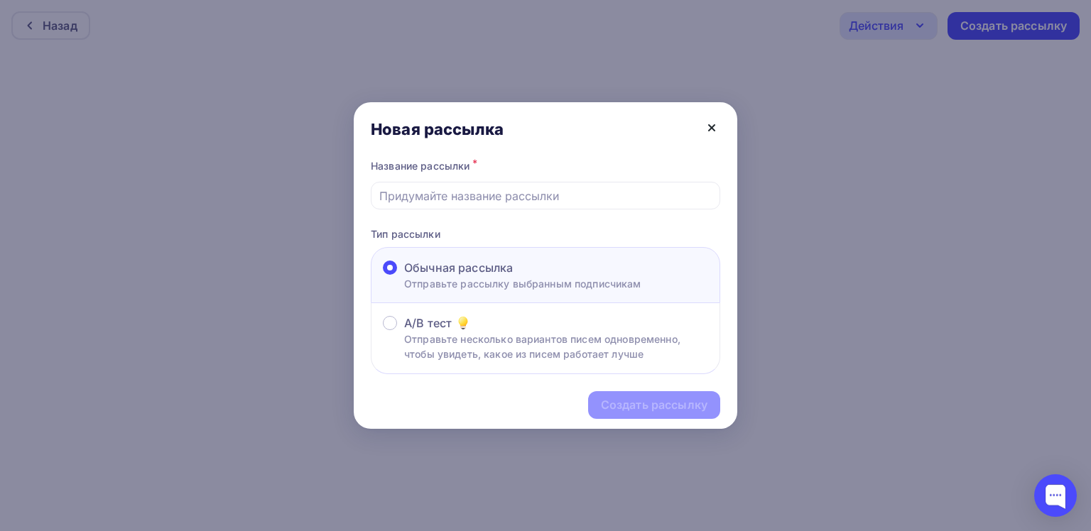
click at [712, 125] on icon at bounding box center [711, 127] width 17 height 17
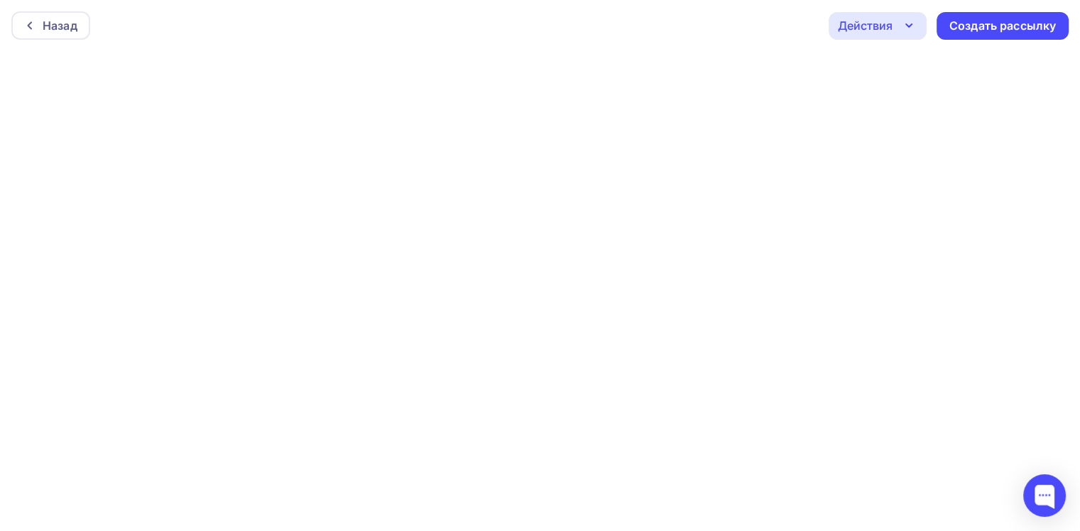
click at [912, 29] on icon "button" at bounding box center [908, 25] width 17 height 17
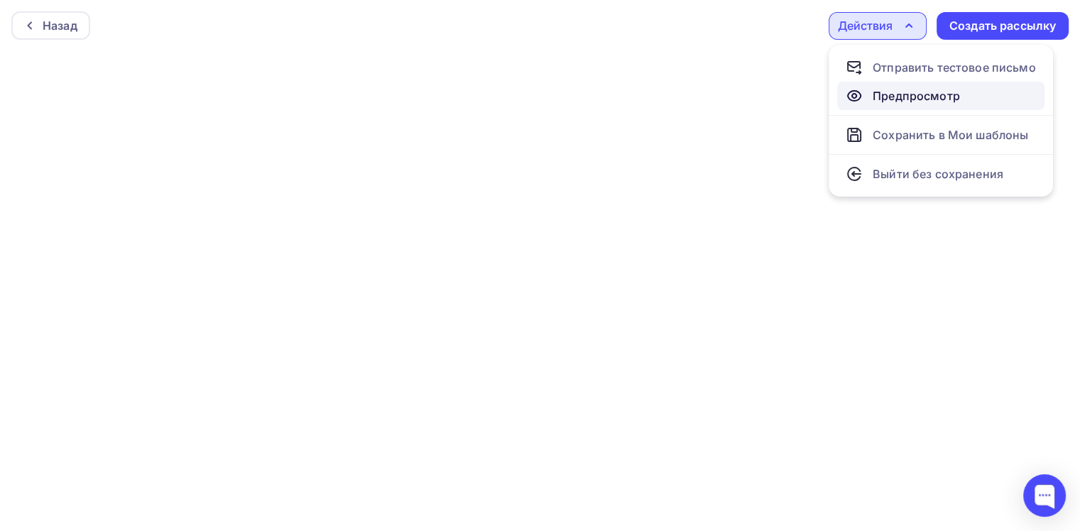
click at [933, 99] on div "Предпросмотр" at bounding box center [916, 95] width 87 height 17
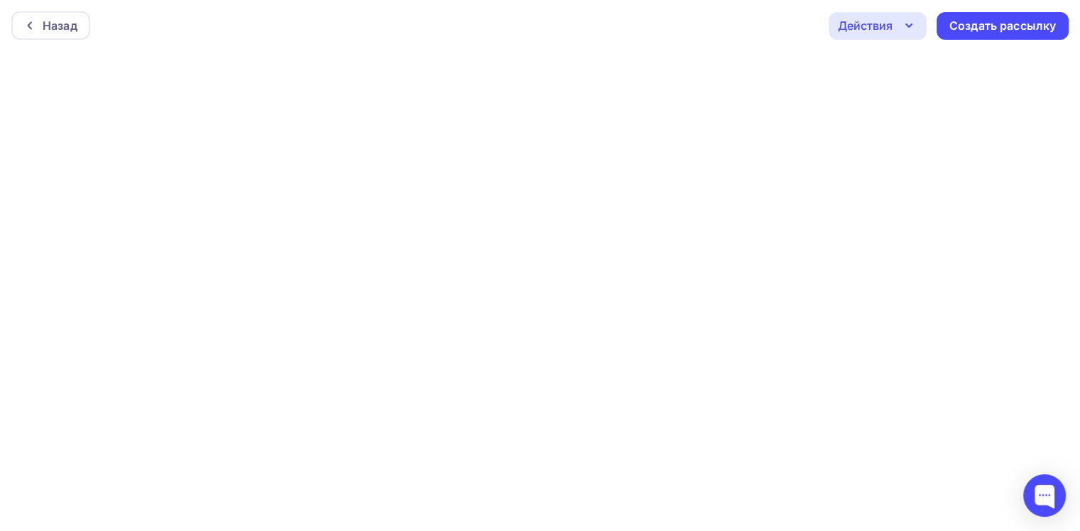
click at [905, 26] on icon "button" at bounding box center [908, 25] width 17 height 17
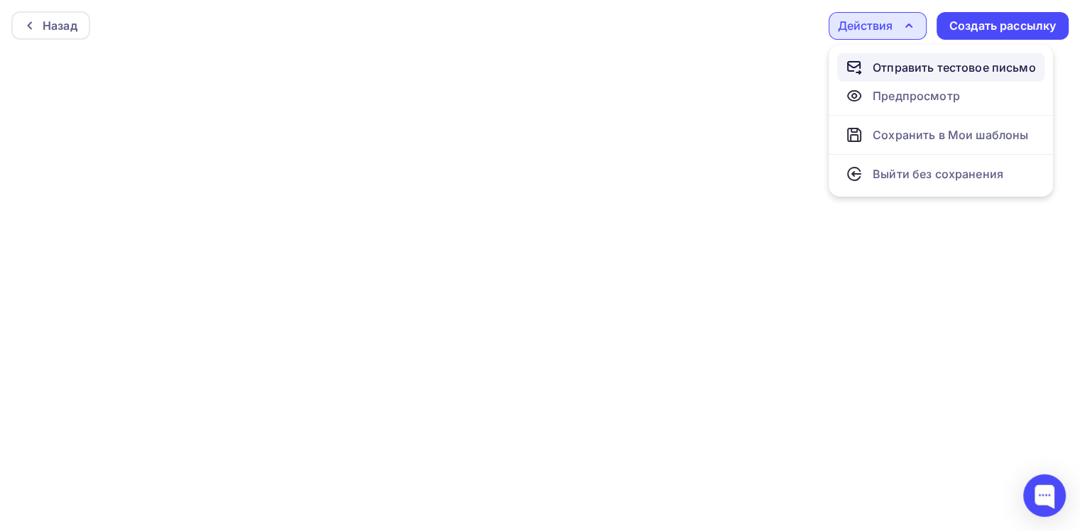
click at [897, 72] on div "Отправить тестовое письмо" at bounding box center [954, 67] width 163 height 17
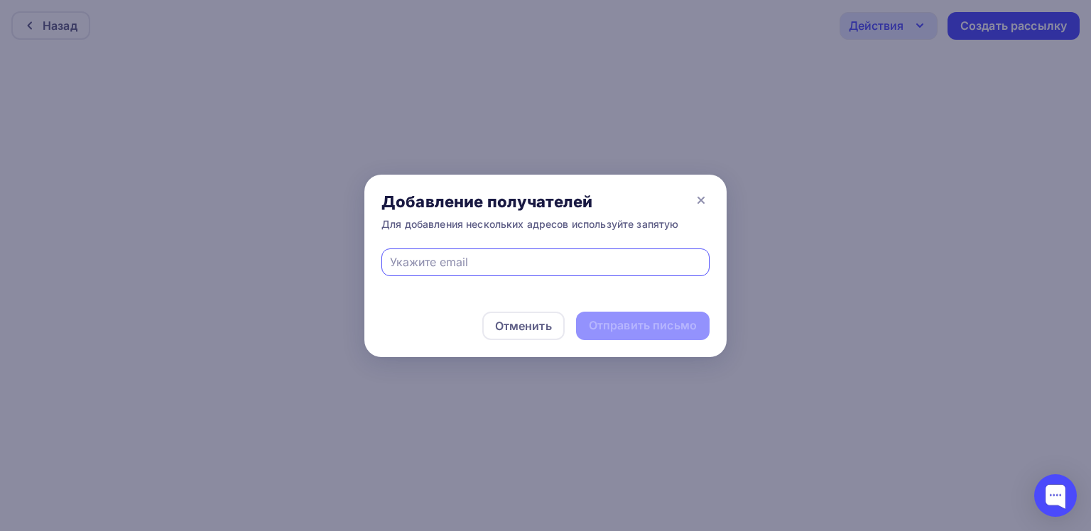
type input "ane@acnationenc.ru"
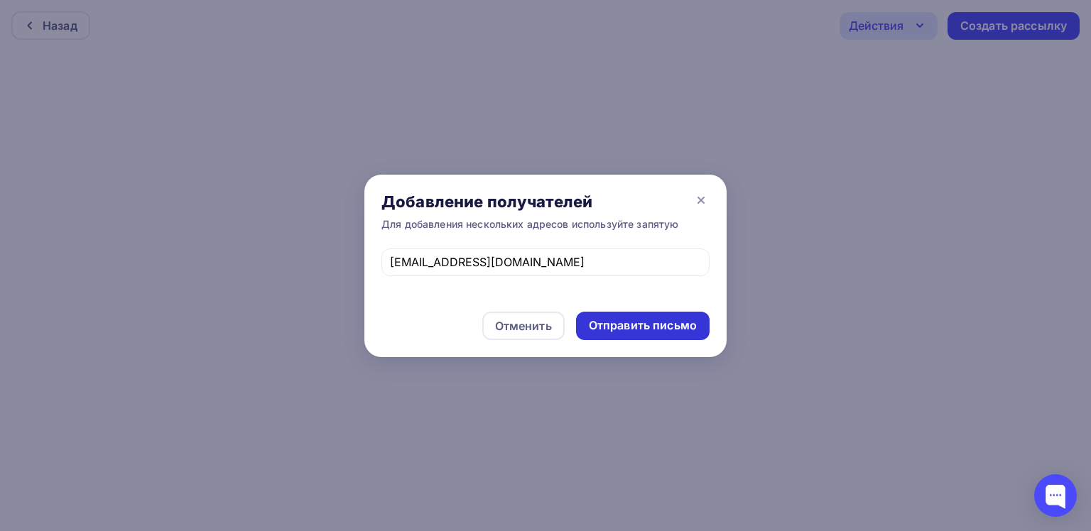
click at [624, 318] on div "Отправить письмо" at bounding box center [643, 325] width 108 height 16
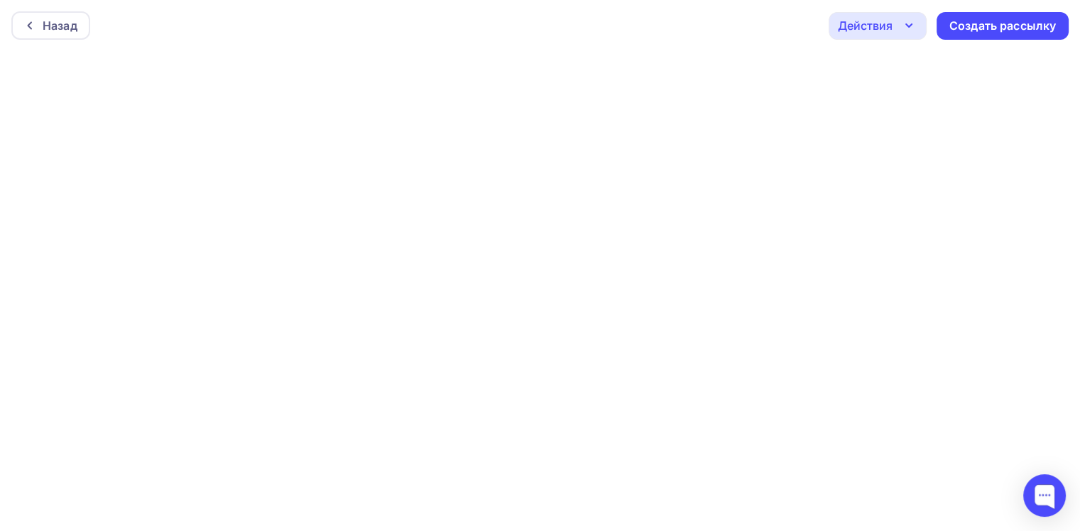
click at [905, 26] on icon "button" at bounding box center [908, 25] width 17 height 17
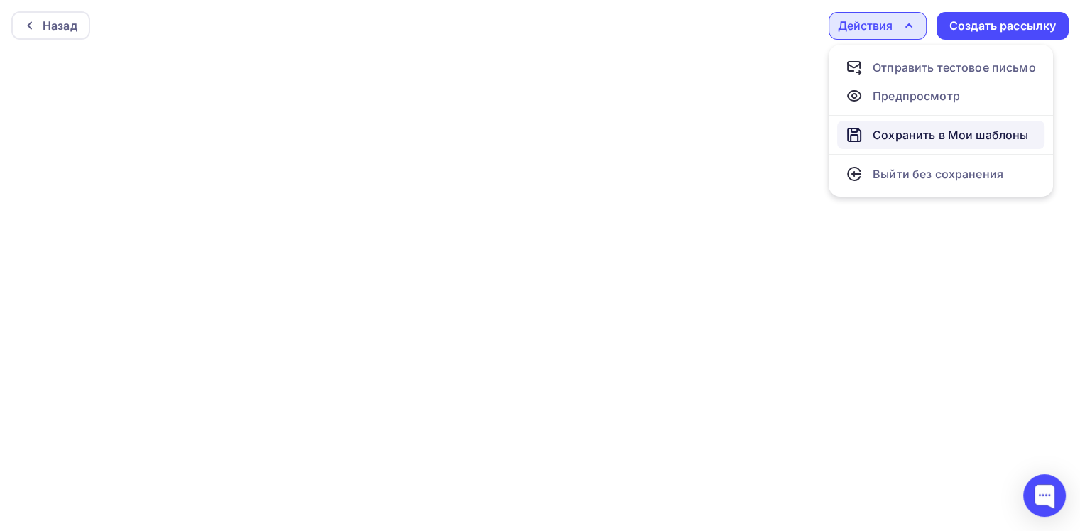
click at [934, 134] on div "Сохранить в Мои шаблоны" at bounding box center [951, 134] width 156 height 17
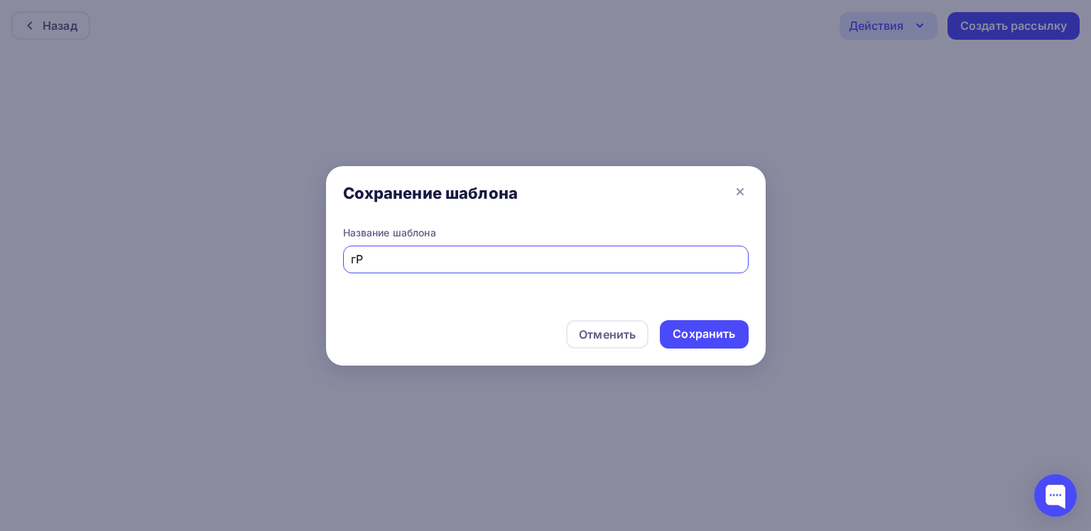
type input "г"
type input "ГРАНТ АНЭ"
click at [719, 332] on div "Сохранить" at bounding box center [704, 334] width 62 height 16
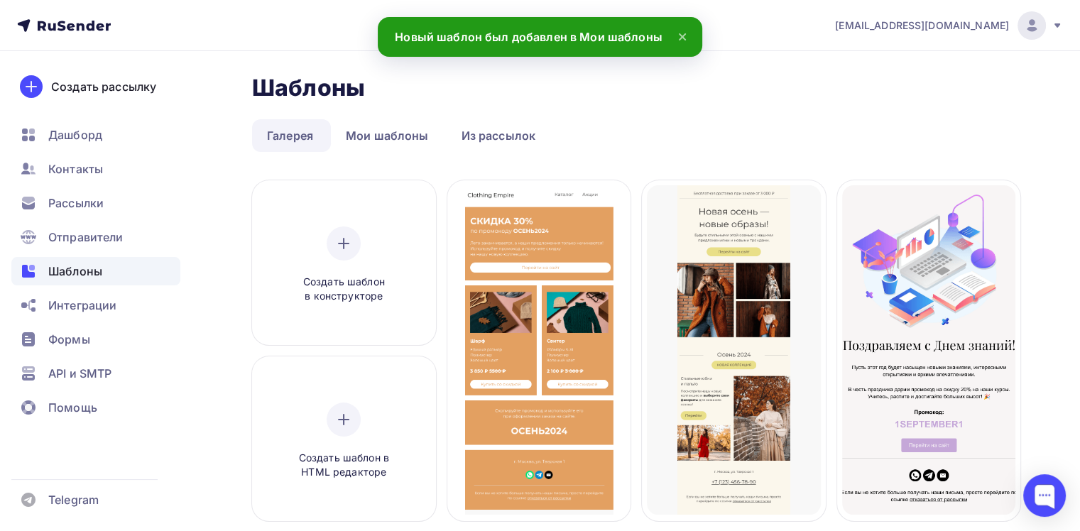
click at [112, 276] on div "Шаблоны" at bounding box center [95, 271] width 169 height 28
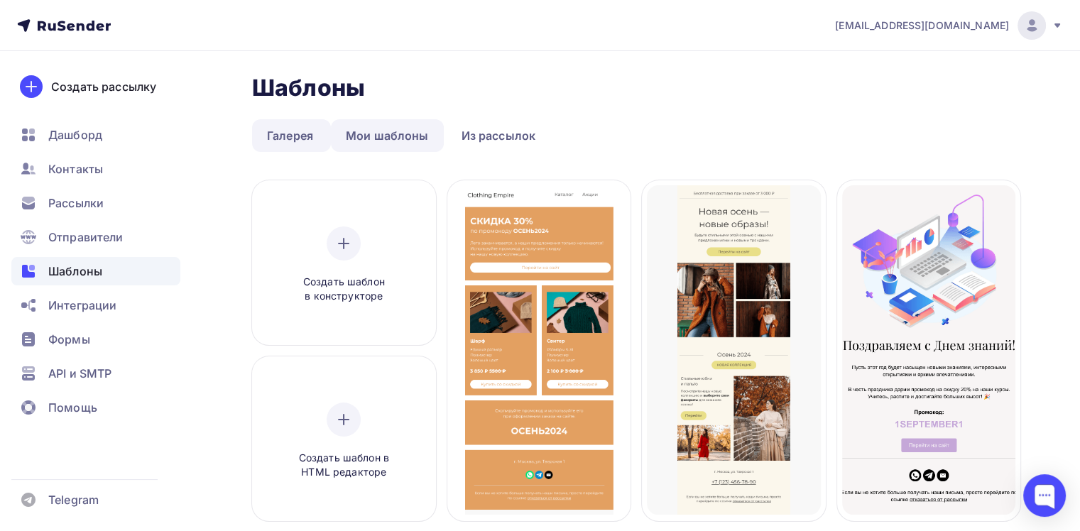
click at [413, 134] on link "Мои шаблоны" at bounding box center [387, 135] width 113 height 33
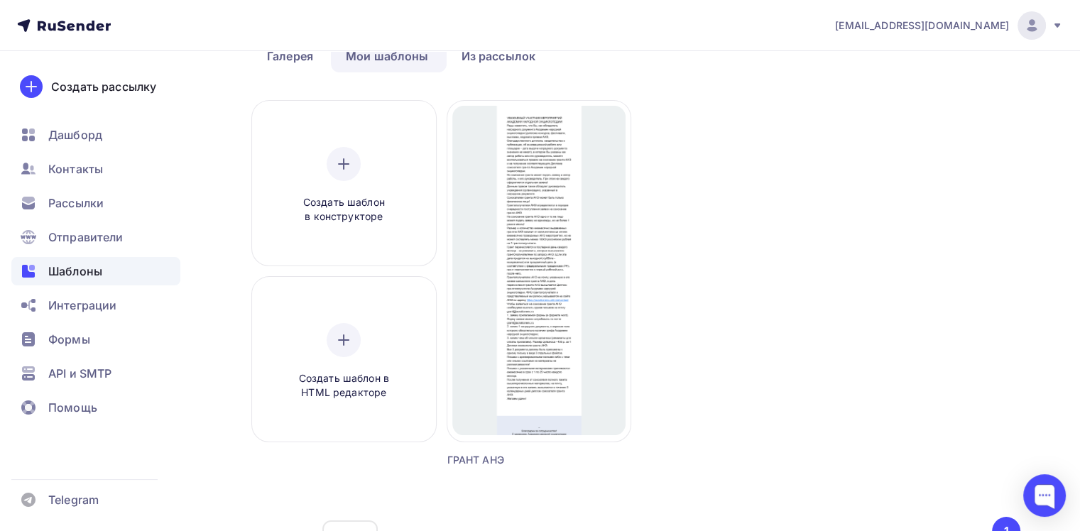
scroll to position [175, 0]
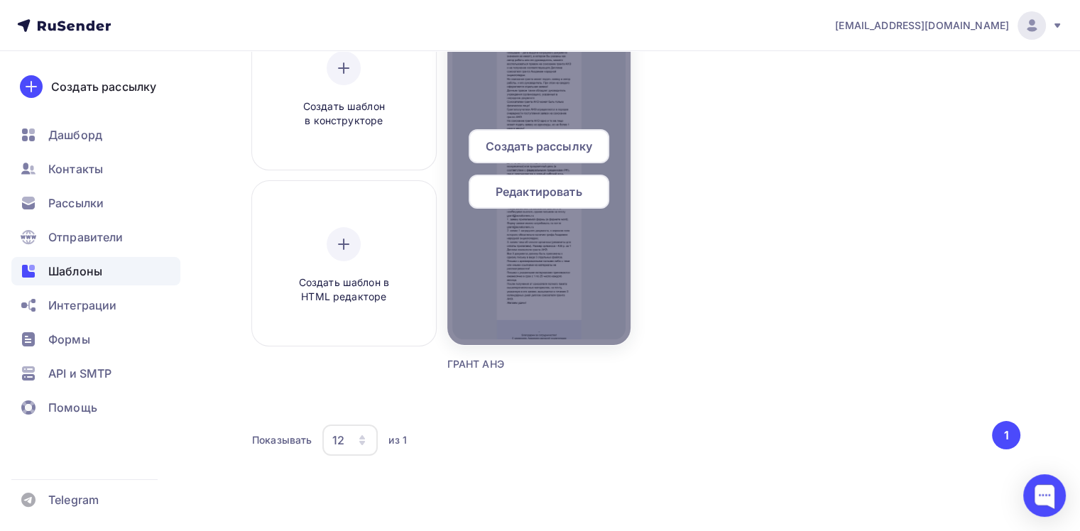
click at [556, 153] on span "Создать рассылку" at bounding box center [539, 146] width 107 height 17
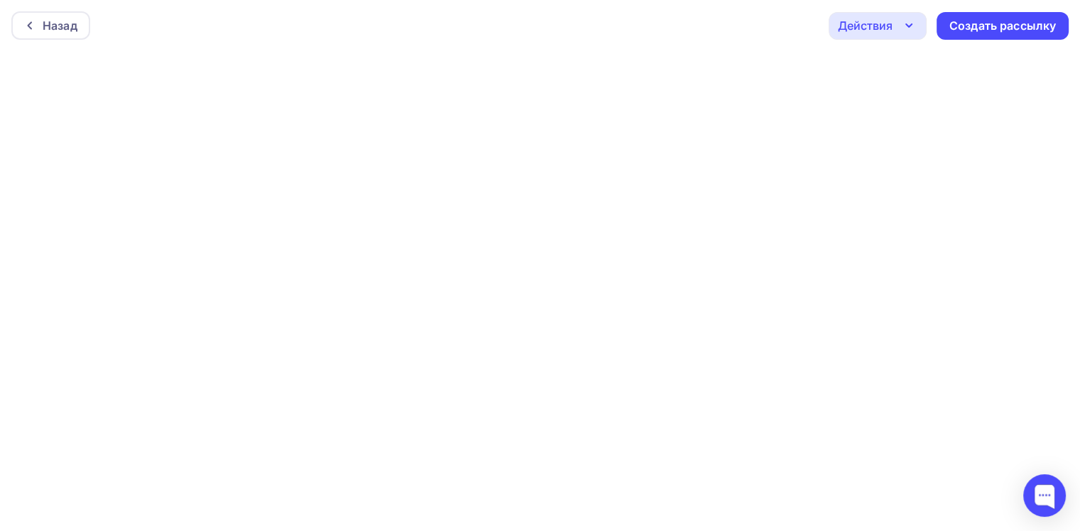
click at [910, 20] on icon "button" at bounding box center [908, 25] width 17 height 17
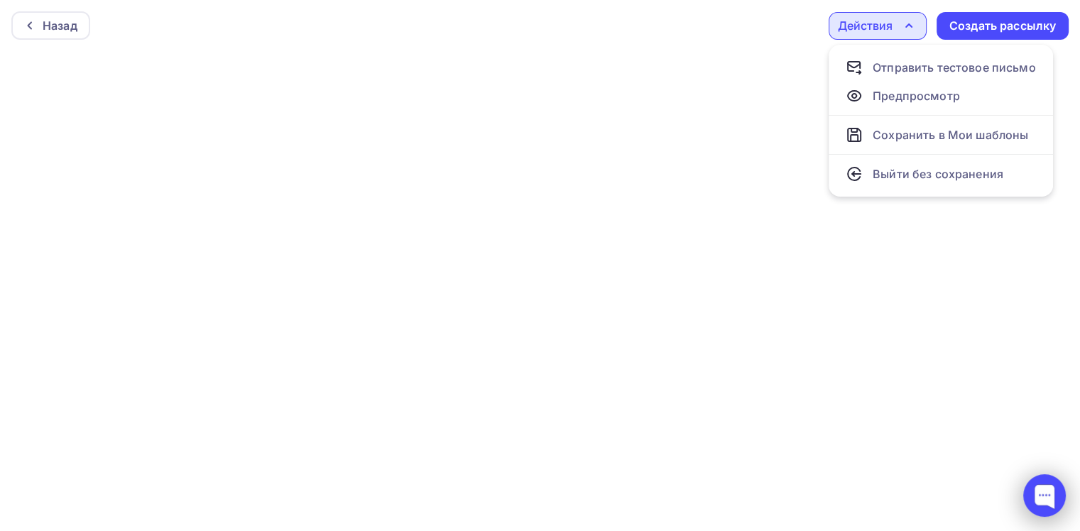
click at [1038, 511] on div at bounding box center [1044, 495] width 43 height 43
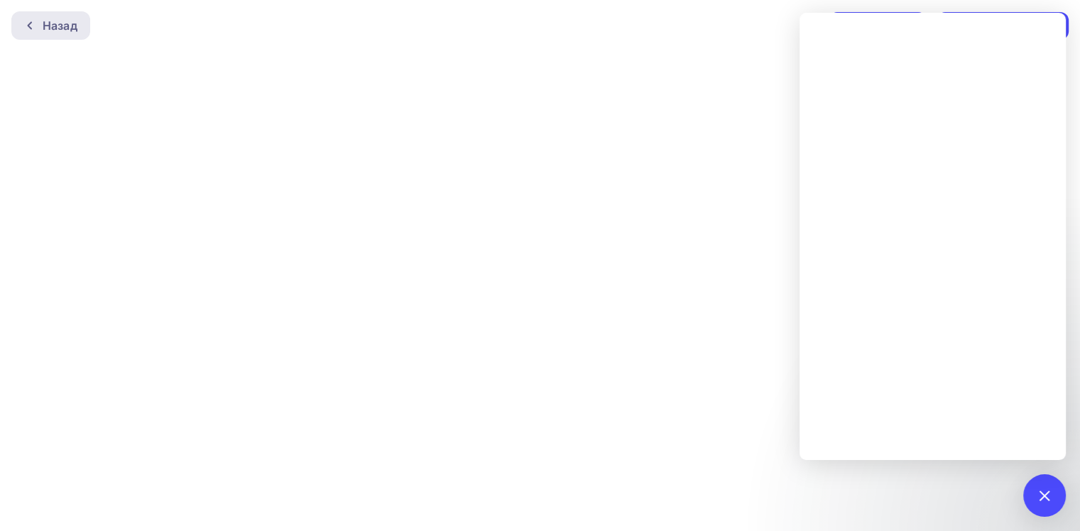
click at [32, 26] on icon at bounding box center [29, 25] width 11 height 11
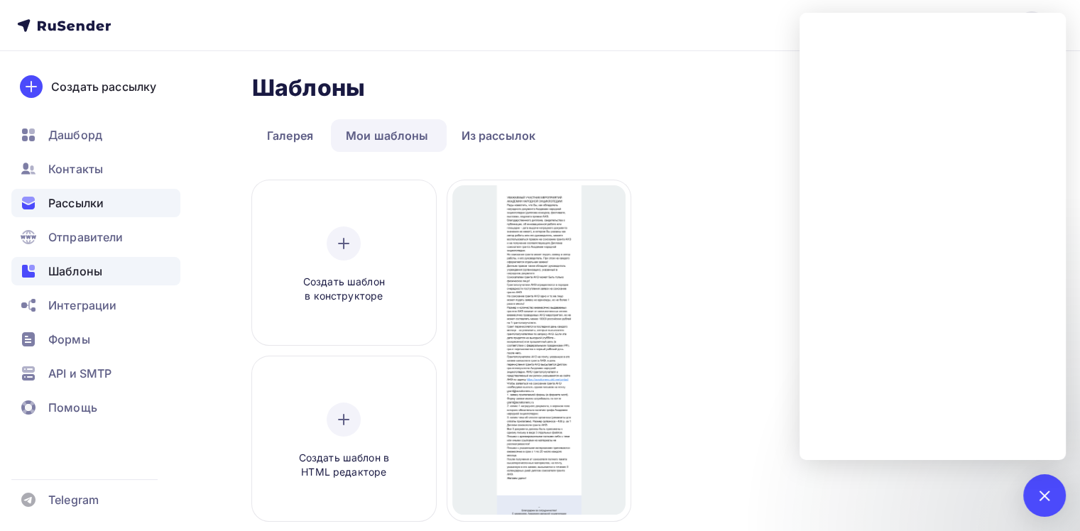
click at [85, 199] on span "Рассылки" at bounding box center [75, 203] width 55 height 17
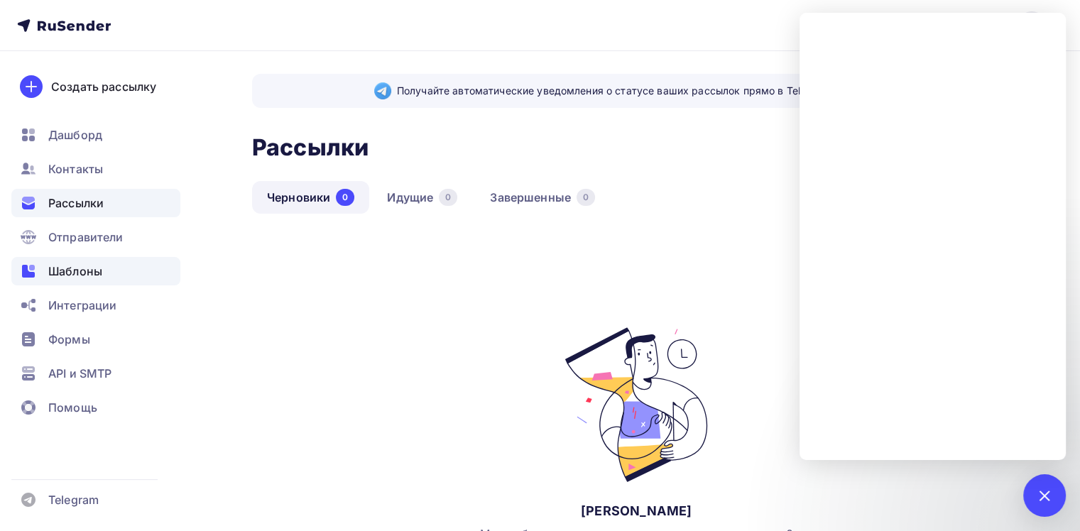
click at [84, 264] on span "Шаблоны" at bounding box center [75, 271] width 54 height 17
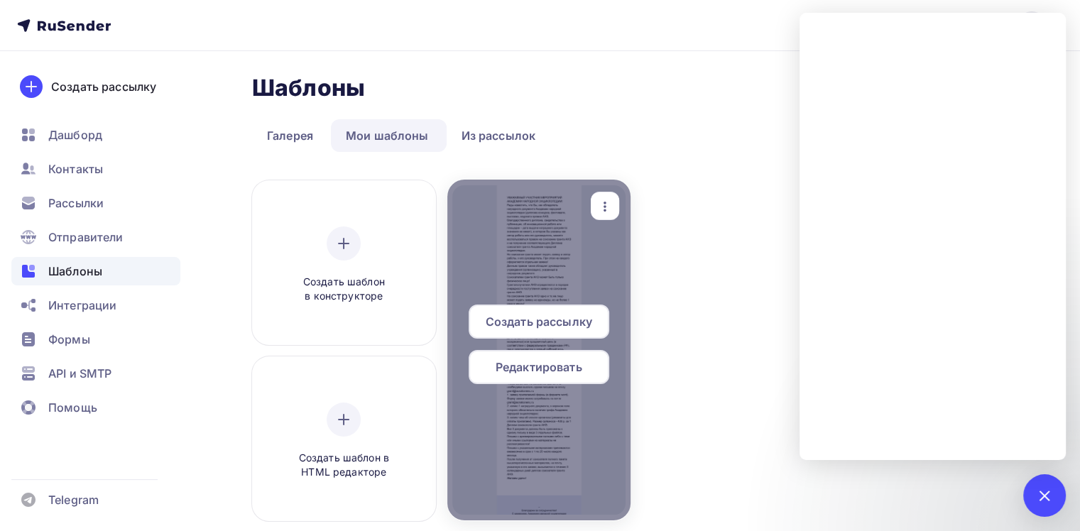
click at [605, 207] on icon "button" at bounding box center [605, 206] width 17 height 17
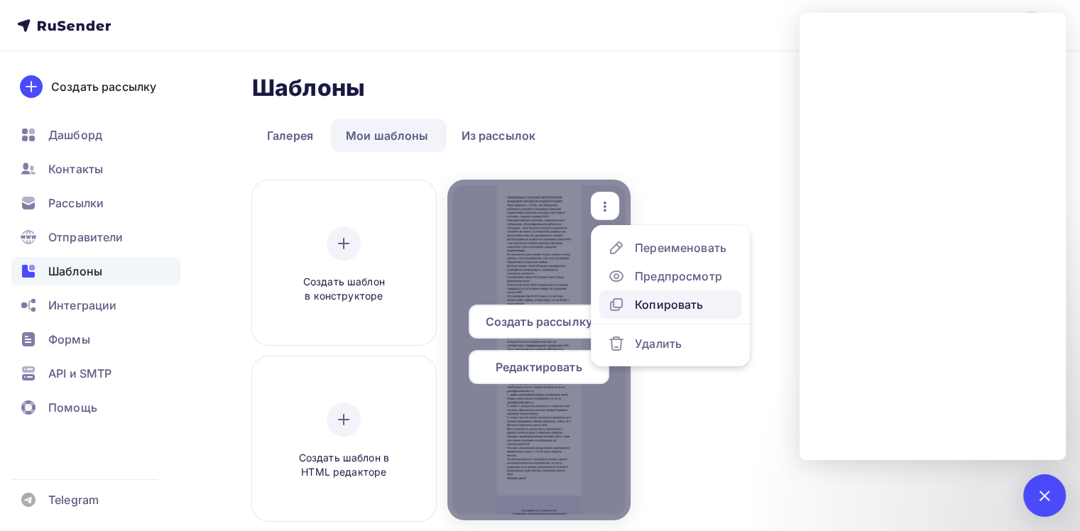
click at [665, 307] on div "Копировать" at bounding box center [669, 304] width 68 height 17
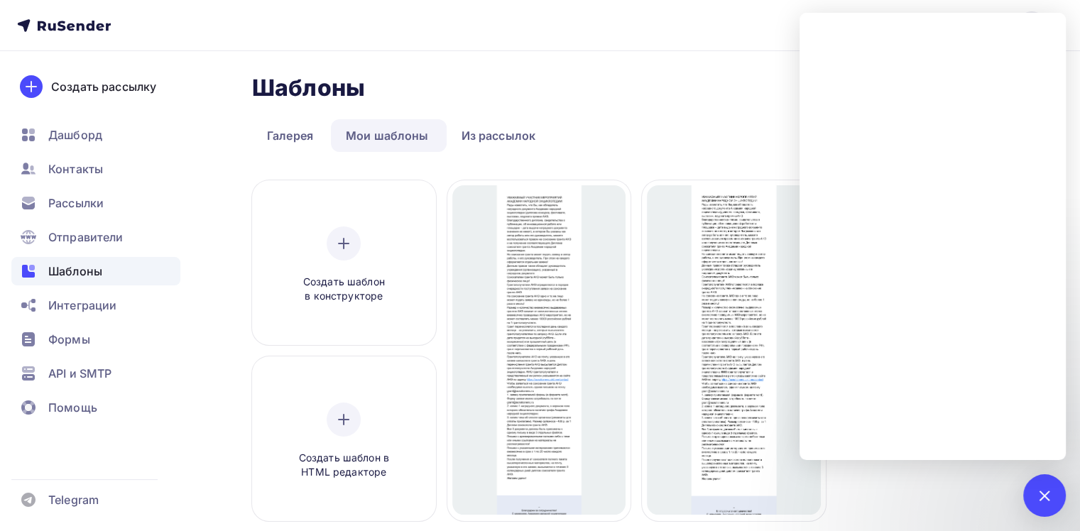
click at [680, 105] on div "Шаблоны Шаблоны Галерея Мои шаблоны Из рассылок Создать шаблон в конструкторе С…" at bounding box center [636, 362] width 768 height 576
click at [1047, 500] on div at bounding box center [1044, 495] width 19 height 19
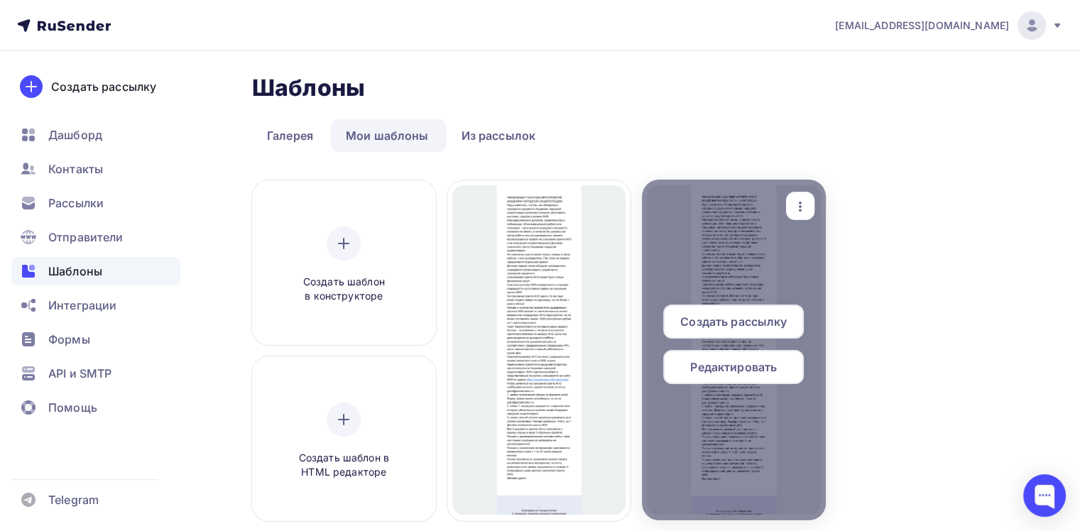
click at [798, 205] on icon "button" at bounding box center [800, 206] width 17 height 17
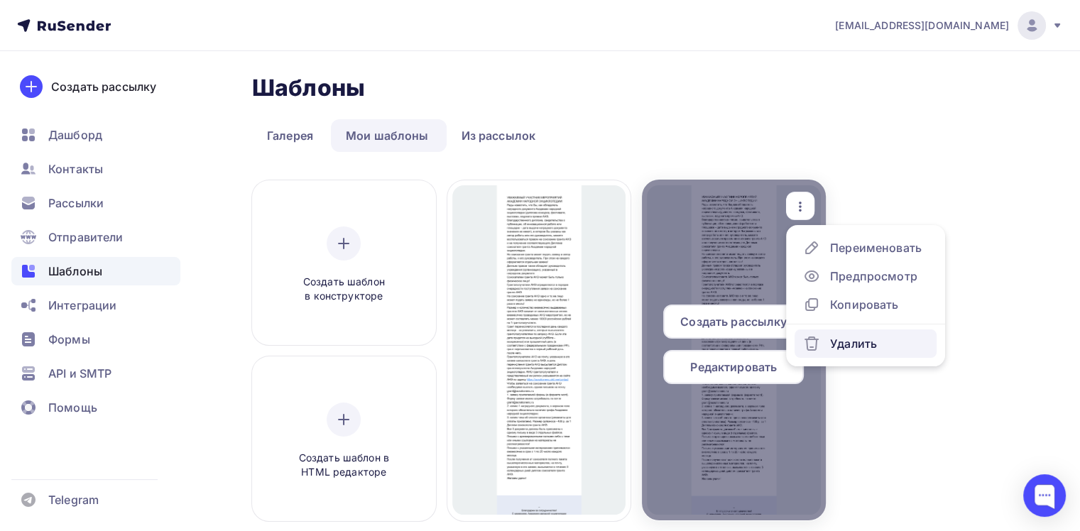
click at [841, 347] on div "Удалить" at bounding box center [853, 343] width 47 height 17
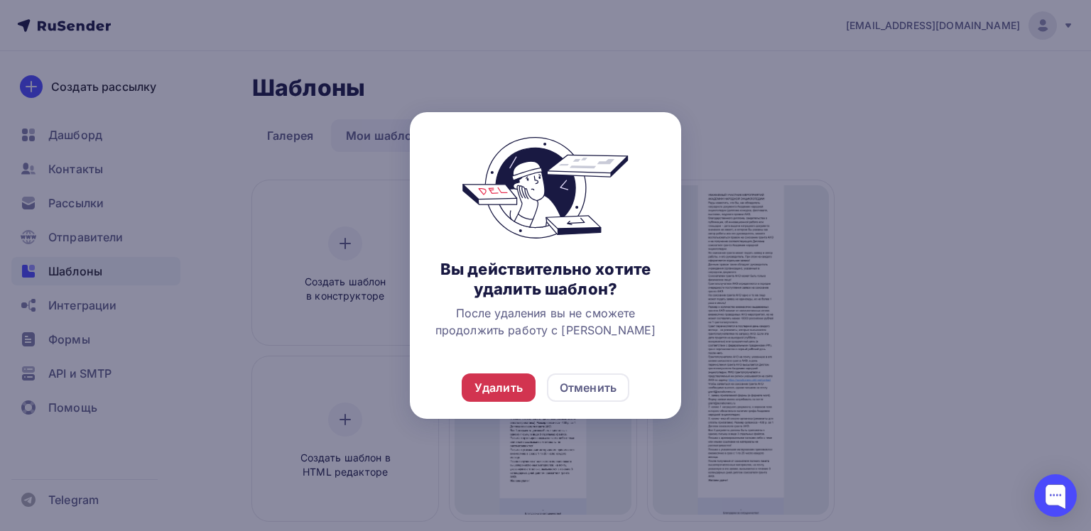
click at [515, 392] on div "Удалить" at bounding box center [498, 387] width 48 height 17
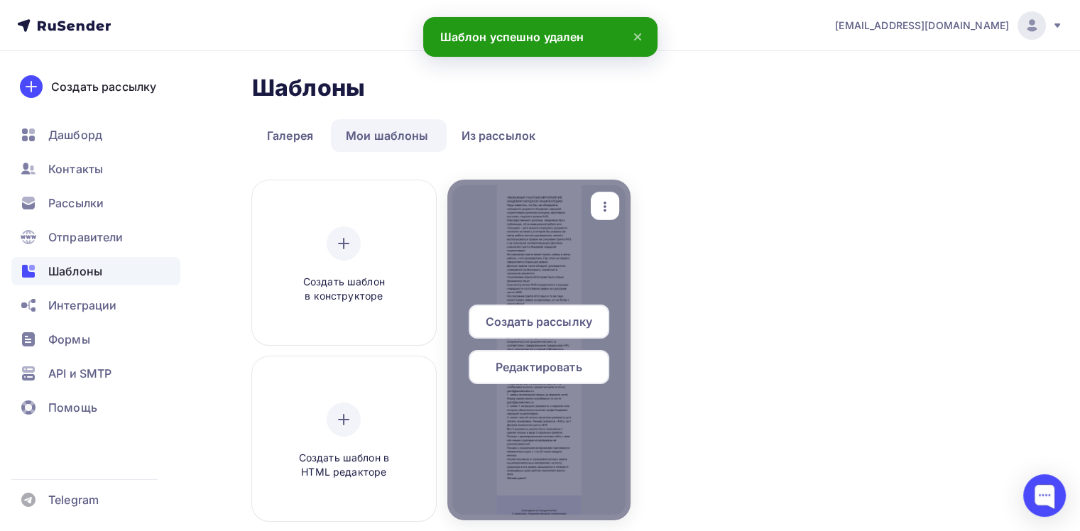
click at [549, 327] on span "Создать рассылку" at bounding box center [539, 321] width 107 height 17
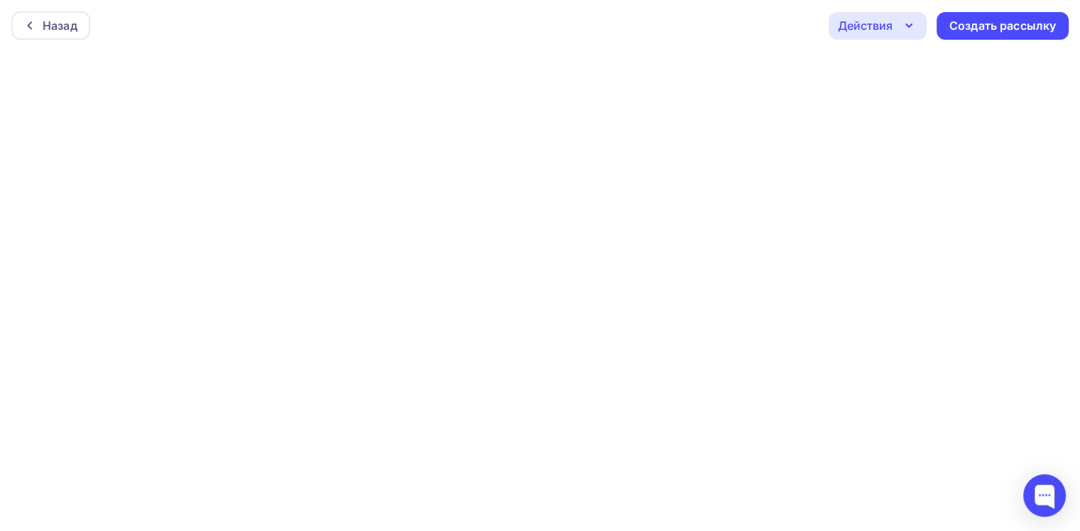
click at [910, 28] on icon "button" at bounding box center [908, 25] width 17 height 17
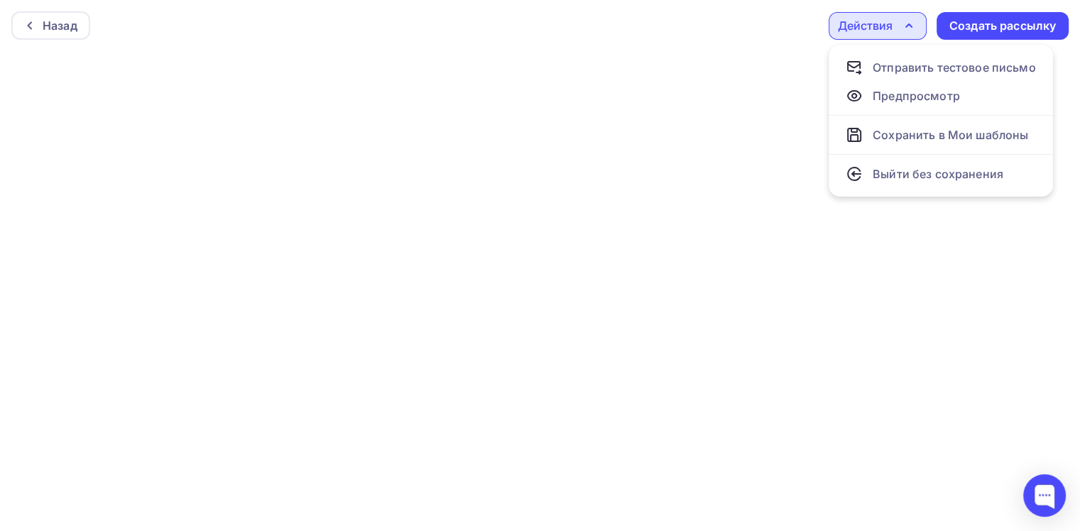
click at [757, 27] on div "Назад Действия Отправить тестовое письмо Предпросмотр Сохранить в Мои шаблоны В…" at bounding box center [540, 25] width 1080 height 51
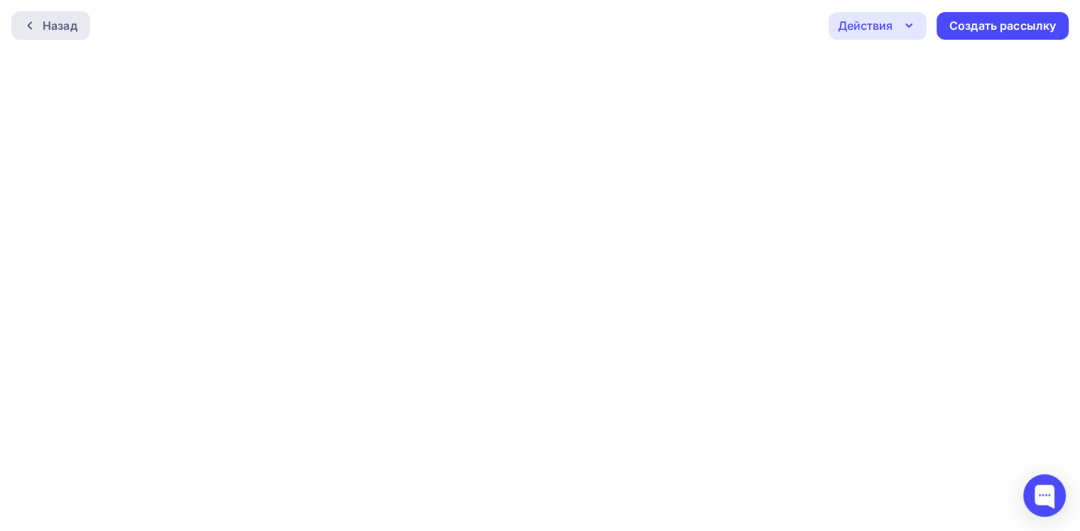
click at [65, 24] on div "Назад" at bounding box center [60, 25] width 35 height 17
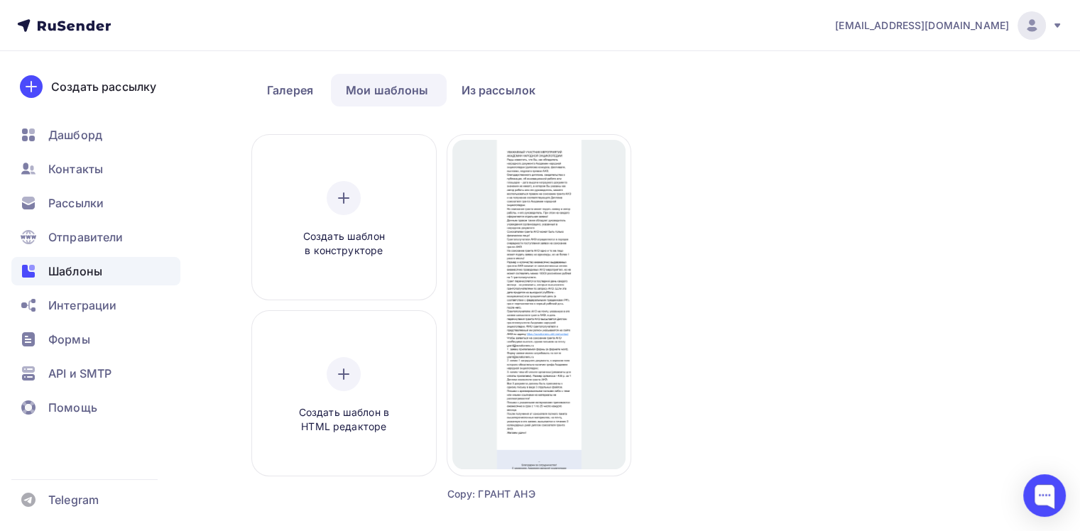
scroll to position [33, 0]
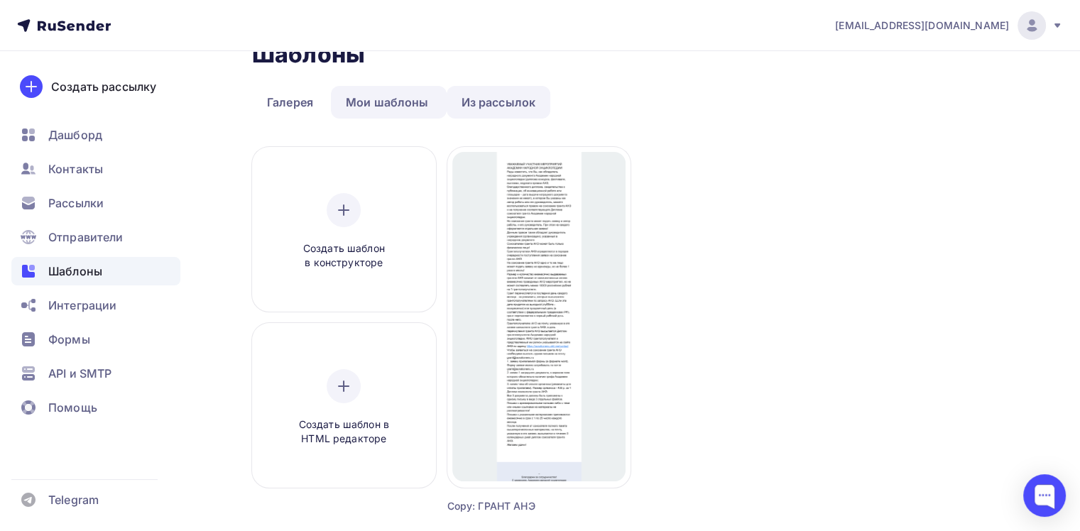
click at [497, 101] on link "Из рассылок" at bounding box center [499, 102] width 104 height 33
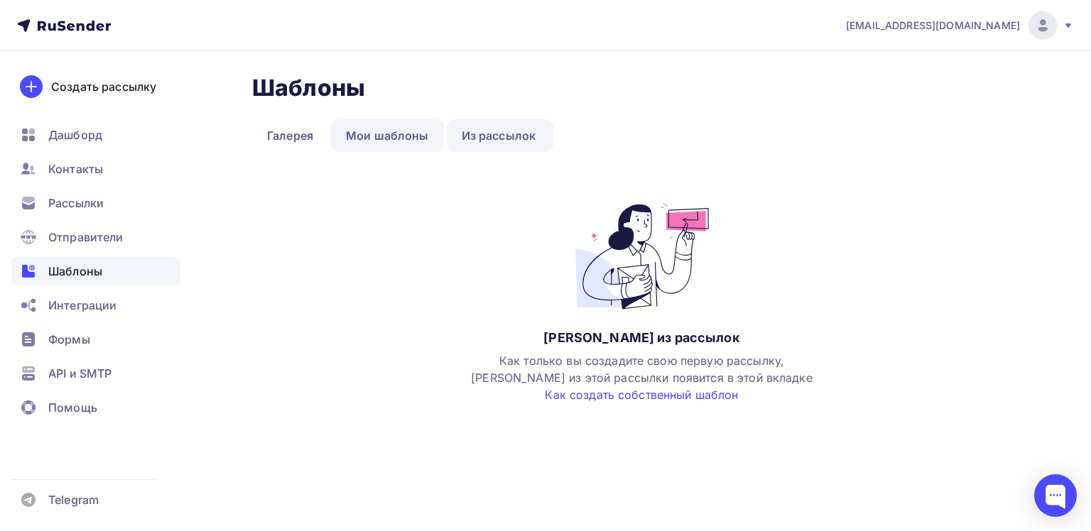
click at [384, 134] on link "Мои шаблоны" at bounding box center [387, 135] width 113 height 33
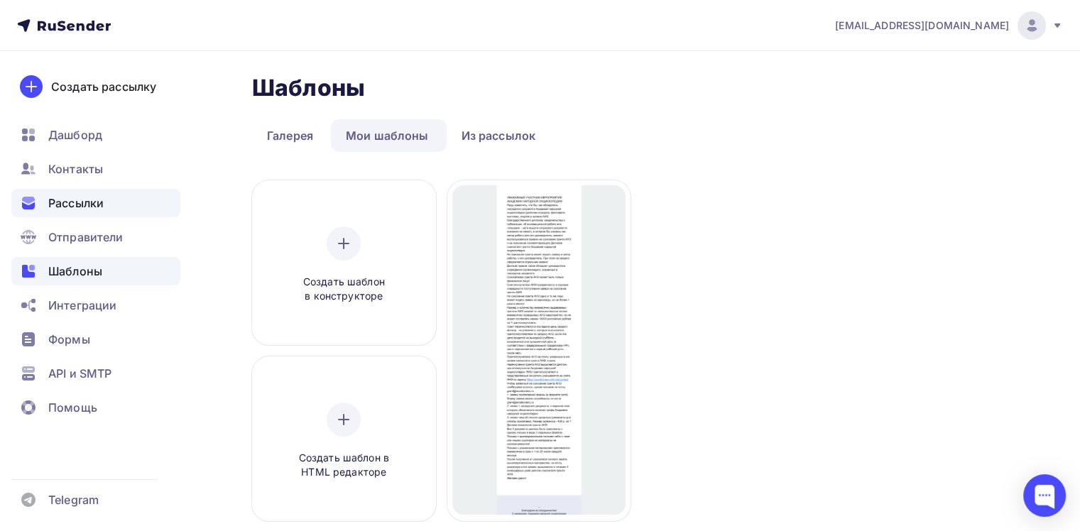
click at [106, 200] on div "Рассылки" at bounding box center [95, 203] width 169 height 28
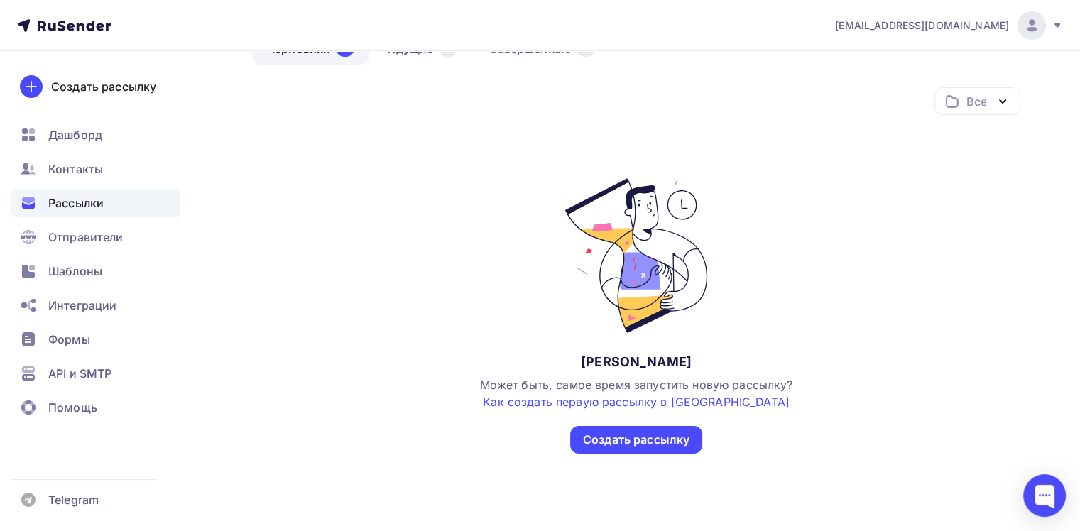
scroll to position [163, 0]
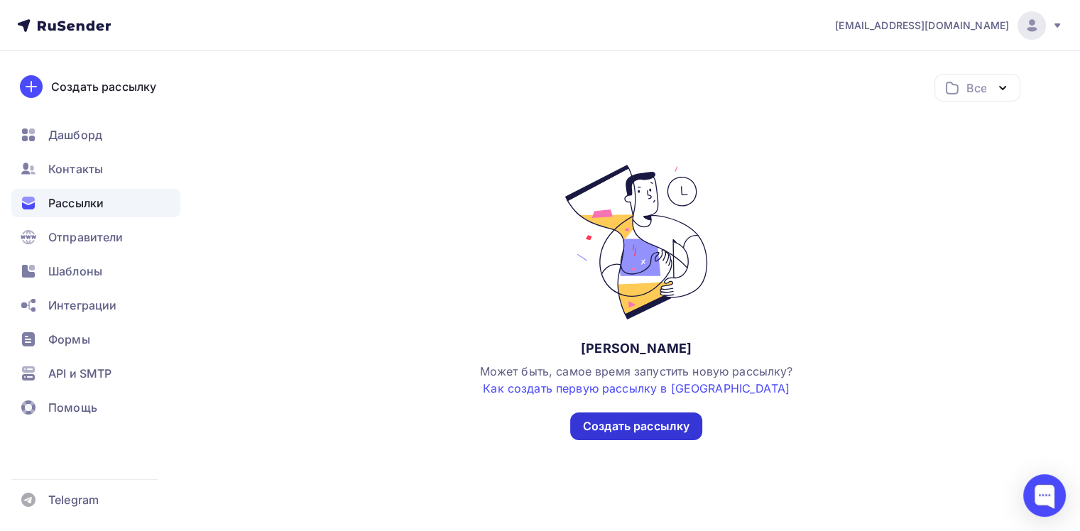
click at [646, 428] on div "Создать рассылку" at bounding box center [636, 426] width 107 height 16
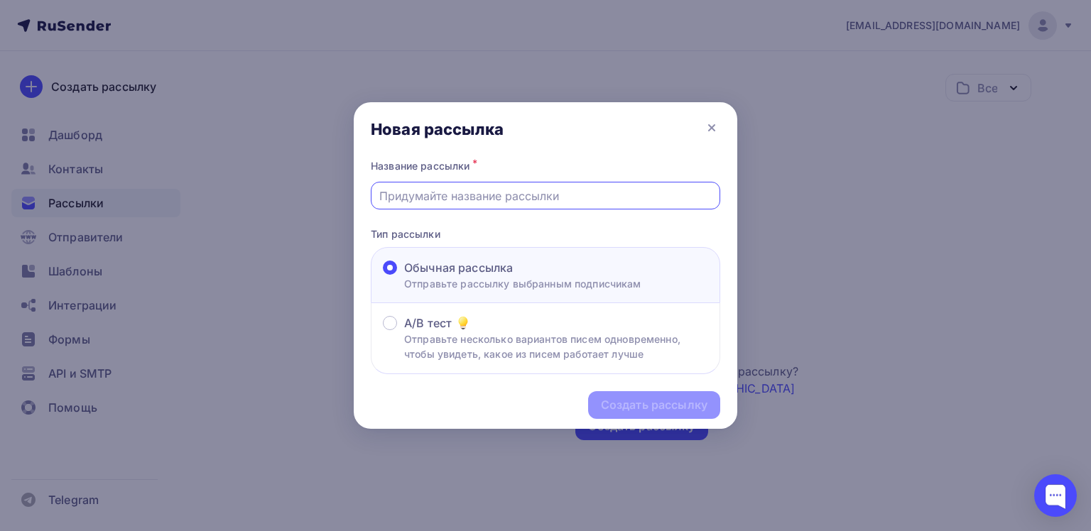
click at [445, 194] on input "text" at bounding box center [545, 195] width 333 height 17
type input "На соискание гранта АНЭ"
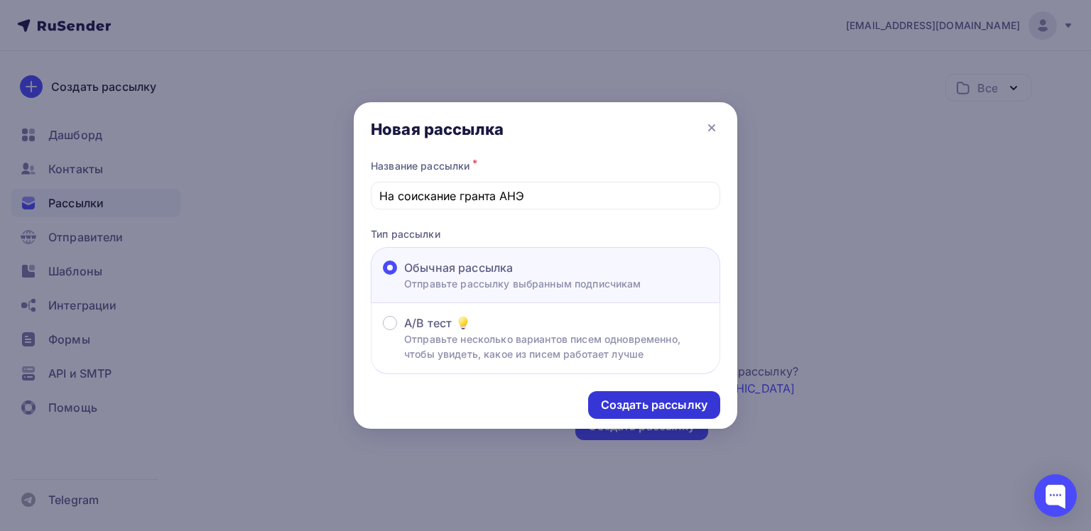
click at [645, 410] on div "Создать рассылку" at bounding box center [654, 405] width 107 height 16
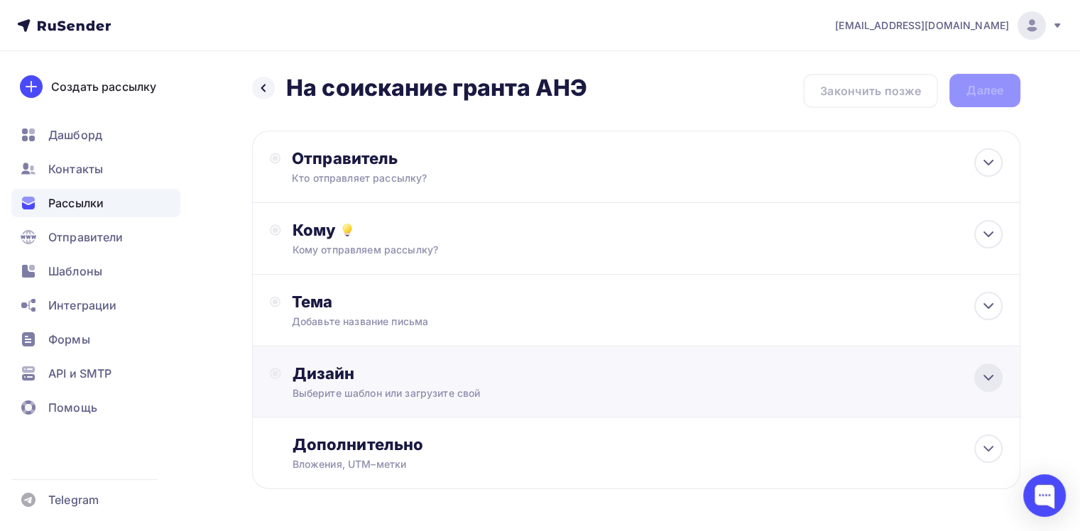
click at [991, 383] on icon at bounding box center [988, 377] width 17 height 17
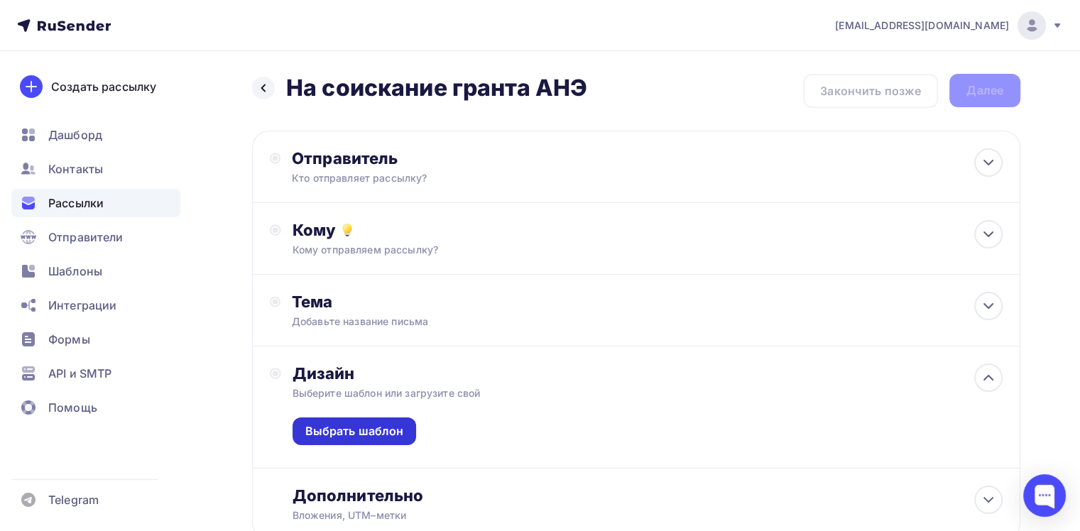
click at [369, 423] on div "Выбрать шаблон" at bounding box center [354, 431] width 99 height 16
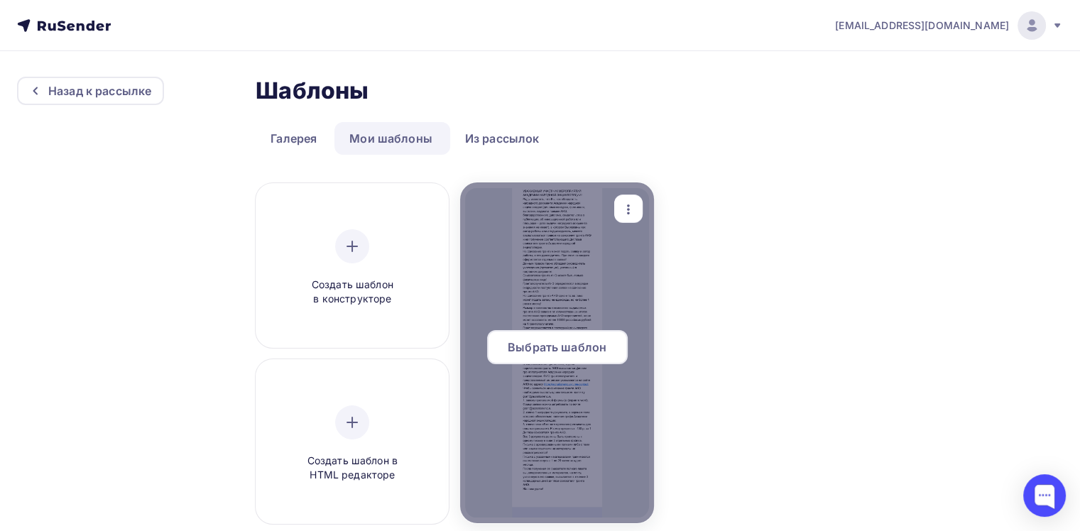
click at [555, 349] on span "Выбрать шаблон" at bounding box center [557, 347] width 99 height 17
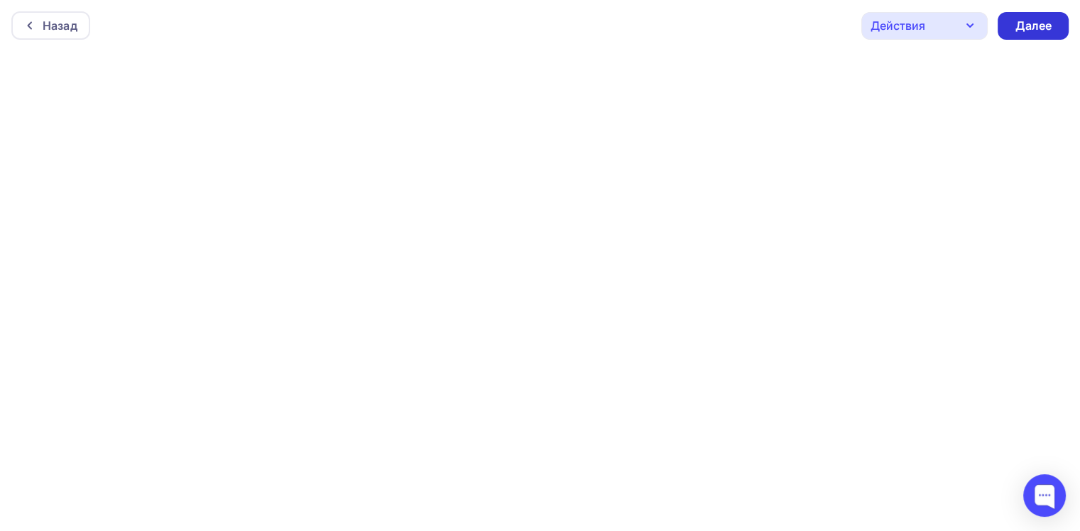
click at [1039, 28] on div "Далее" at bounding box center [1033, 26] width 37 height 16
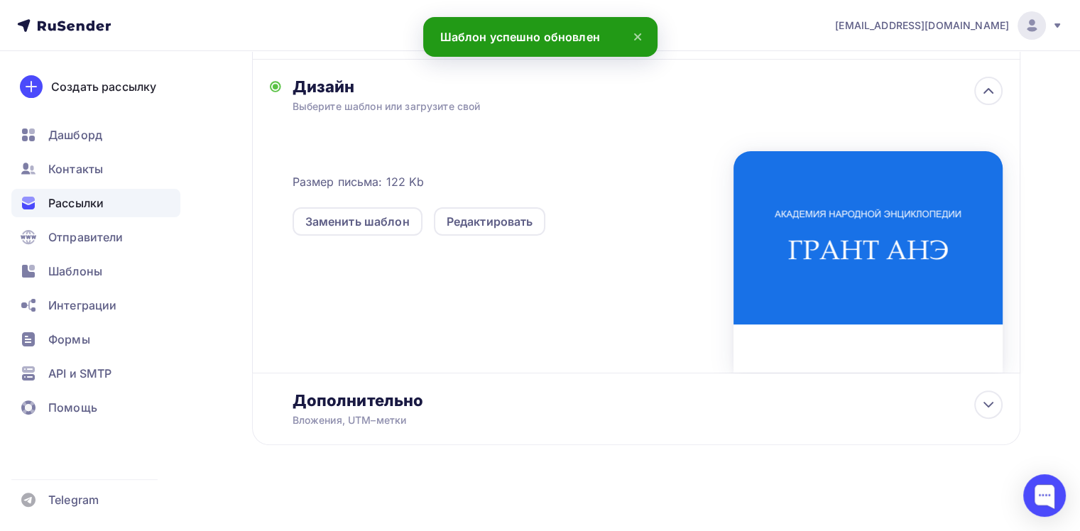
scroll to position [291, 0]
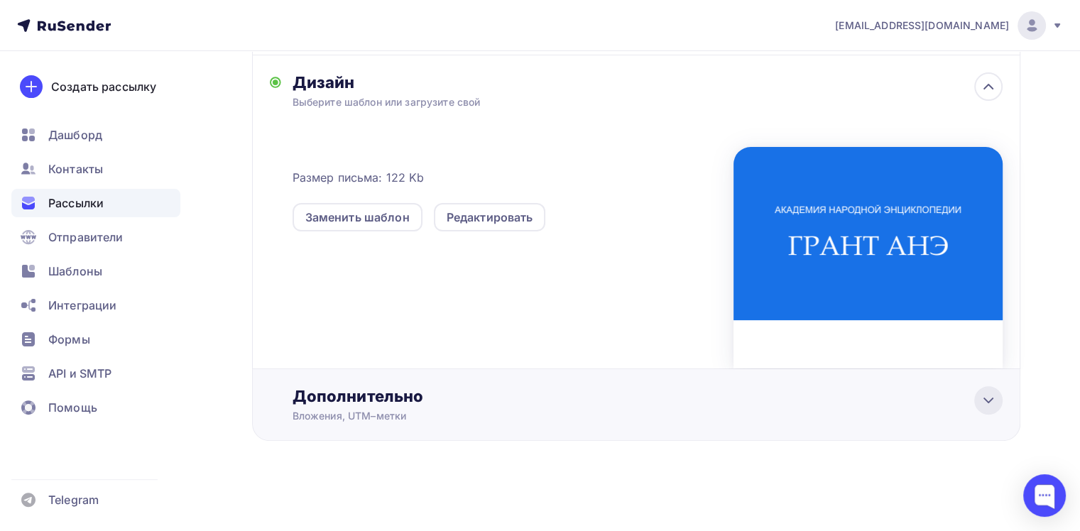
click at [986, 400] on icon at bounding box center [988, 400] width 17 height 17
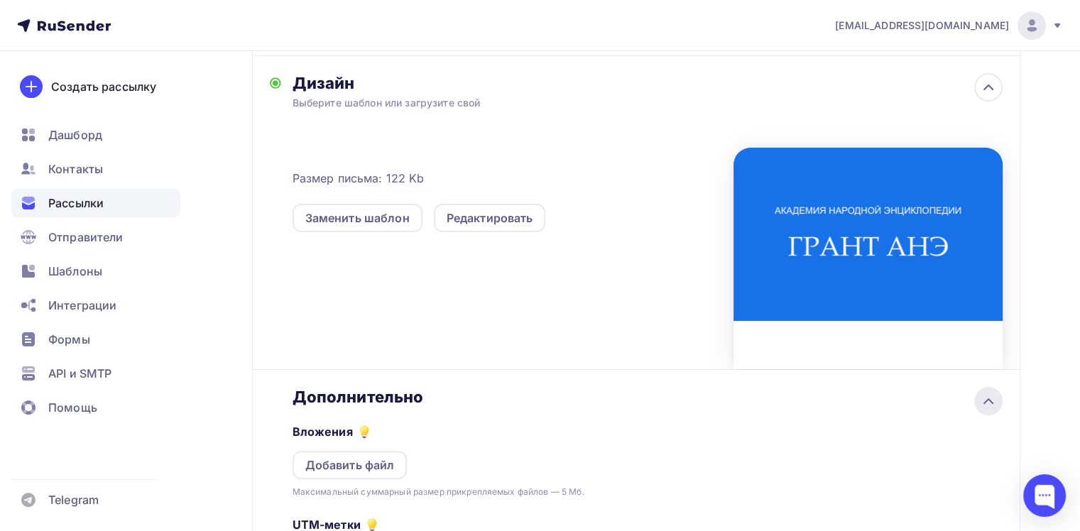
scroll to position [0, 0]
click at [555, 278] on div "Размер письма: 122 Kb Заменить шаблон Редактировать" at bounding box center [648, 251] width 710 height 236
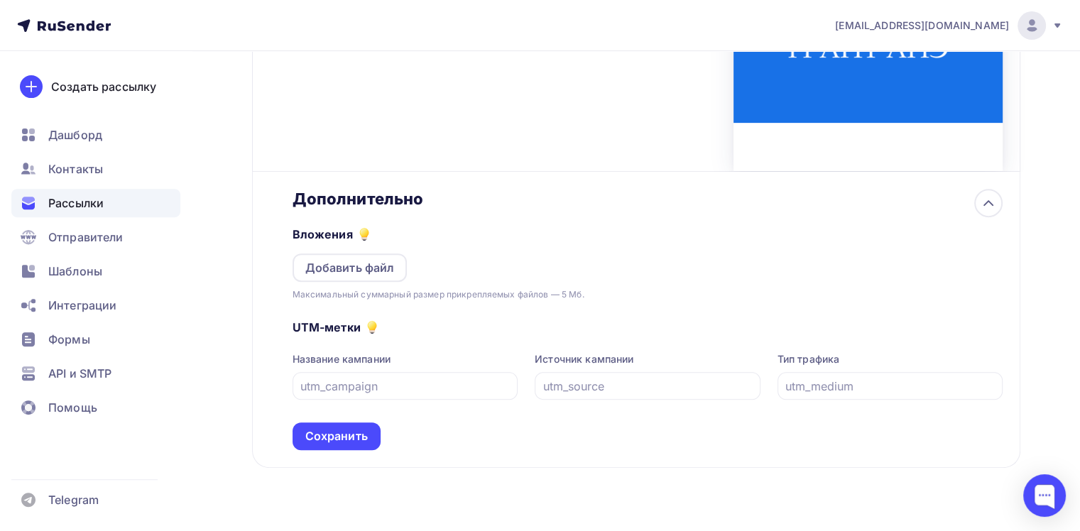
scroll to position [514, 0]
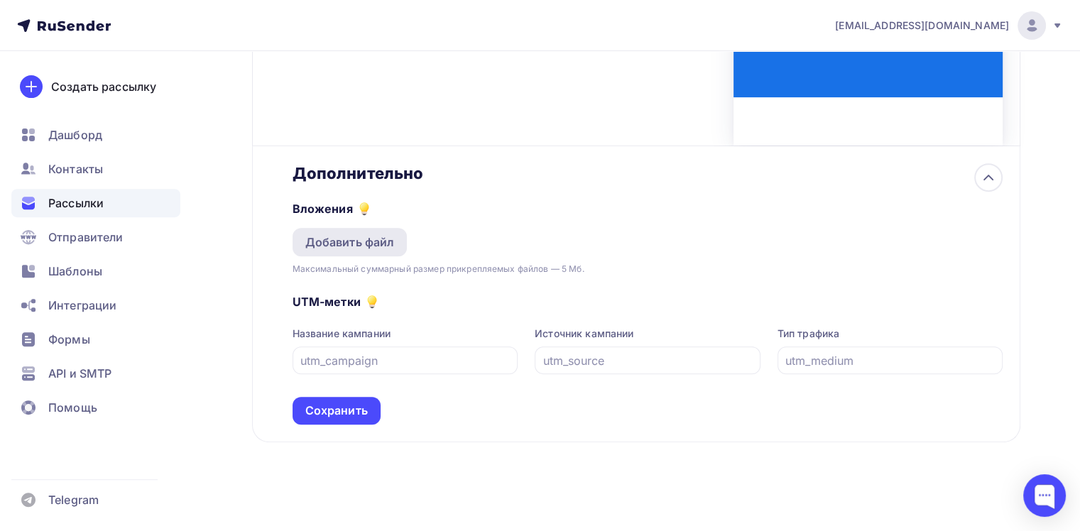
click at [374, 245] on div "Добавить файл" at bounding box center [349, 242] width 89 height 17
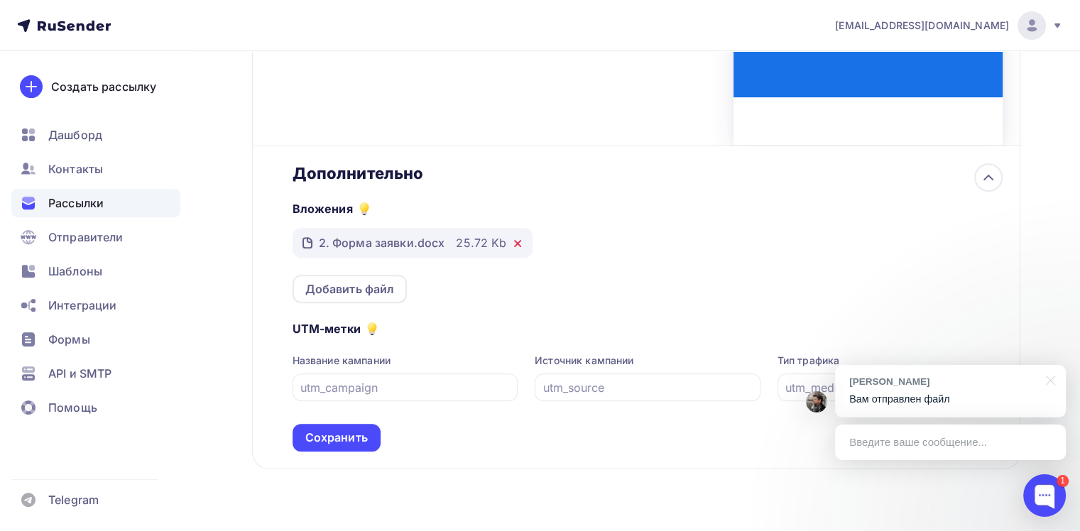
click at [512, 241] on icon at bounding box center [517, 243] width 11 height 11
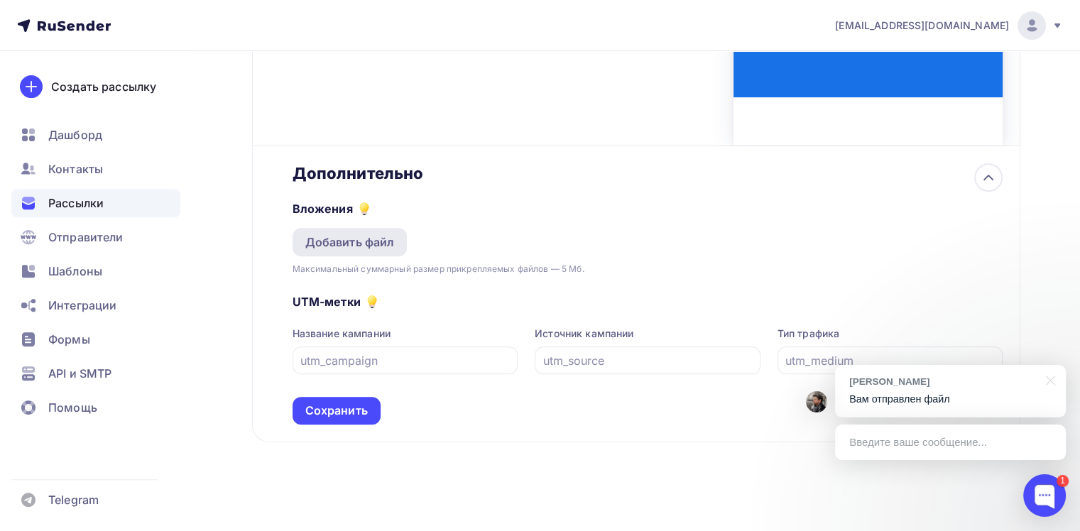
click at [370, 244] on div "Добавить файл" at bounding box center [349, 242] width 89 height 17
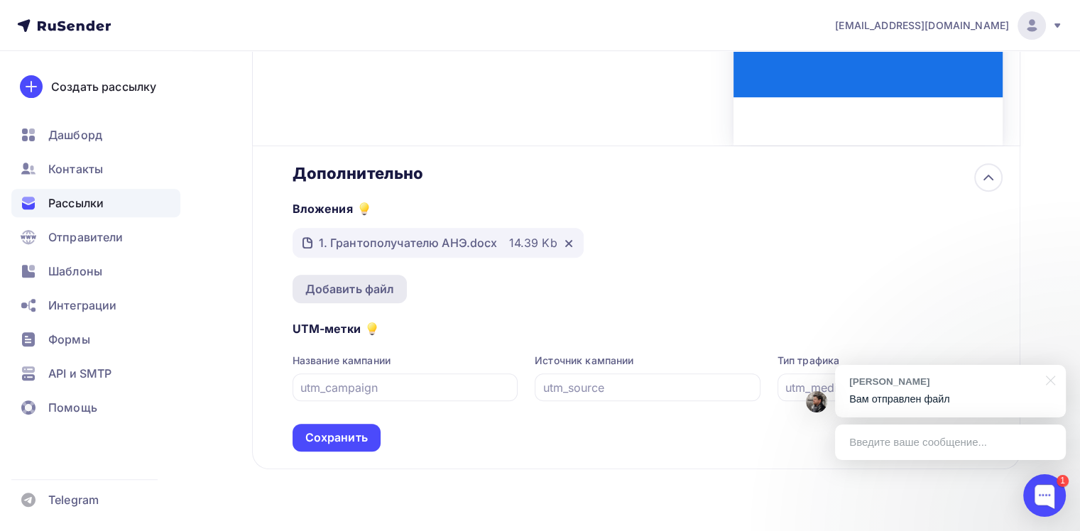
click at [382, 288] on div "Добавить файл" at bounding box center [349, 289] width 89 height 17
click at [365, 293] on div "Добавить файл" at bounding box center [349, 289] width 89 height 17
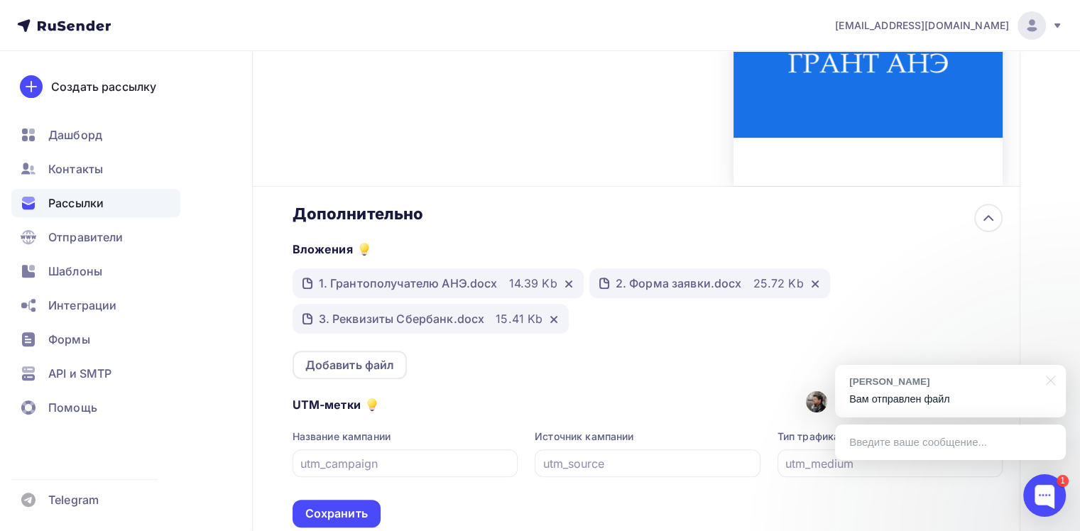
scroll to position [443, 0]
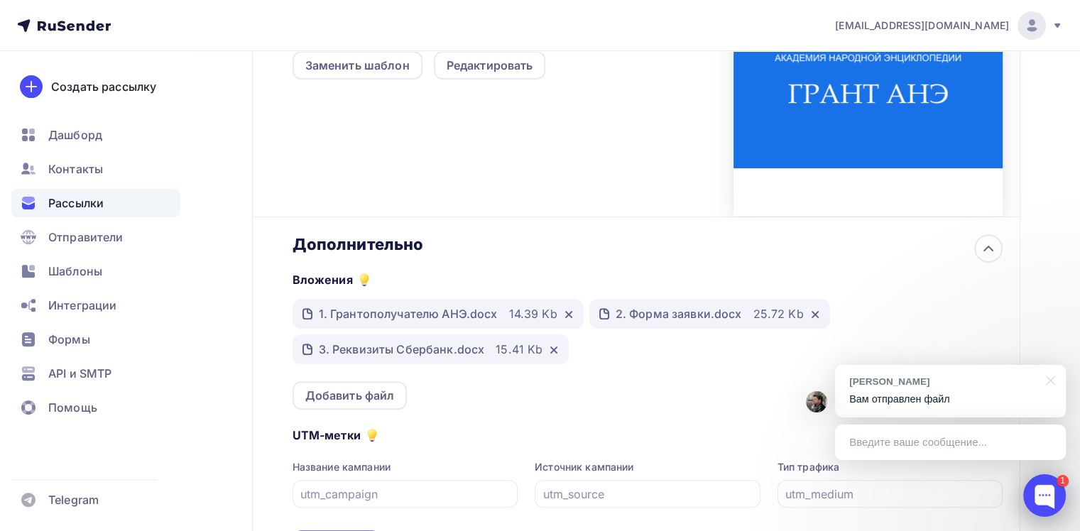
click at [1046, 499] on div at bounding box center [1044, 495] width 43 height 43
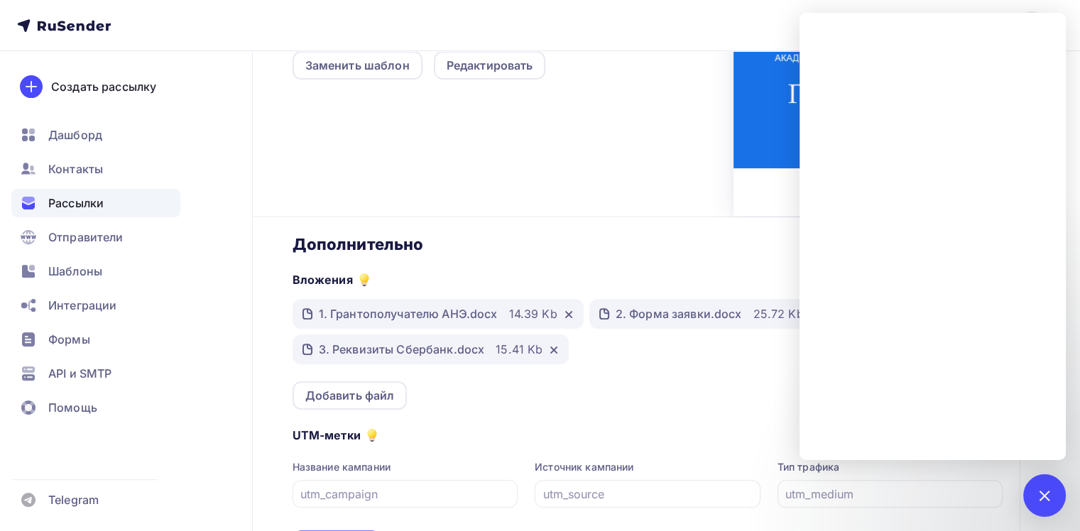
scroll to position [514, 0]
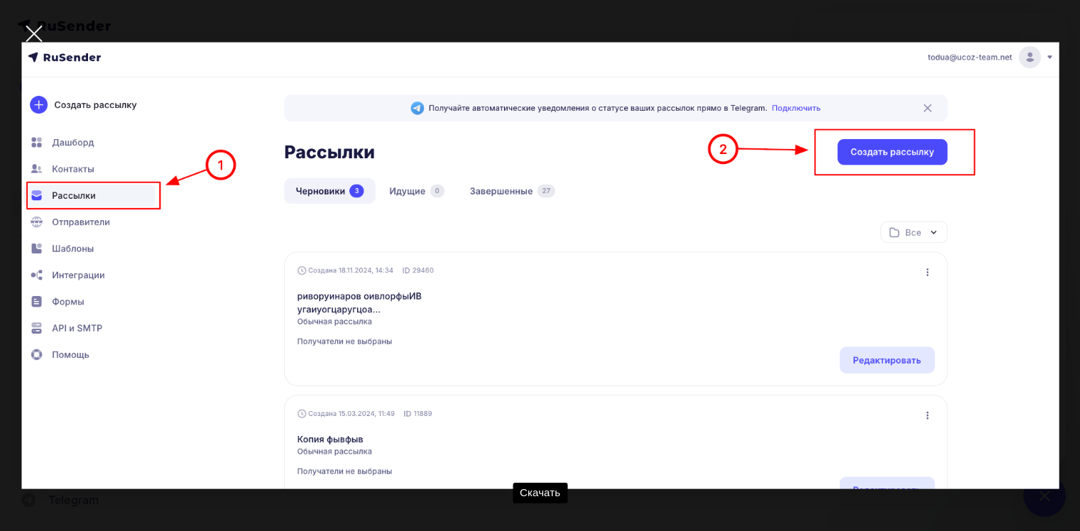
click at [36, 37] on div at bounding box center [34, 34] width 50 height 50
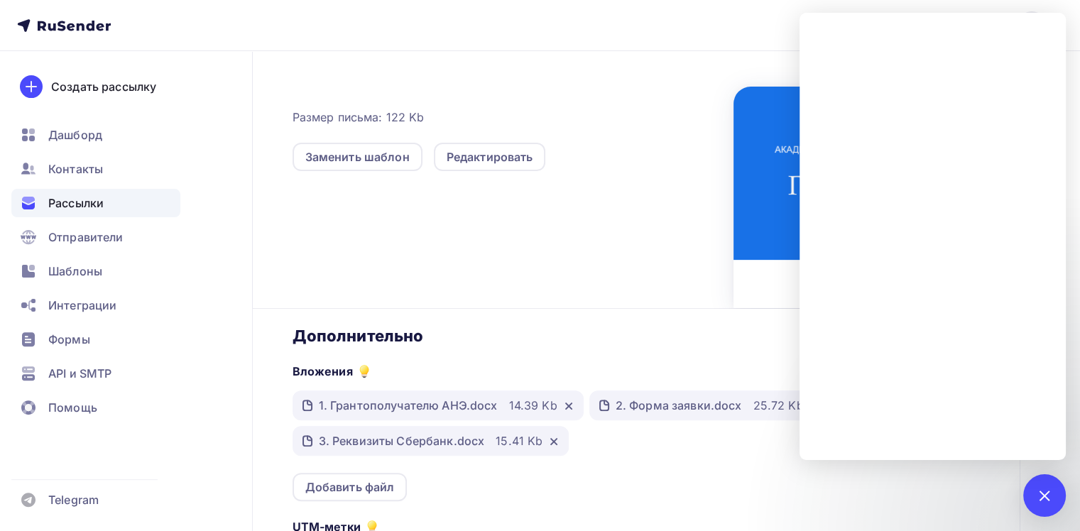
scroll to position [159, 0]
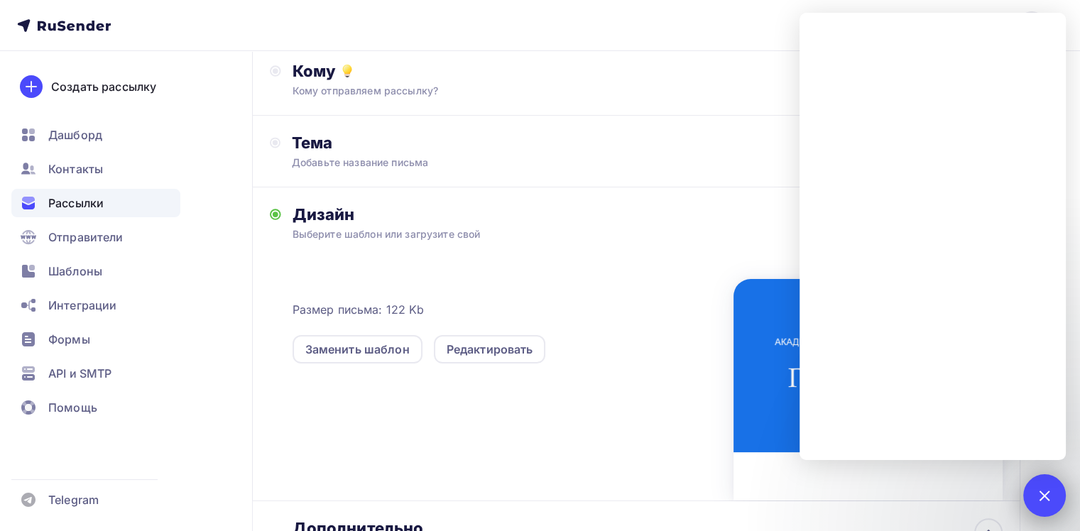
click at [1053, 494] on div "1" at bounding box center [1044, 495] width 43 height 43
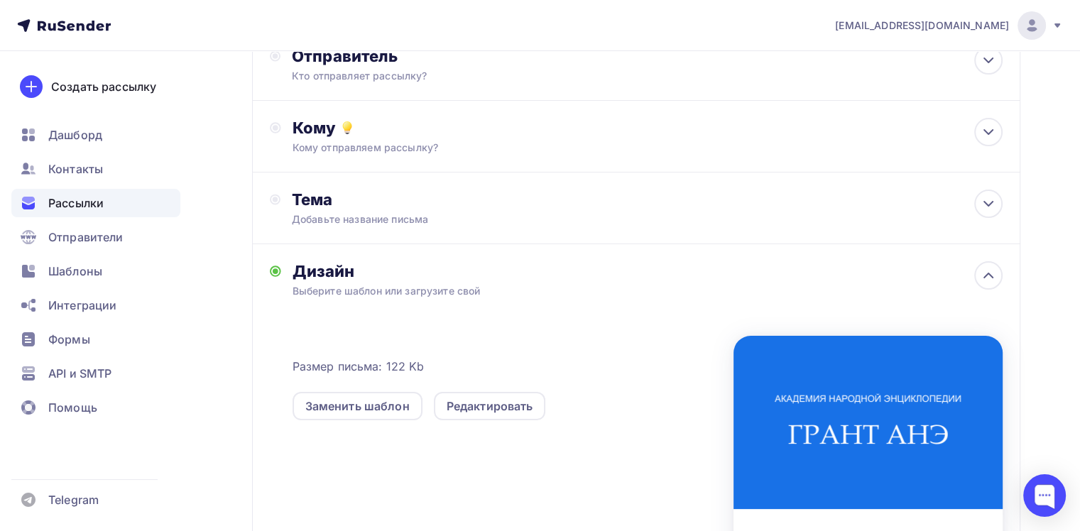
scroll to position [17, 0]
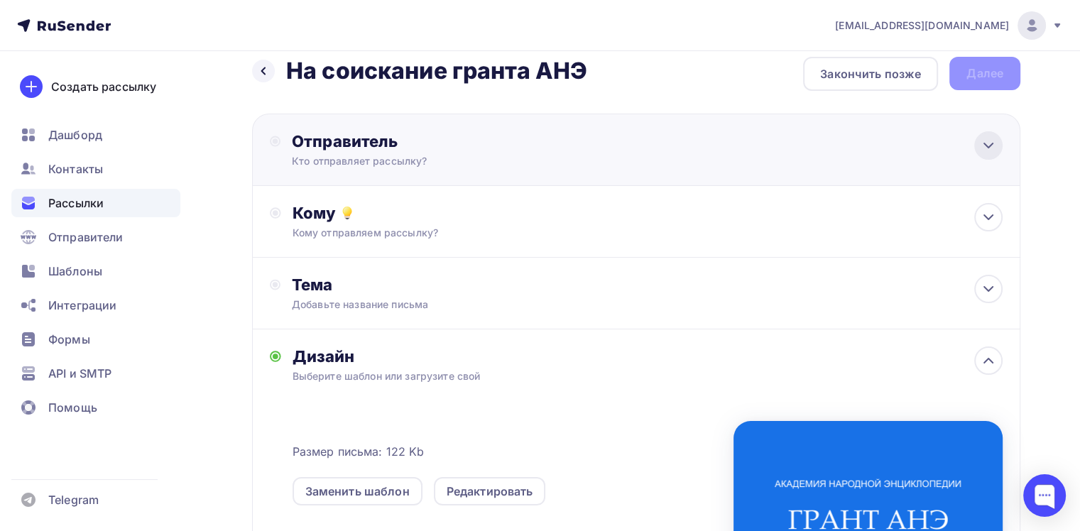
click at [986, 145] on icon at bounding box center [988, 145] width 9 height 4
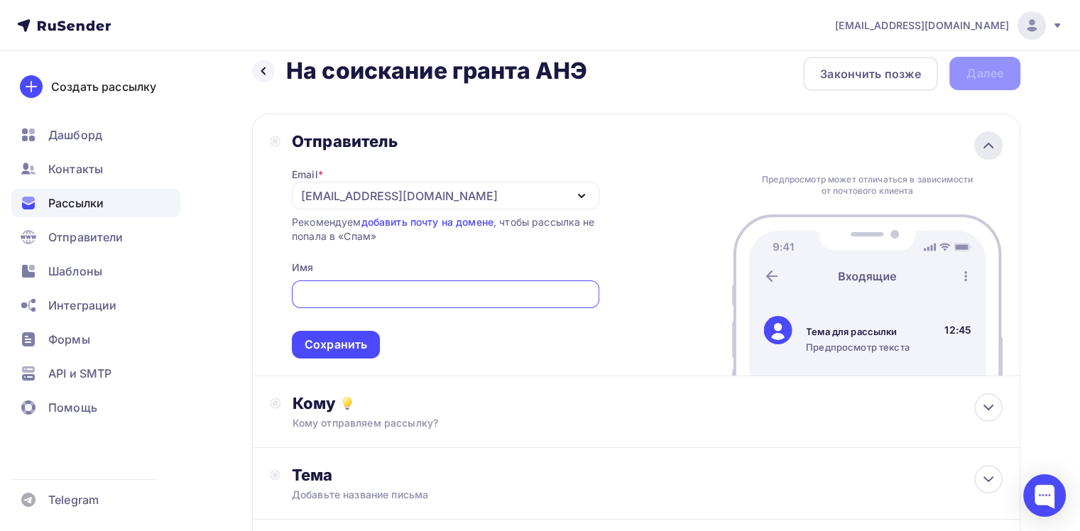
scroll to position [0, 0]
drag, startPoint x: 319, startPoint y: 291, endPoint x: 300, endPoint y: 293, distance: 18.5
click at [300, 293] on input "ane@acnationenc.ru" at bounding box center [445, 295] width 291 height 17
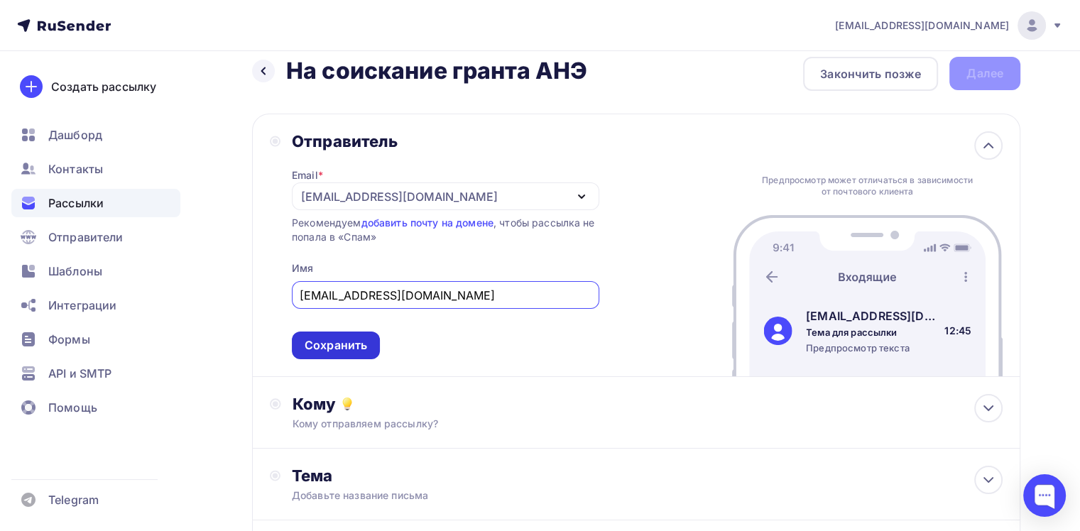
type input "grant@acnationenc.ru"
click at [348, 349] on div "Сохранить" at bounding box center [336, 345] width 62 height 16
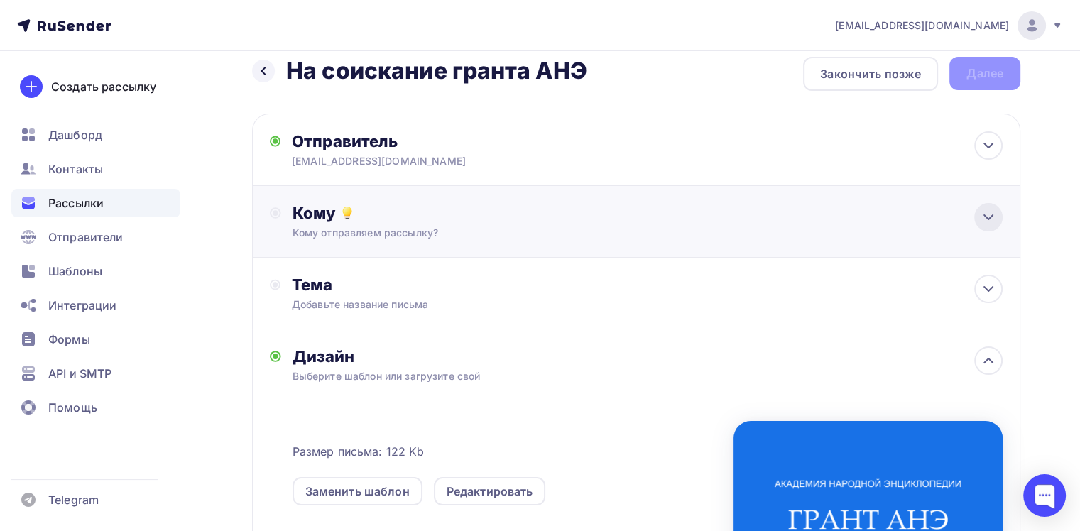
click at [986, 209] on icon at bounding box center [988, 217] width 17 height 17
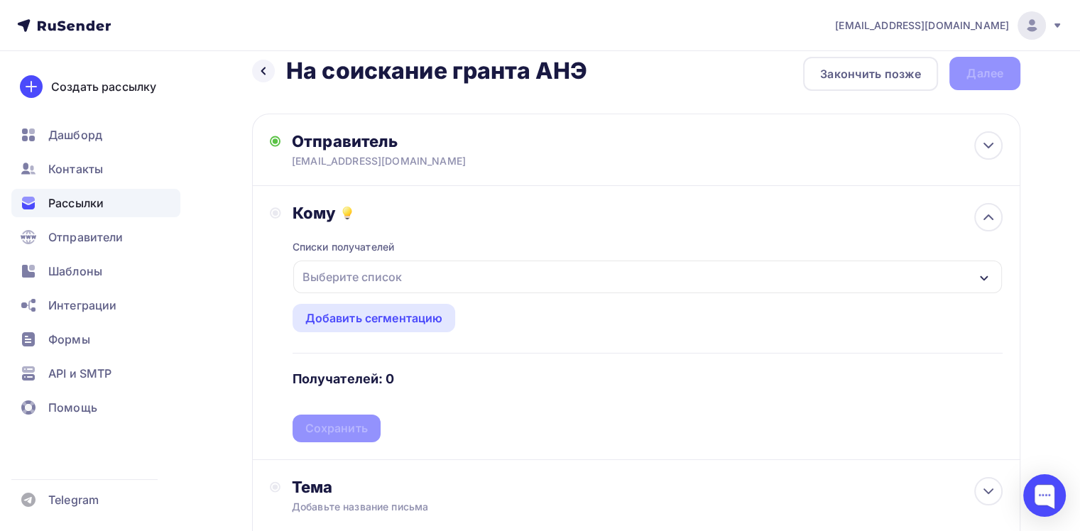
click at [982, 276] on icon "button" at bounding box center [984, 278] width 8 height 5
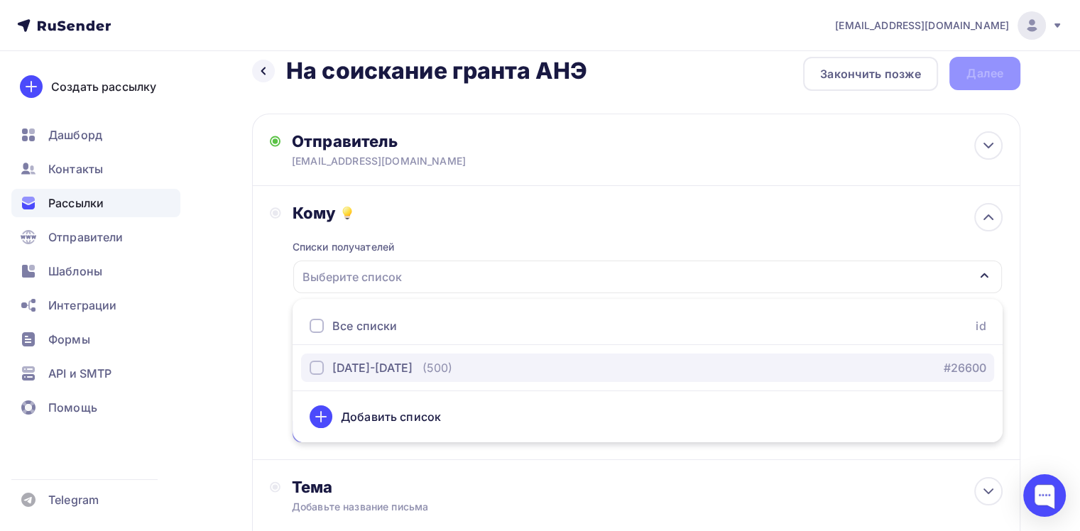
click at [320, 369] on div "button" at bounding box center [317, 368] width 14 height 14
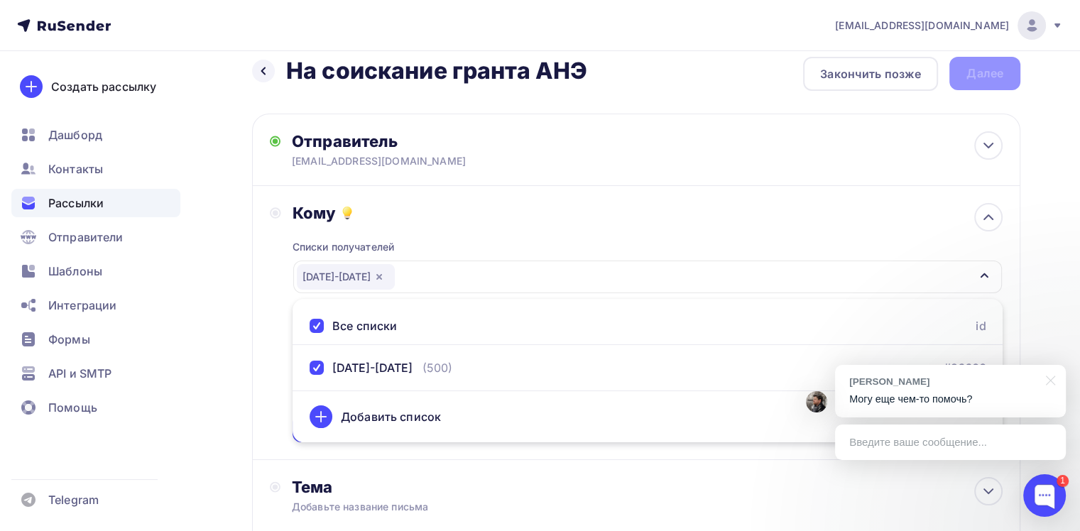
click at [943, 447] on div "Введите ваше сообщение..." at bounding box center [950, 443] width 231 height 36
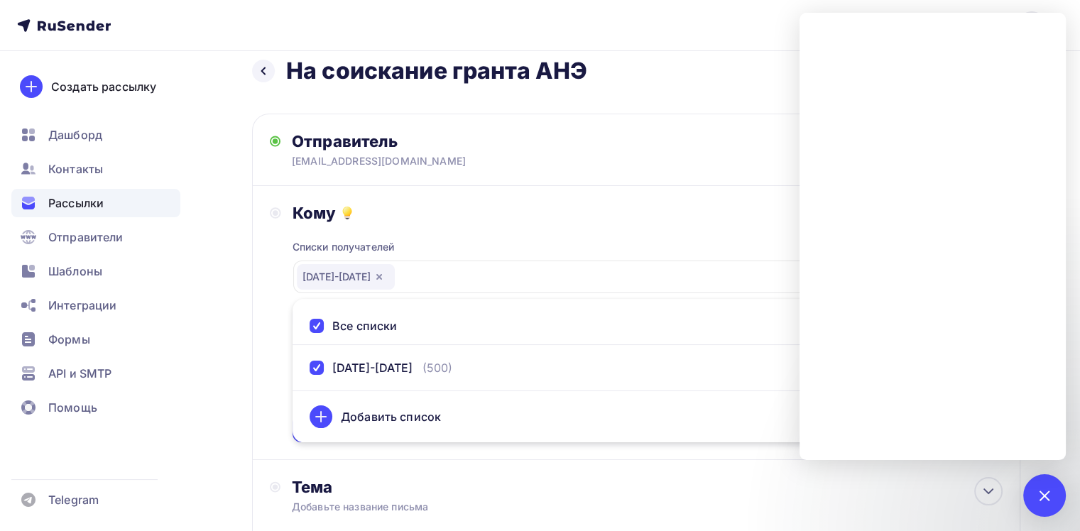
click at [318, 319] on div at bounding box center [317, 326] width 14 height 14
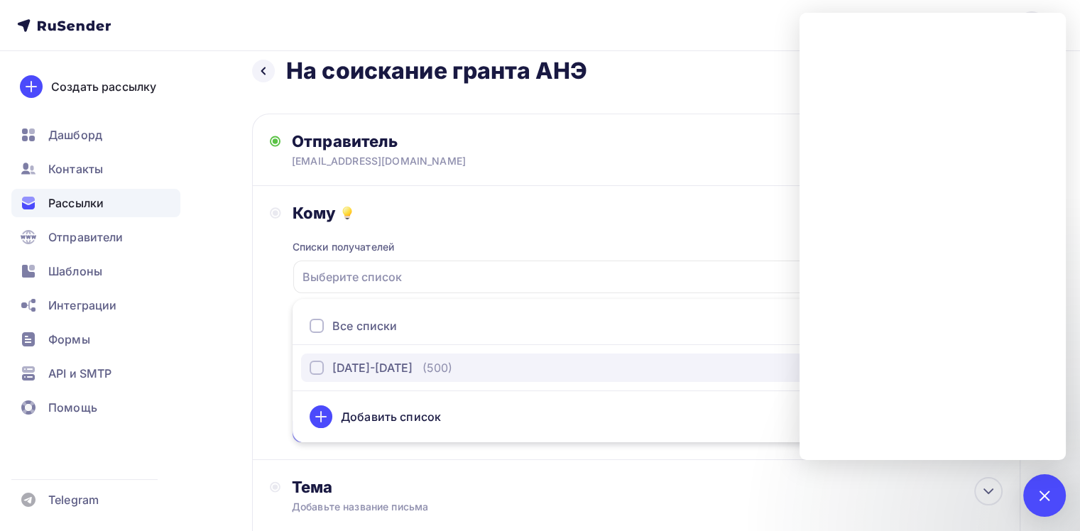
click at [317, 364] on div "button" at bounding box center [317, 368] width 14 height 14
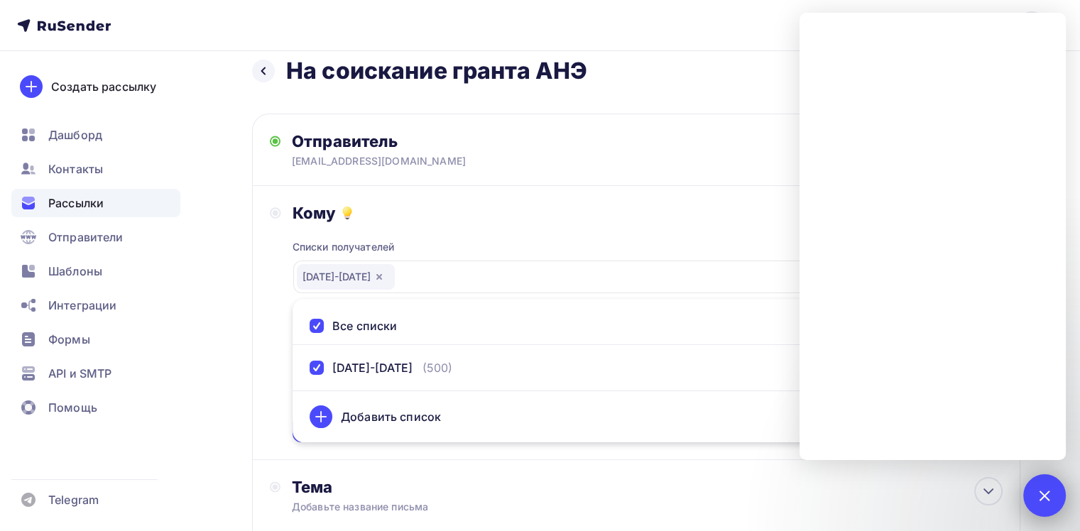
click at [1040, 506] on div "1" at bounding box center [1044, 495] width 43 height 43
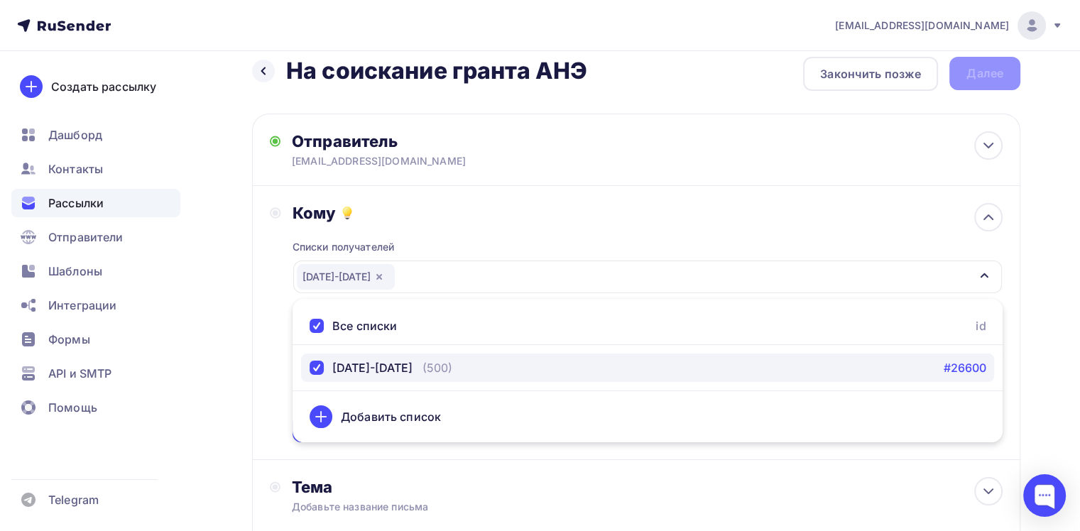
click at [965, 369] on link "#26600" at bounding box center [964, 367] width 43 height 17
click at [317, 369] on div "button" at bounding box center [317, 368] width 14 height 14
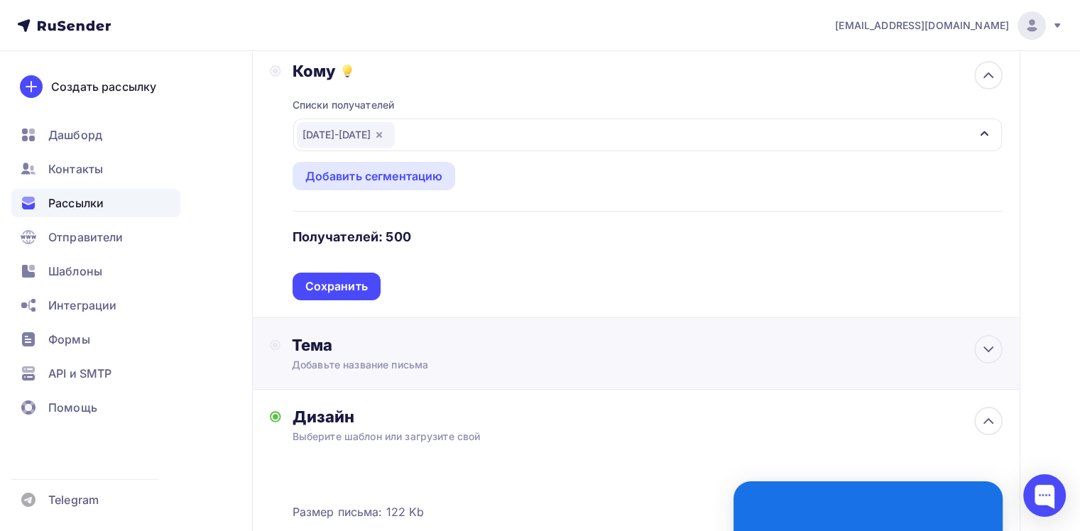
scroll to position [159, 0]
click at [349, 288] on div "Сохранить" at bounding box center [336, 286] width 62 height 16
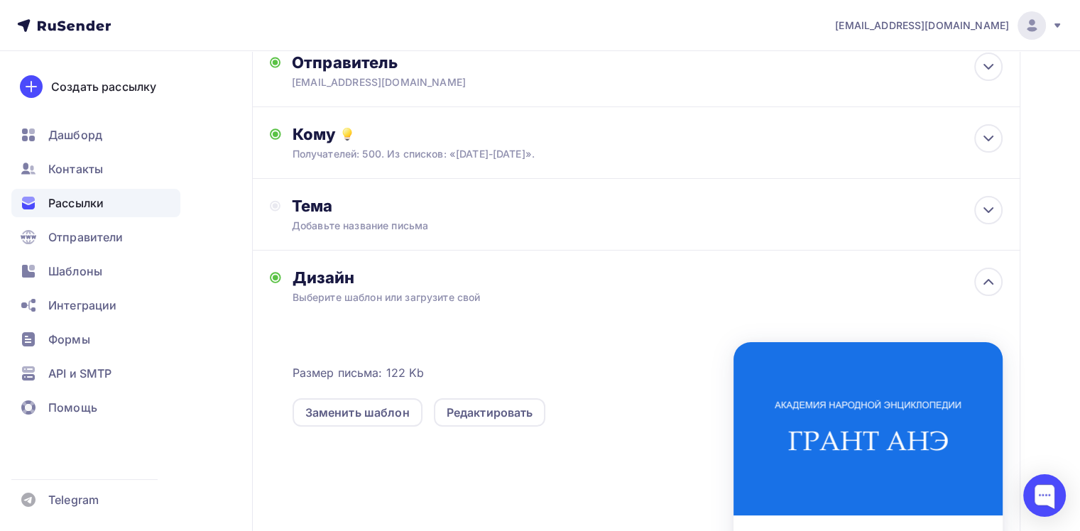
scroll to position [0, 0]
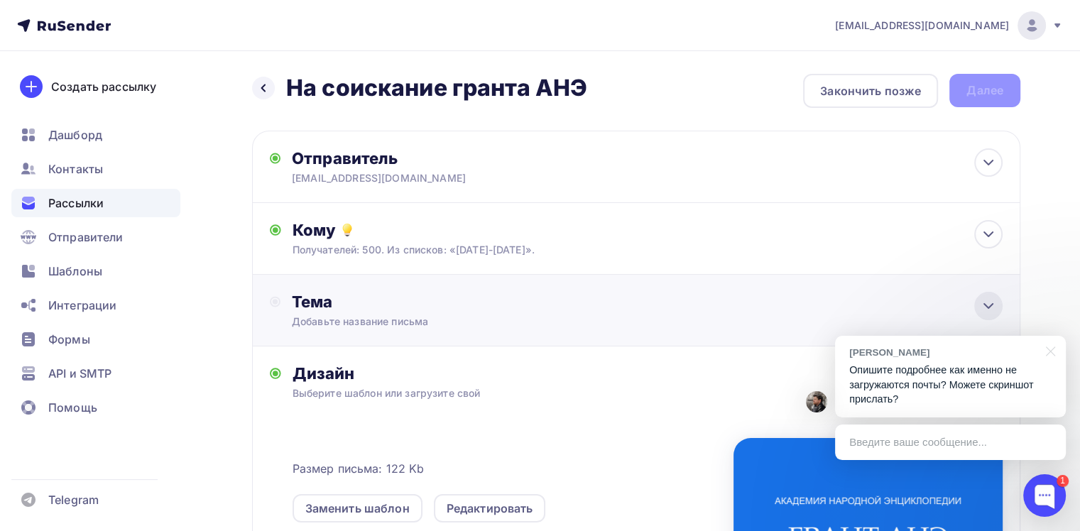
click at [986, 310] on icon at bounding box center [988, 306] width 17 height 17
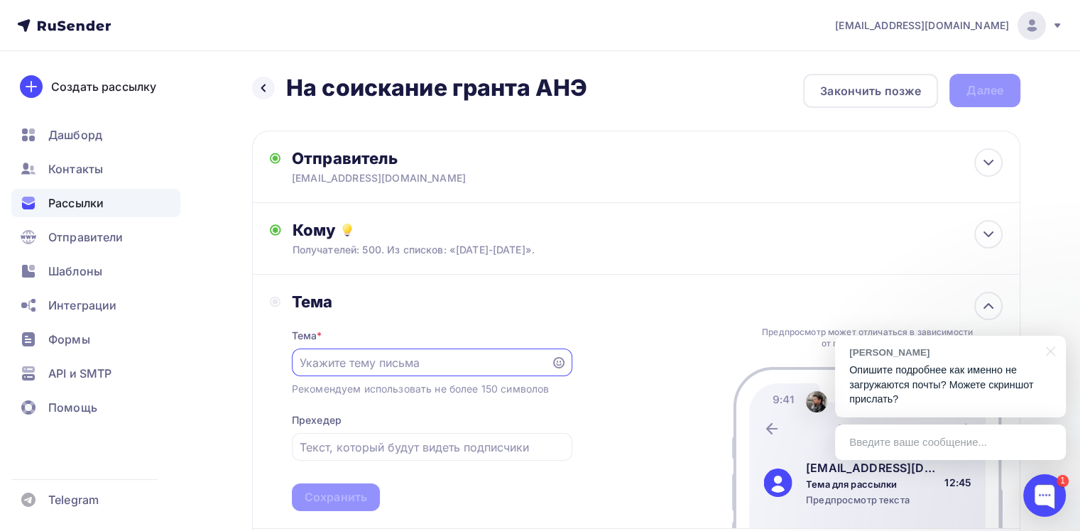
click at [392, 365] on input "text" at bounding box center [421, 362] width 243 height 17
click at [988, 234] on icon at bounding box center [988, 234] width 9 height 4
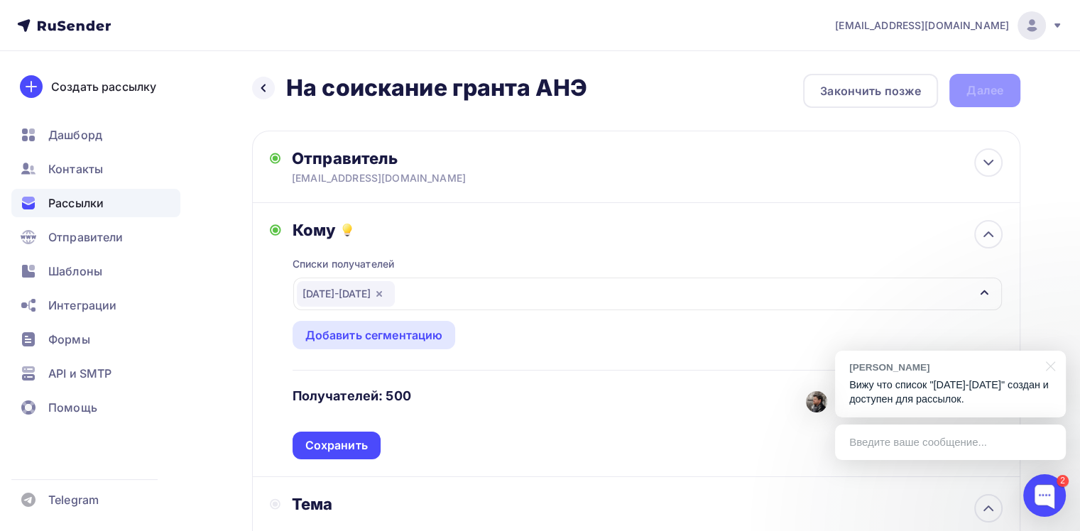
click at [576, 337] on div "Списки получателей 1391-1491 Все списки id 1391-1491 (500) #26600 Добавить спис…" at bounding box center [648, 349] width 710 height 219
click at [986, 300] on div "button" at bounding box center [984, 293] width 11 height 17
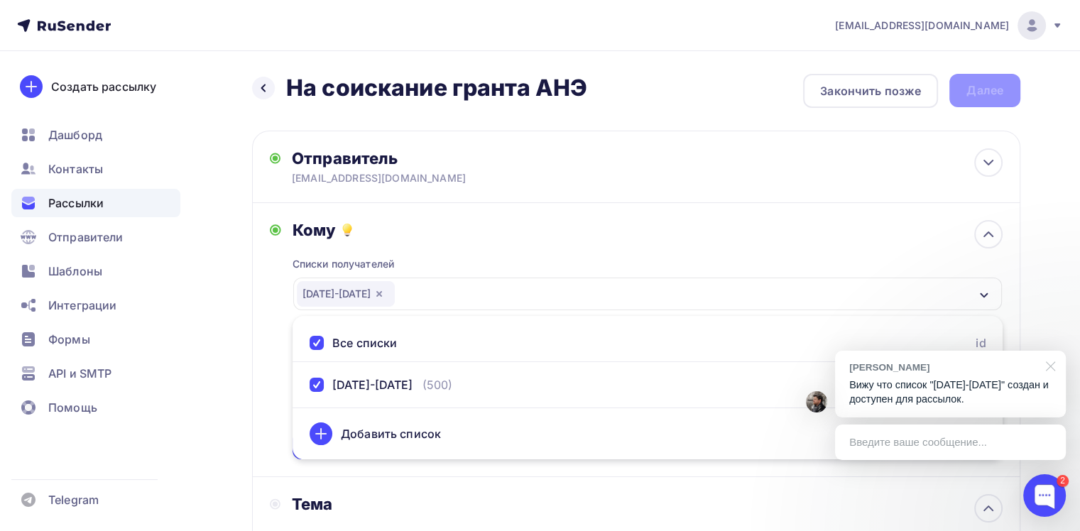
click at [1046, 368] on div at bounding box center [1048, 365] width 36 height 29
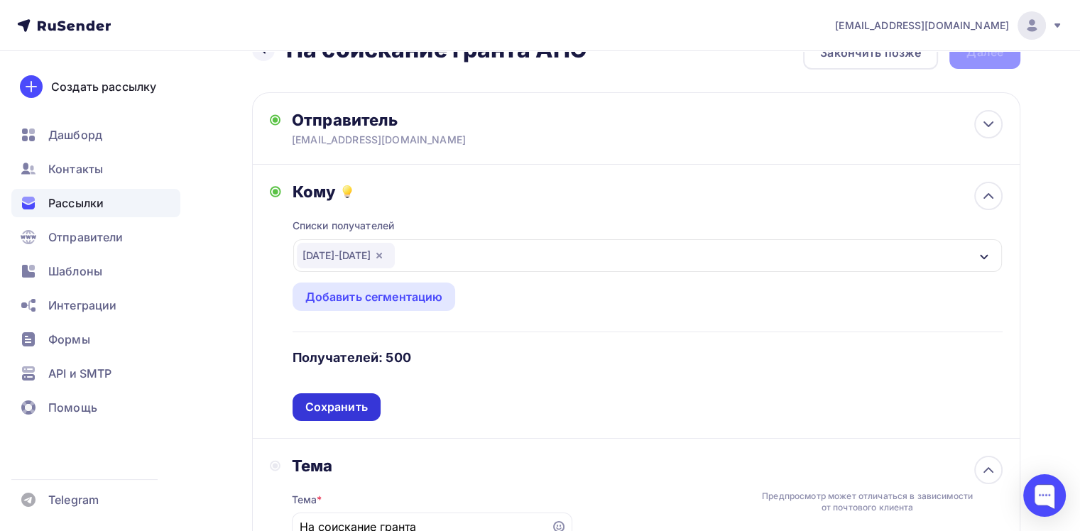
scroll to position [71, 0]
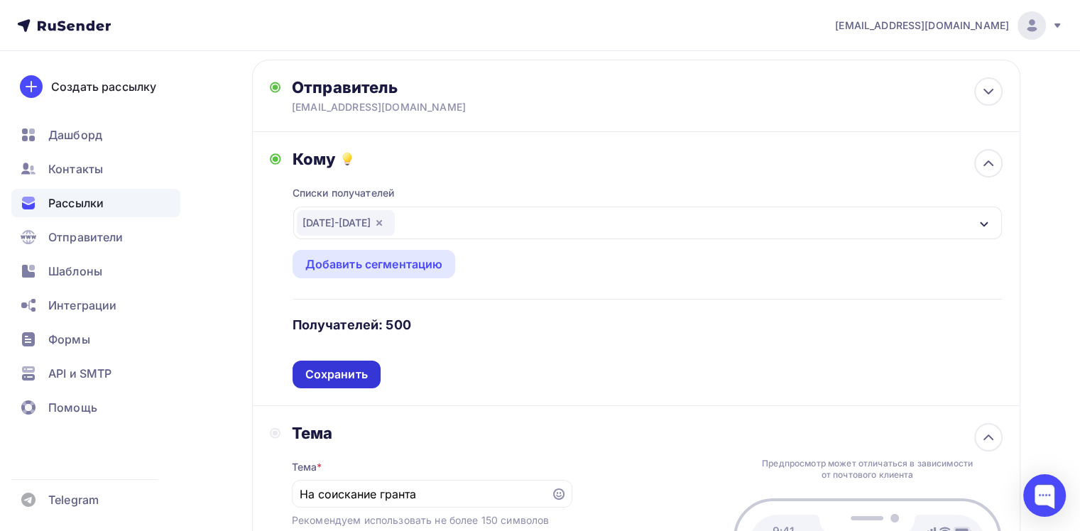
click at [366, 376] on div "Сохранить" at bounding box center [337, 375] width 88 height 28
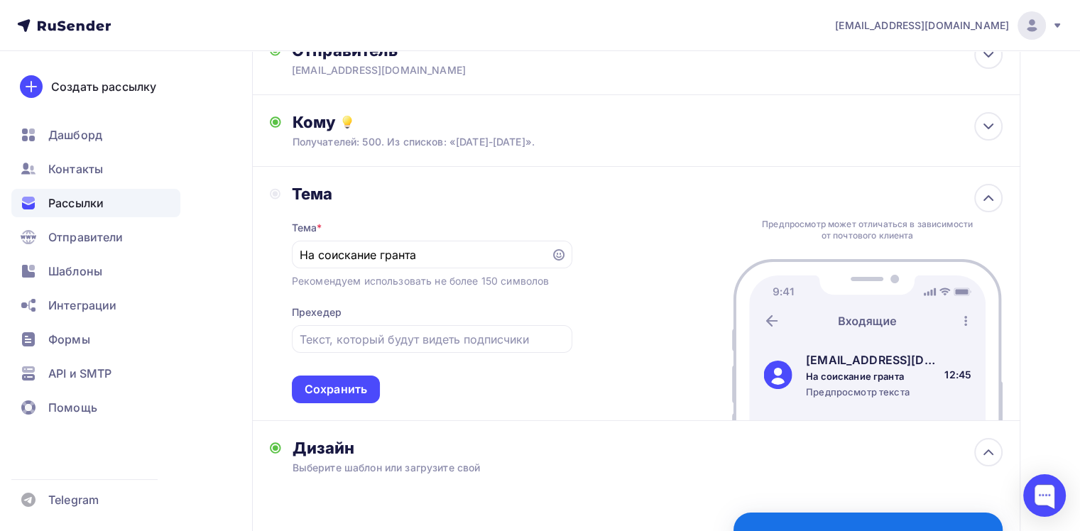
scroll to position [142, 0]
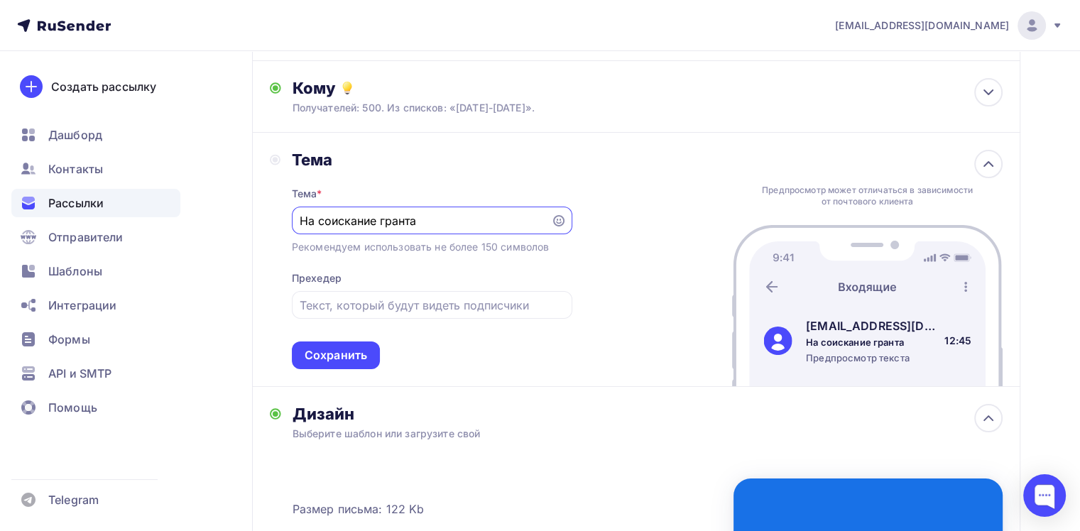
click at [435, 222] on input "На соискание гранта" at bounding box center [421, 220] width 243 height 17
type input "На соискание гранта АНЭ"
click at [348, 354] on div "Сохранить" at bounding box center [336, 355] width 62 height 16
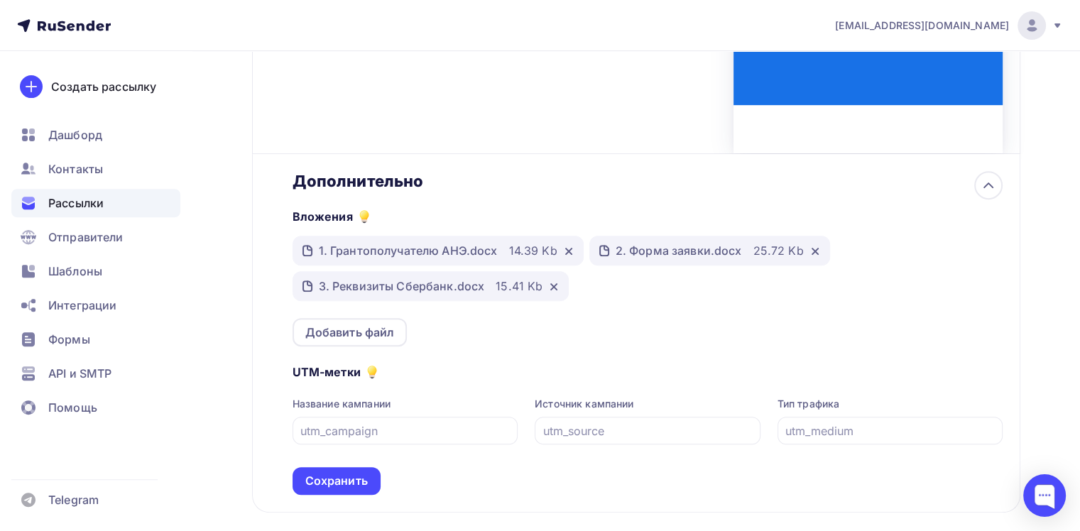
scroll to position [568, 0]
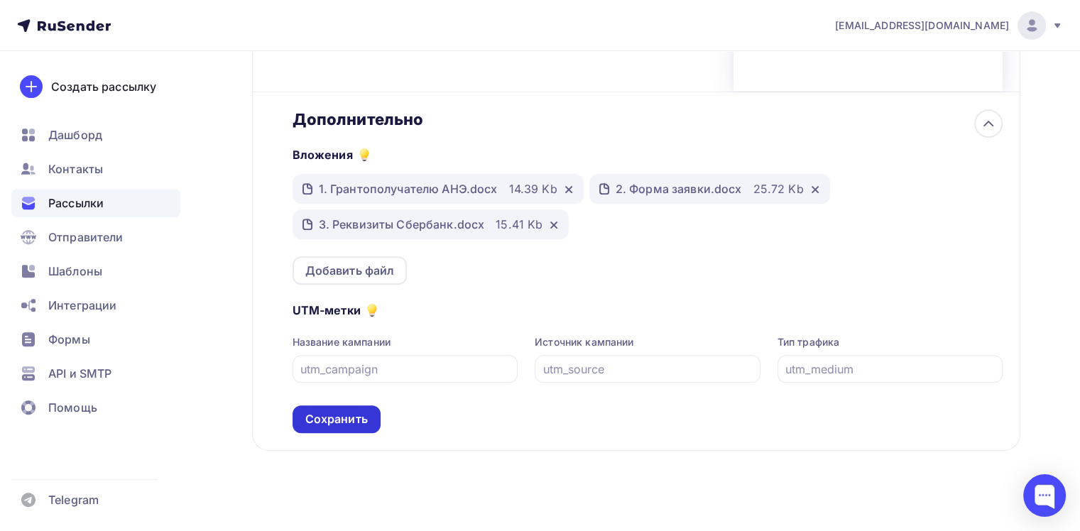
click at [355, 423] on div "Сохранить" at bounding box center [336, 419] width 62 height 16
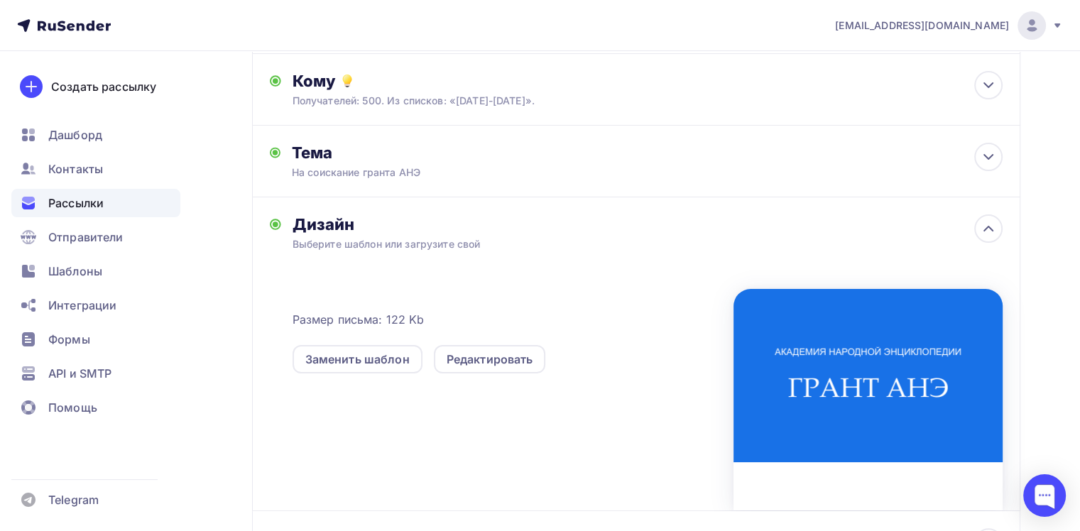
scroll to position [0, 0]
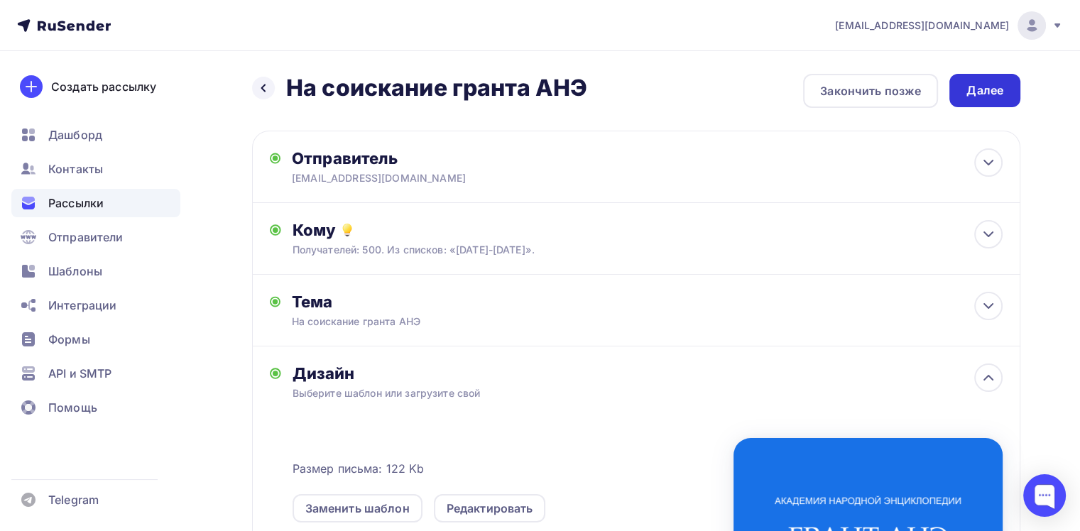
drag, startPoint x: 1014, startPoint y: 85, endPoint x: 1003, endPoint y: 87, distance: 10.7
click at [1003, 87] on div "Далее" at bounding box center [984, 90] width 71 height 33
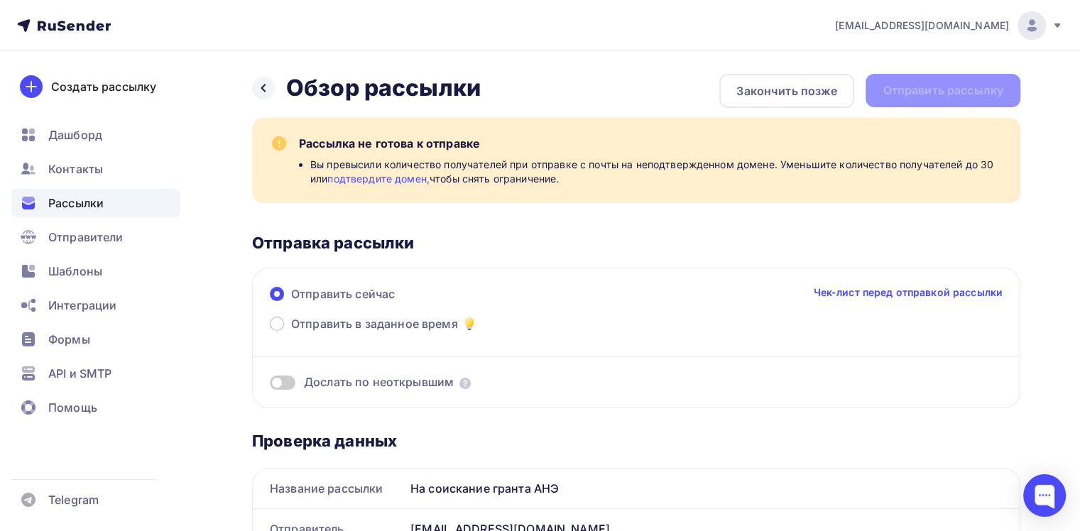
click at [406, 179] on link "подтвердите домен," at bounding box center [378, 179] width 102 height 12
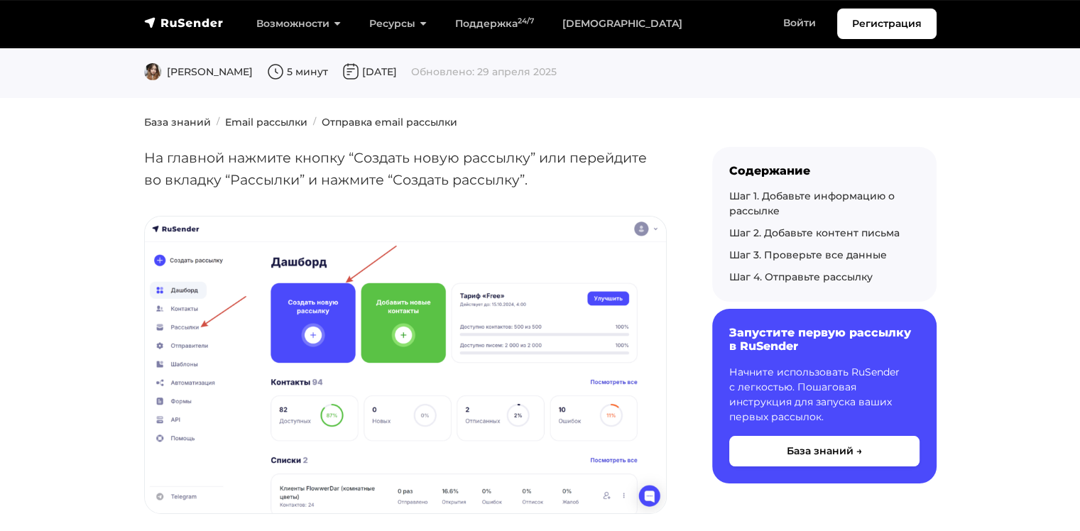
scroll to position [142, 0]
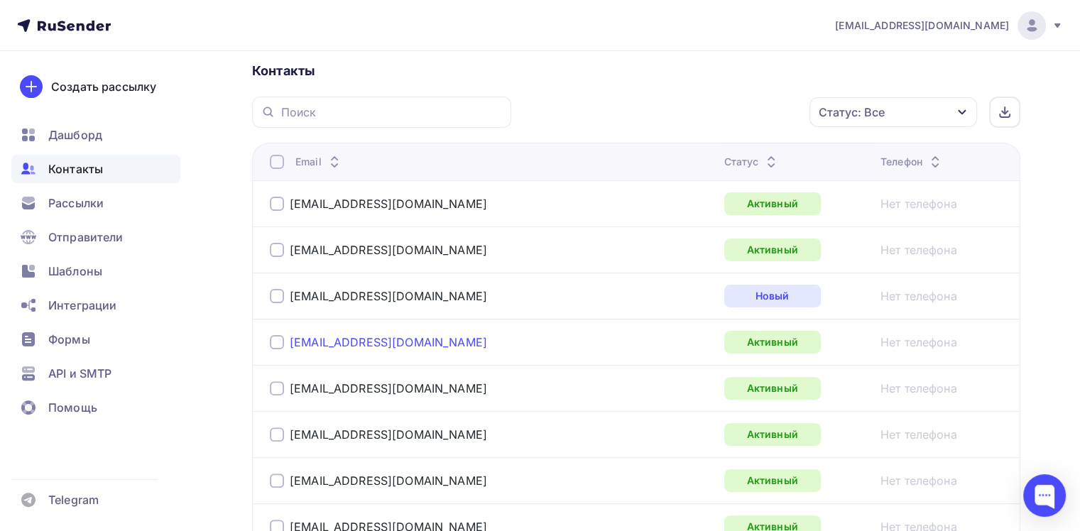
scroll to position [355, 0]
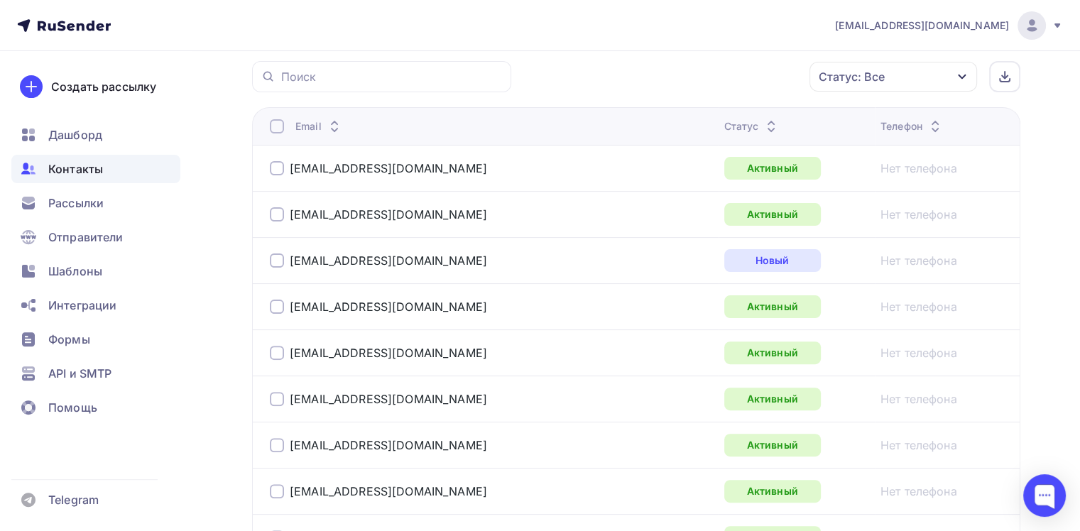
click at [278, 124] on div at bounding box center [277, 126] width 14 height 14
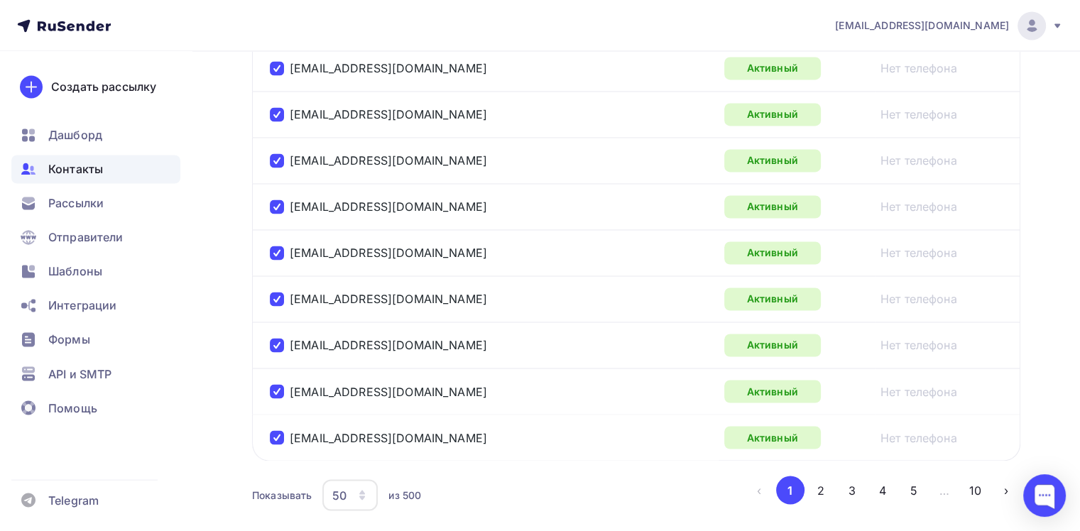
scroll to position [2415, 0]
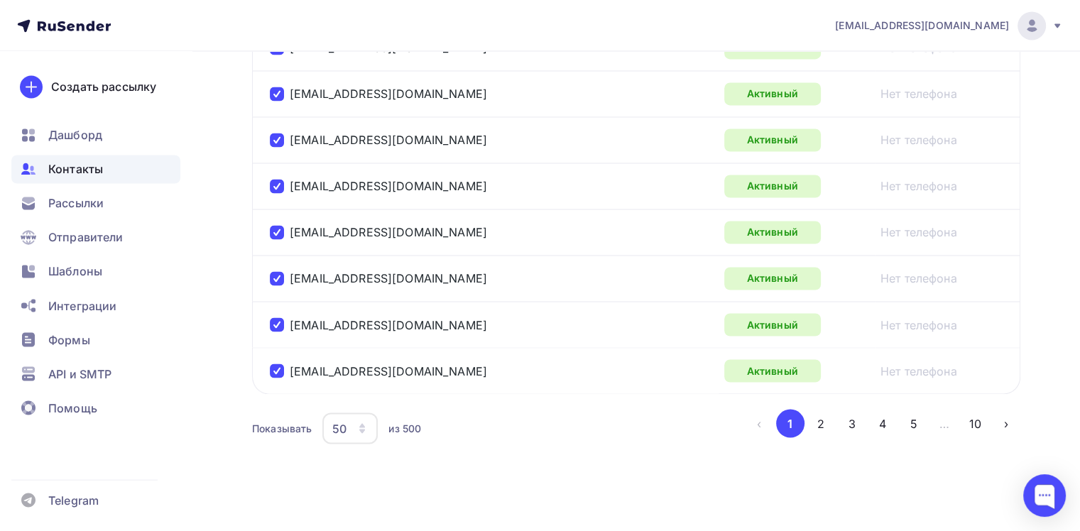
click at [825, 416] on button "2" at bounding box center [821, 423] width 28 height 28
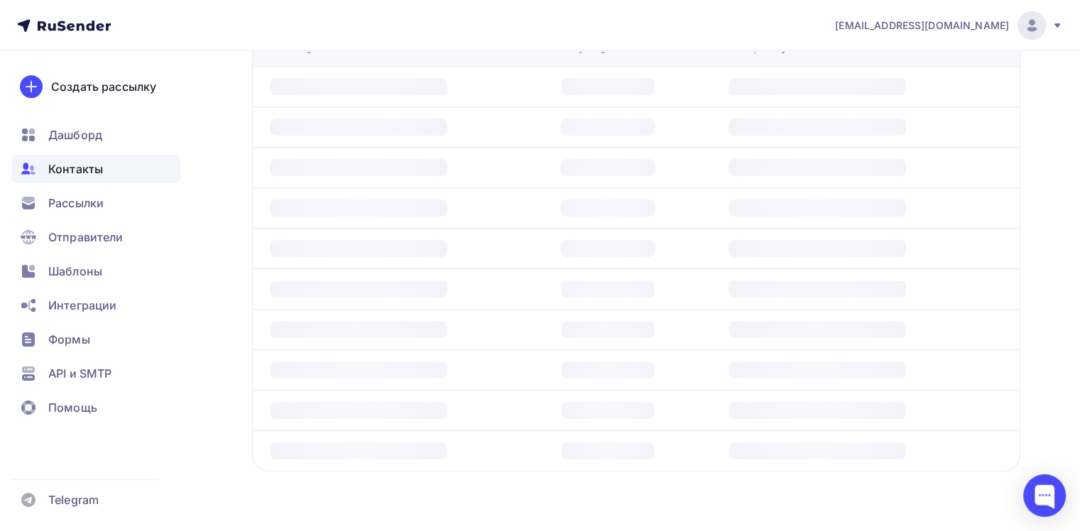
scroll to position [344, 0]
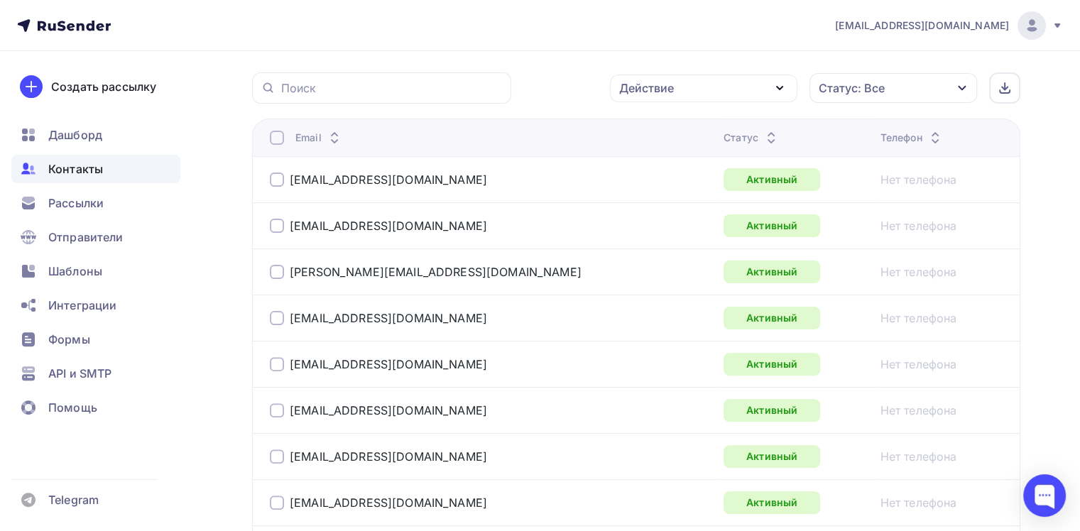
click at [271, 138] on div at bounding box center [277, 138] width 14 height 14
click at [276, 138] on div at bounding box center [277, 138] width 14 height 14
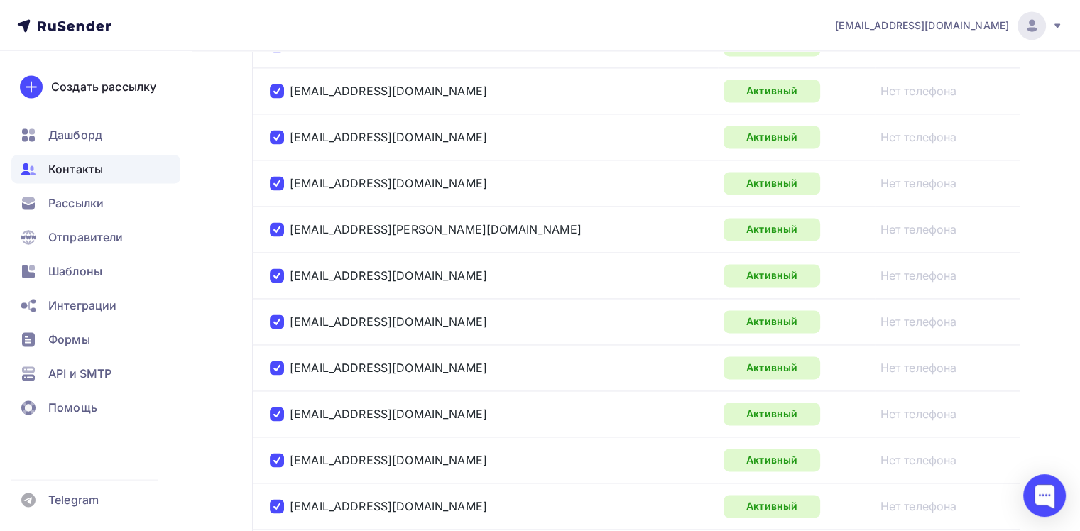
scroll to position [2415, 0]
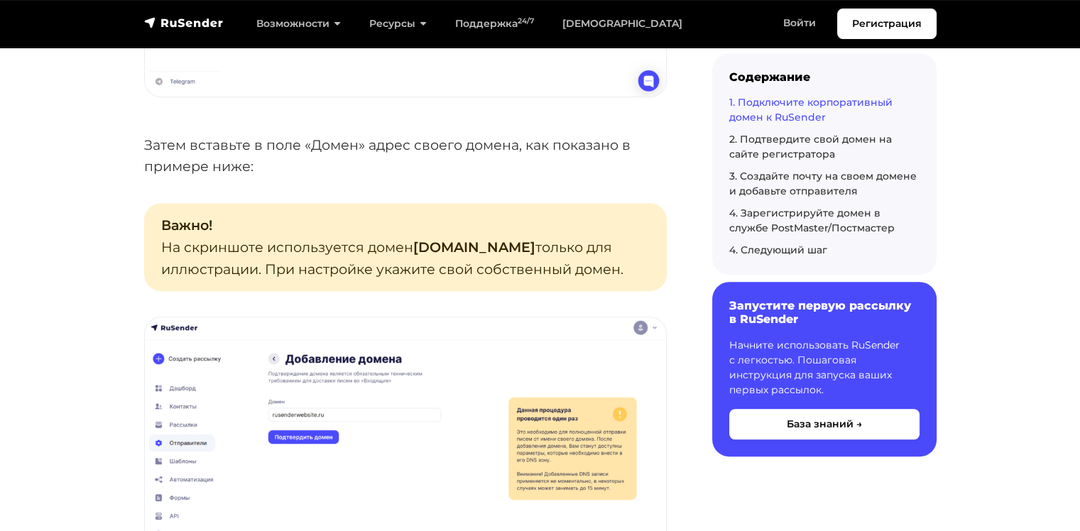
scroll to position [923, 0]
